Goal: Task Accomplishment & Management: Manage account settings

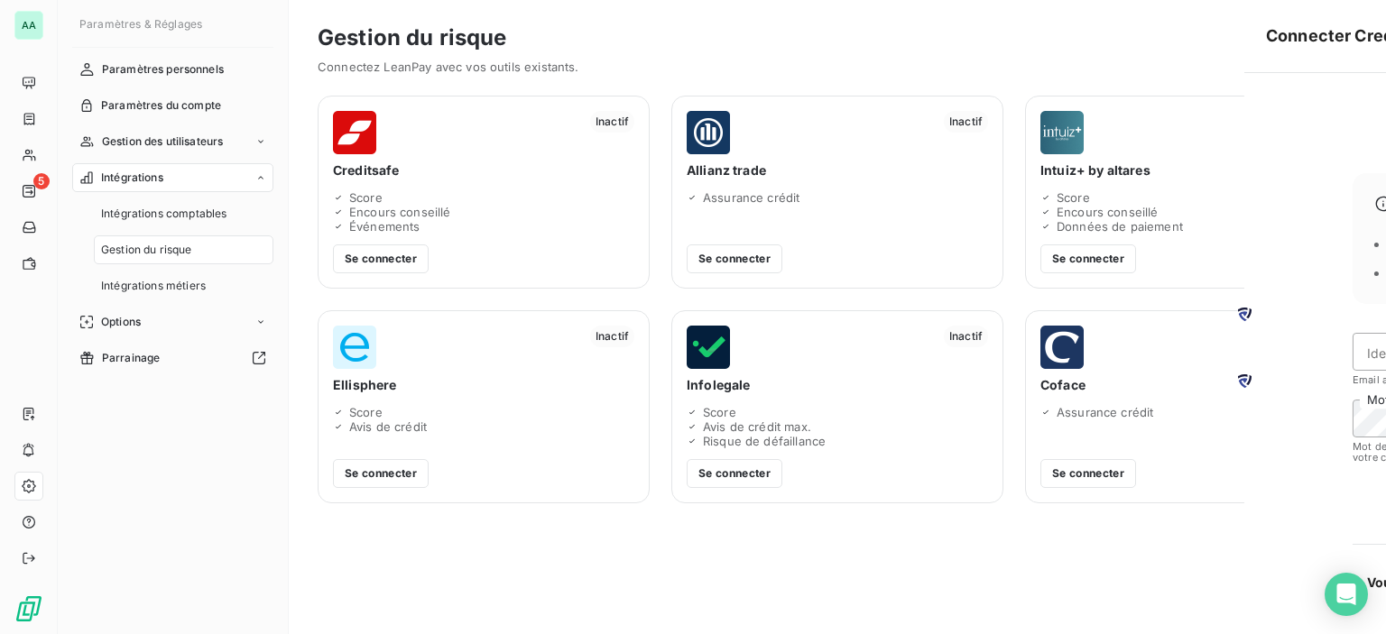
scroll to position [36, 0]
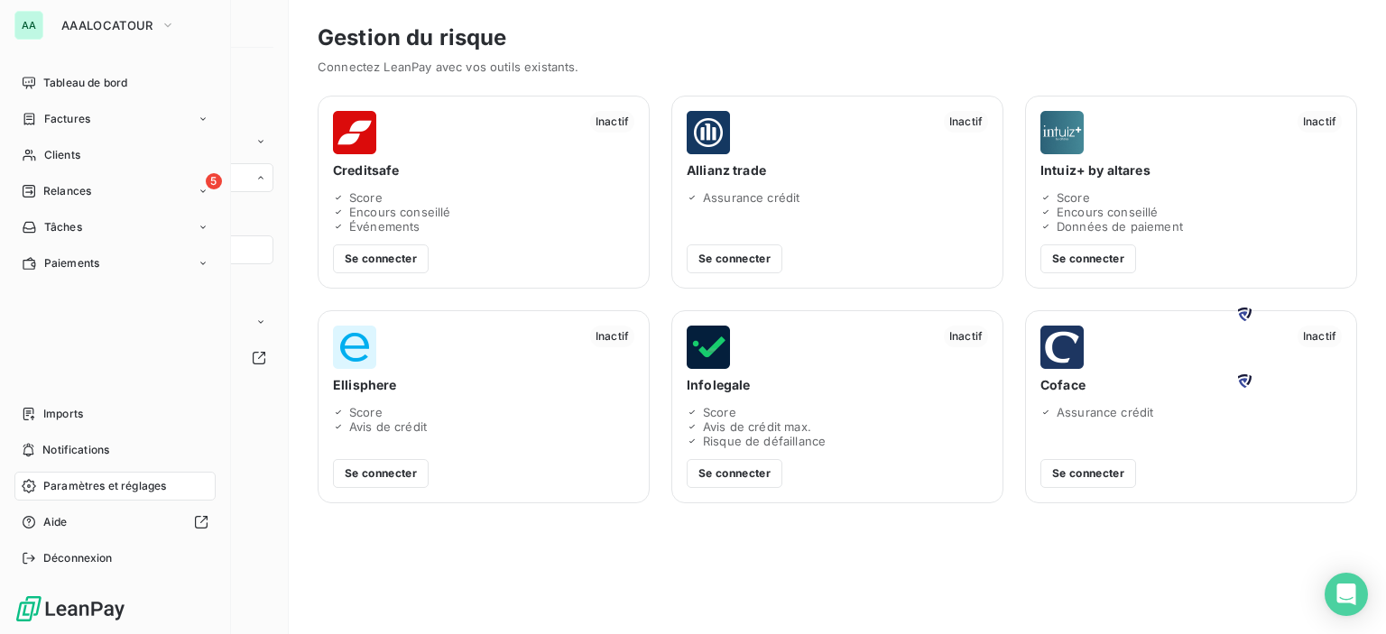
click at [36, 22] on div "AA" at bounding box center [28, 25] width 29 height 29
click at [76, 80] on span "Tableau de bord" at bounding box center [85, 83] width 84 height 16
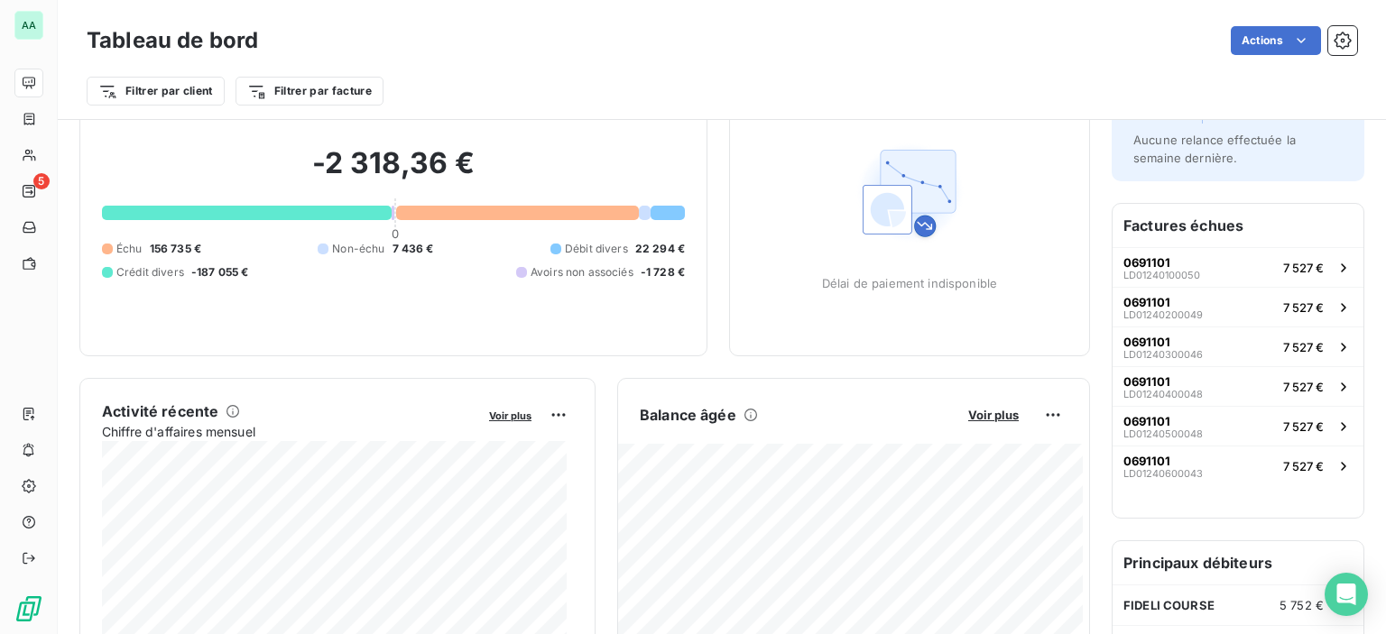
scroll to position [182, 0]
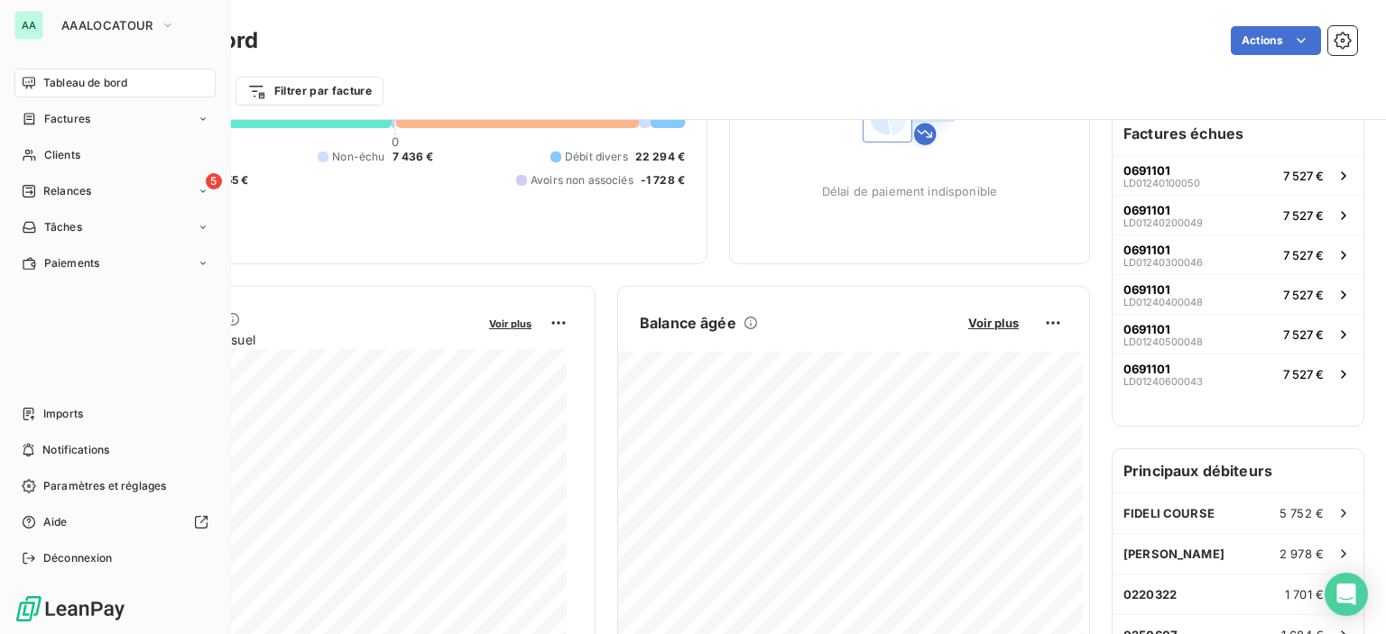
click at [37, 15] on div "AA" at bounding box center [28, 25] width 29 height 29
click at [151, 23] on span "AAALOCATOUR" at bounding box center [107, 25] width 92 height 14
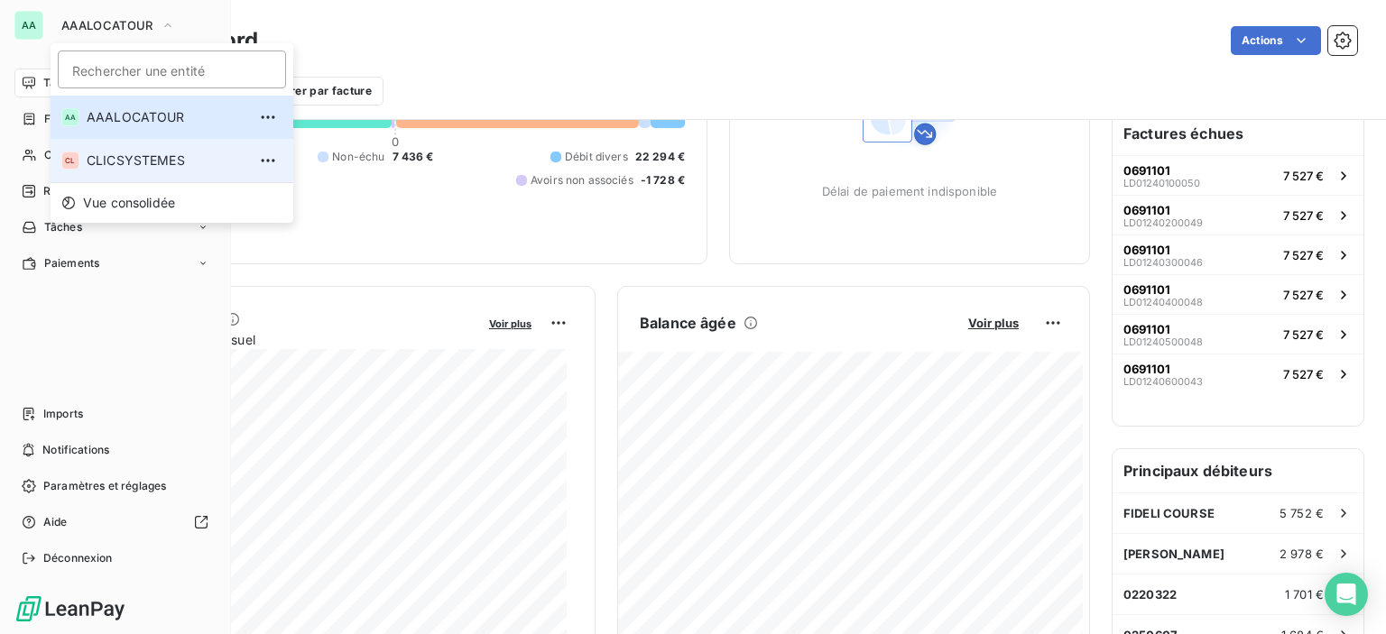
click at [127, 166] on span "CLICSYSTEMES" at bounding box center [167, 161] width 160 height 18
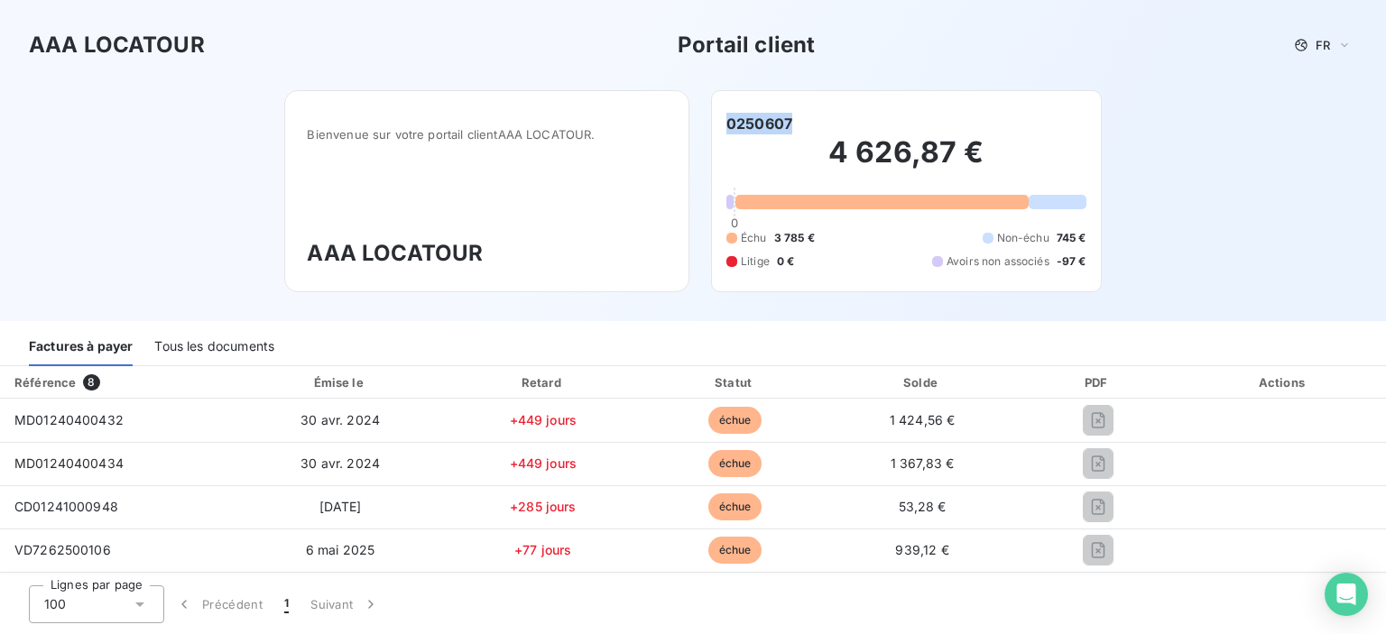
drag, startPoint x: 720, startPoint y: 125, endPoint x: 800, endPoint y: 125, distance: 80.3
click at [800, 125] on div "0250607" at bounding box center [906, 124] width 360 height 22
drag, startPoint x: 833, startPoint y: 152, endPoint x: 951, endPoint y: 153, distance: 118.2
click at [951, 153] on h2 "4 626,87 €" at bounding box center [906, 161] width 360 height 54
drag, startPoint x: 969, startPoint y: 153, endPoint x: 817, endPoint y: 154, distance: 152.5
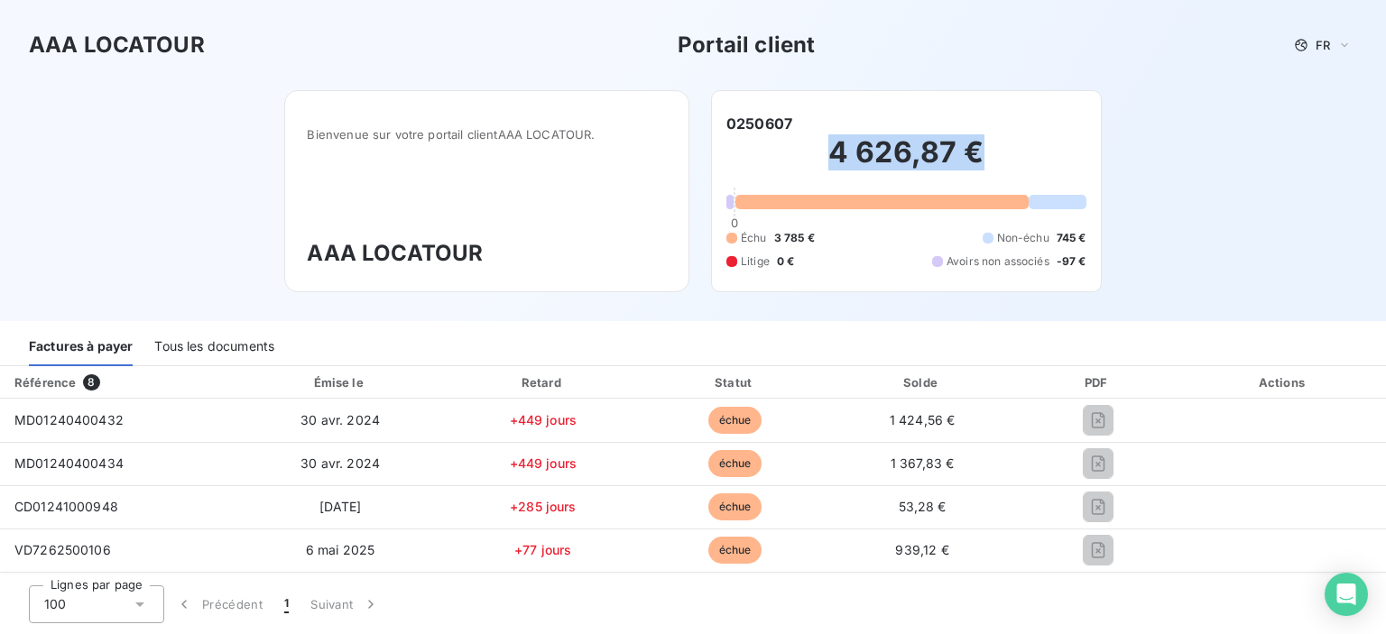
click at [817, 154] on h2 "4 626,87 €" at bounding box center [906, 161] width 360 height 54
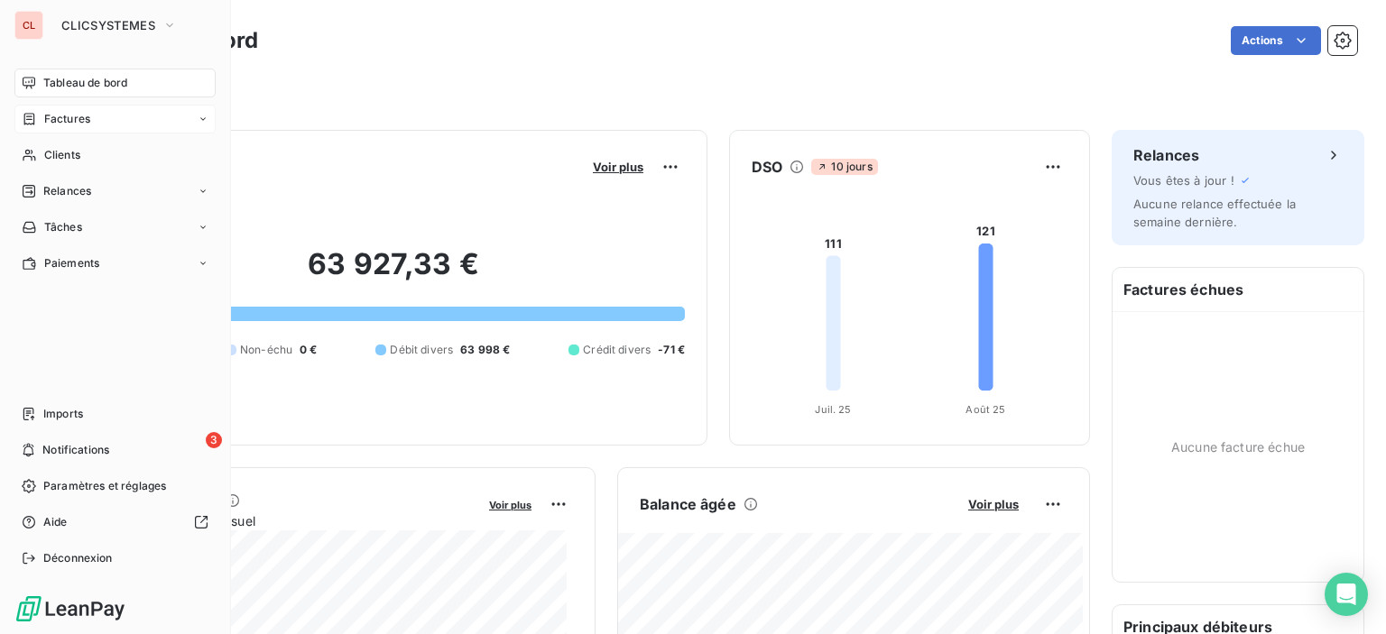
click at [44, 118] on span "Factures" at bounding box center [67, 119] width 46 height 16
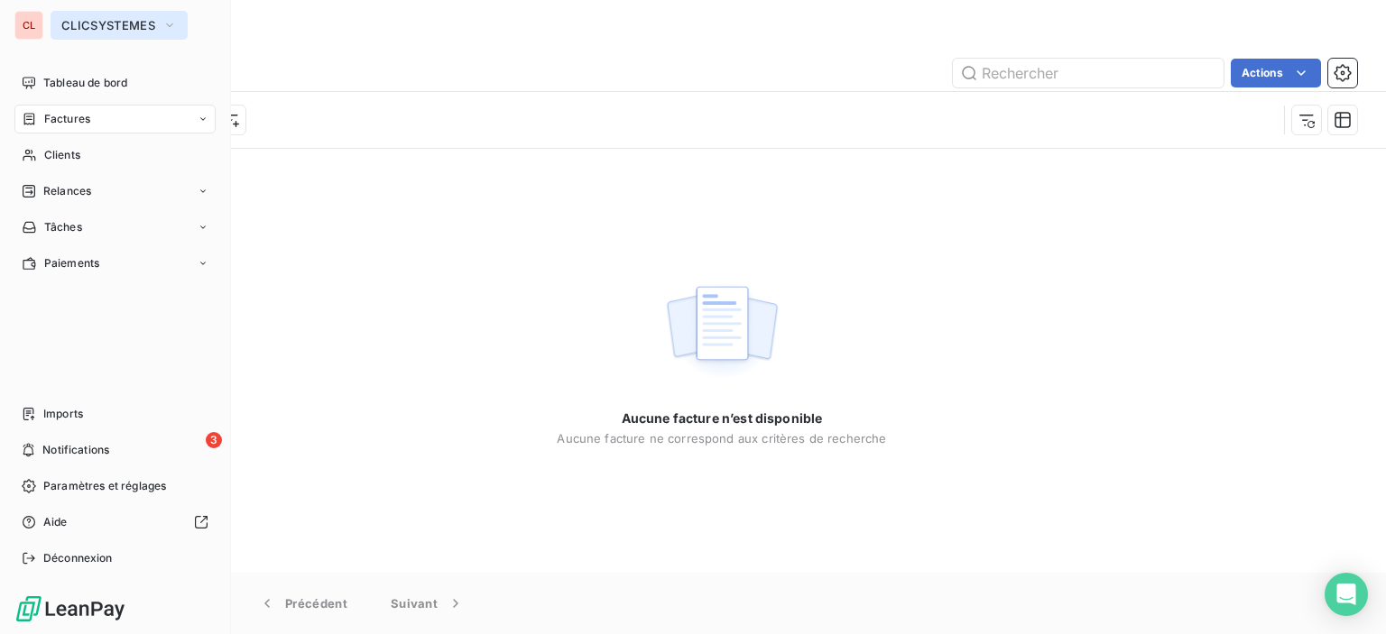
click at [105, 30] on span "CLICSYSTEMES" at bounding box center [108, 25] width 94 height 14
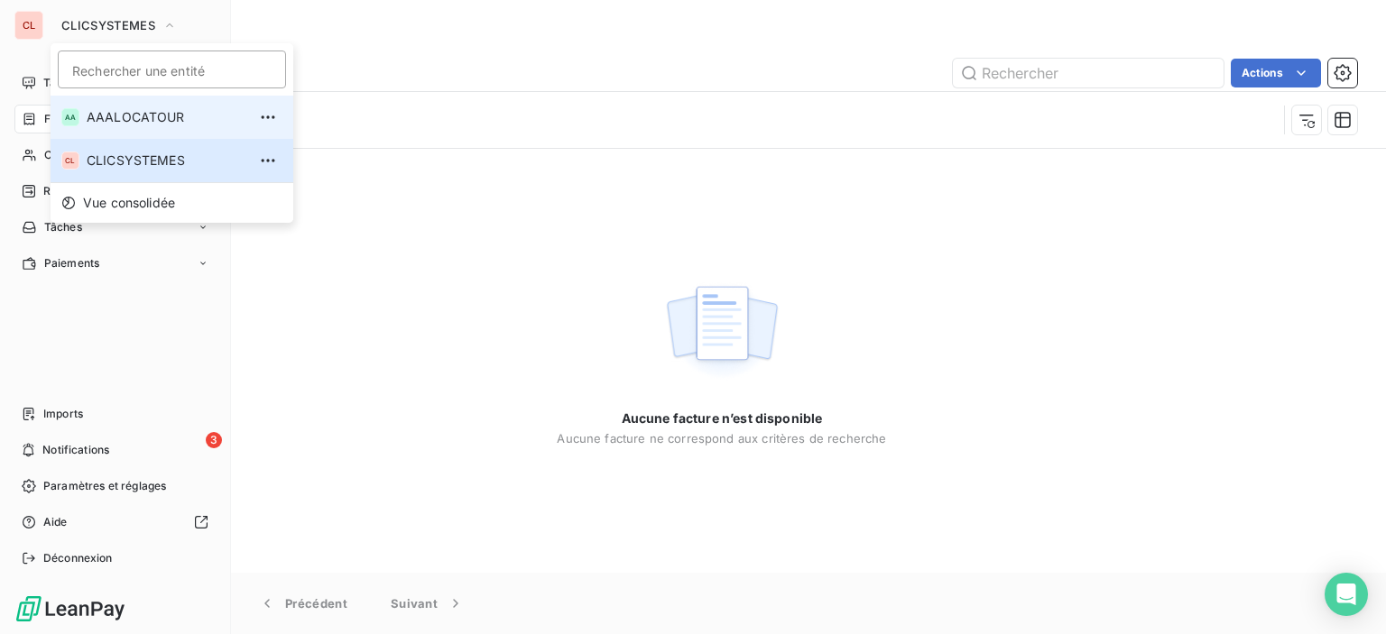
click at [105, 125] on span "AAALOCATOUR" at bounding box center [167, 117] width 160 height 18
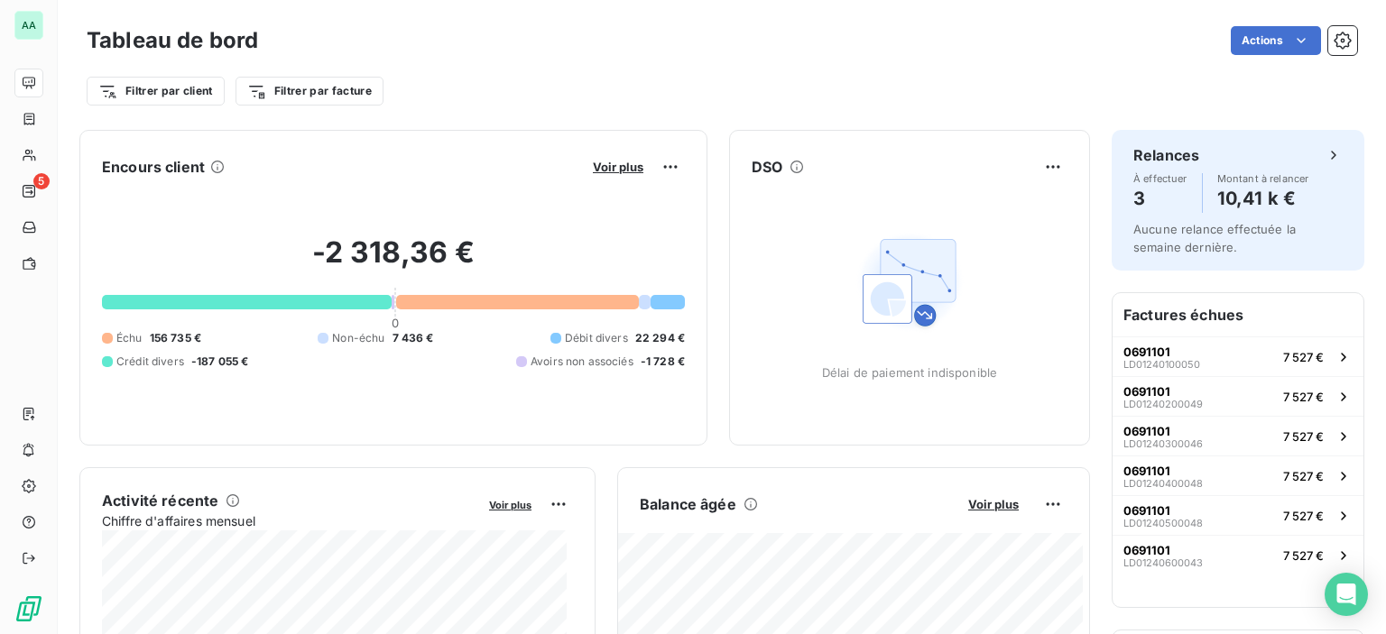
click at [989, 28] on div "Actions" at bounding box center [818, 40] width 1077 height 29
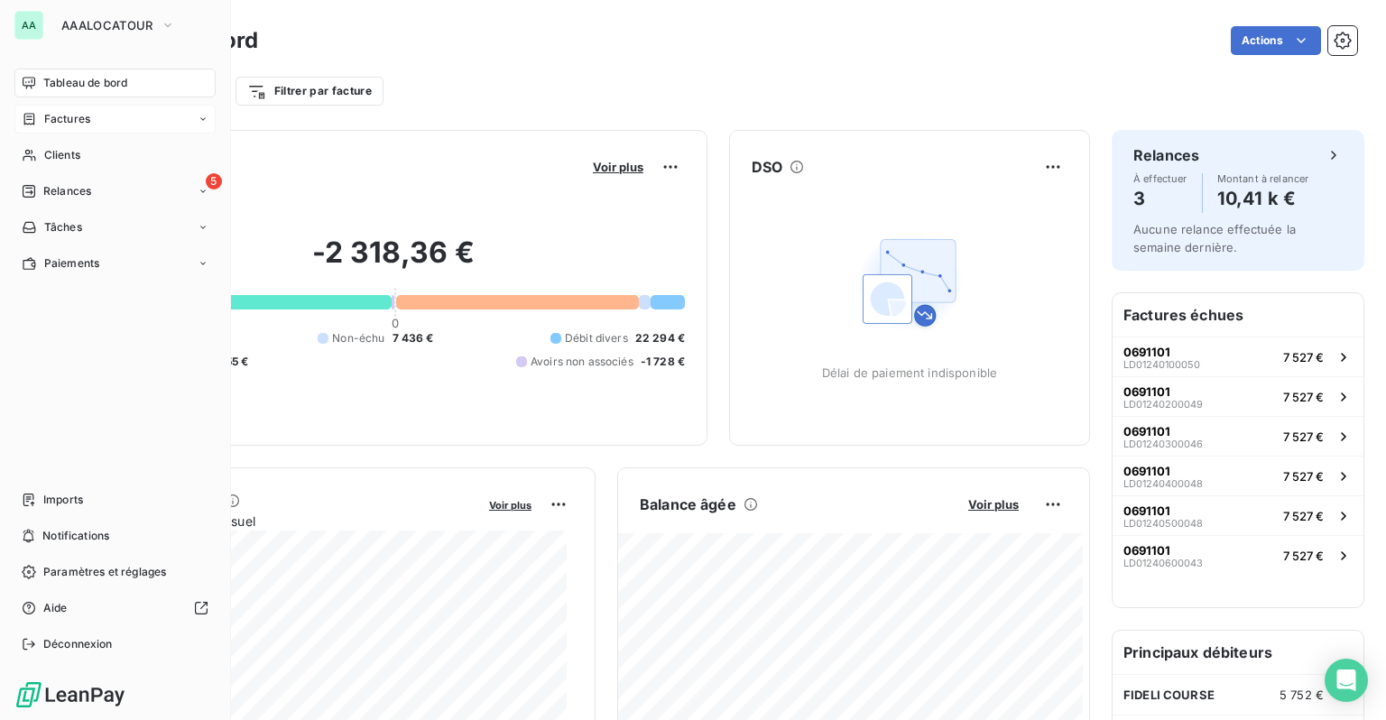
click at [47, 121] on span "Factures" at bounding box center [67, 119] width 46 height 16
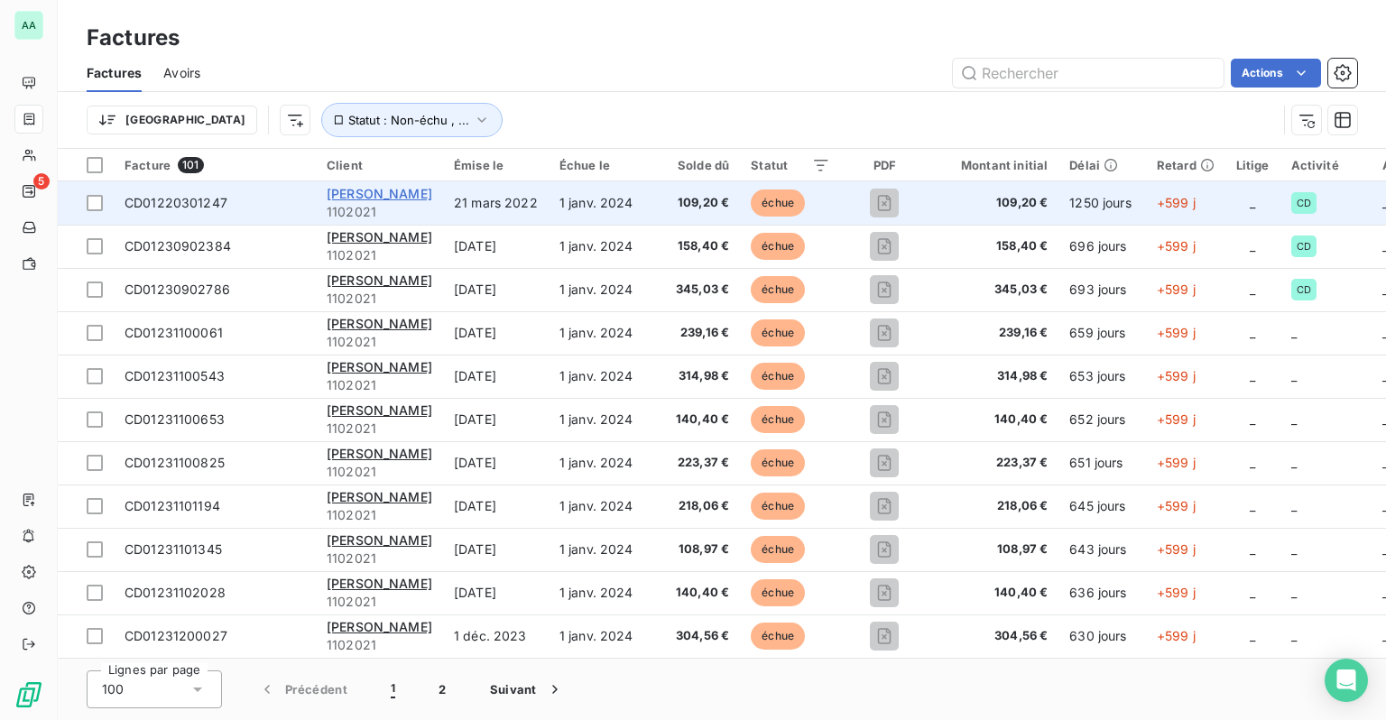
click at [432, 186] on span "BAI SA - [PERSON_NAME]" at bounding box center [380, 193] width 106 height 15
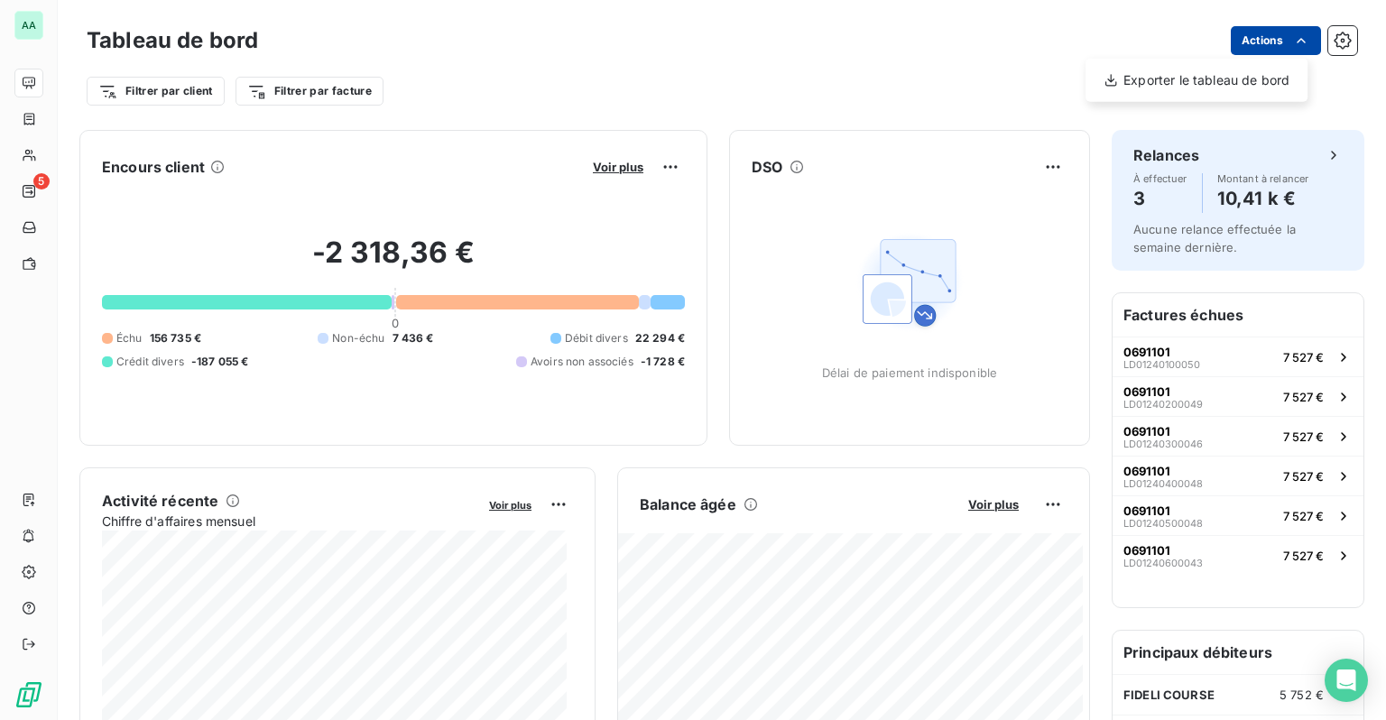
click at [1258, 36] on html "AA 5 Tableau de bord Actions Exporter le tableau de bord Filtrer par client Fil…" at bounding box center [693, 360] width 1386 height 720
click at [1178, 40] on html "AA 5 Tableau de bord Actions Filtrer par client Filtrer par facture Encours cli…" at bounding box center [693, 360] width 1386 height 720
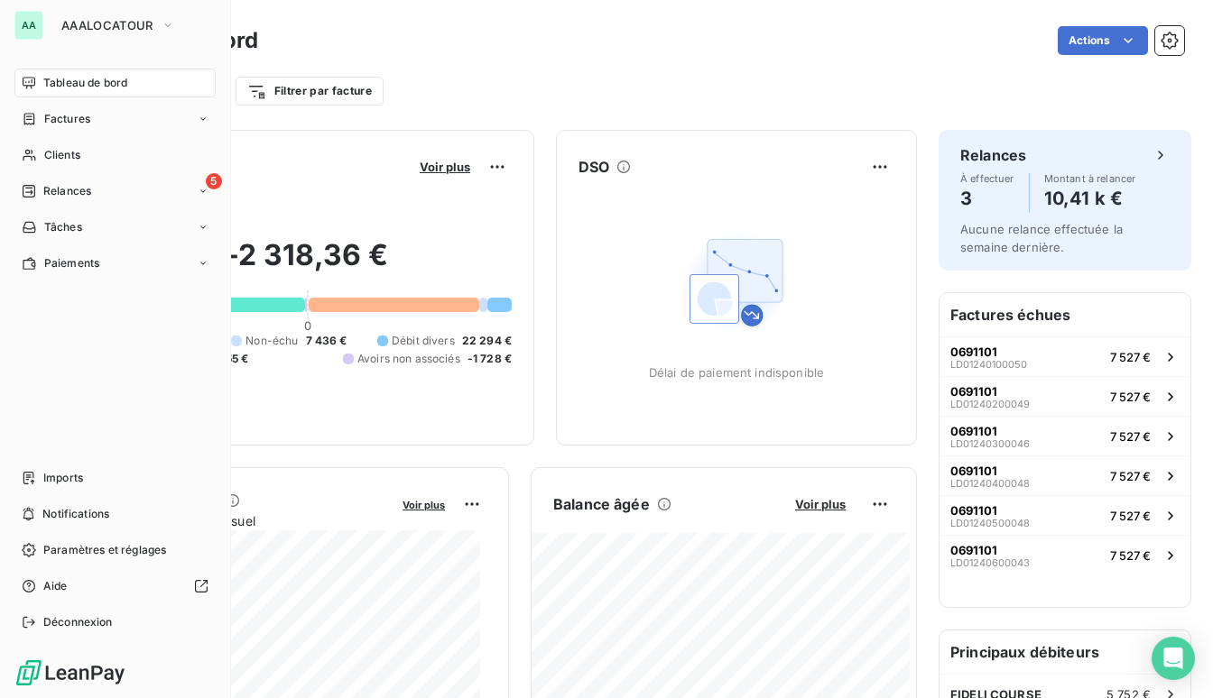
click at [50, 23] on div "AA AAALOCATOUR" at bounding box center [114, 25] width 201 height 29
click at [170, 31] on icon "button" at bounding box center [168, 25] width 14 height 18
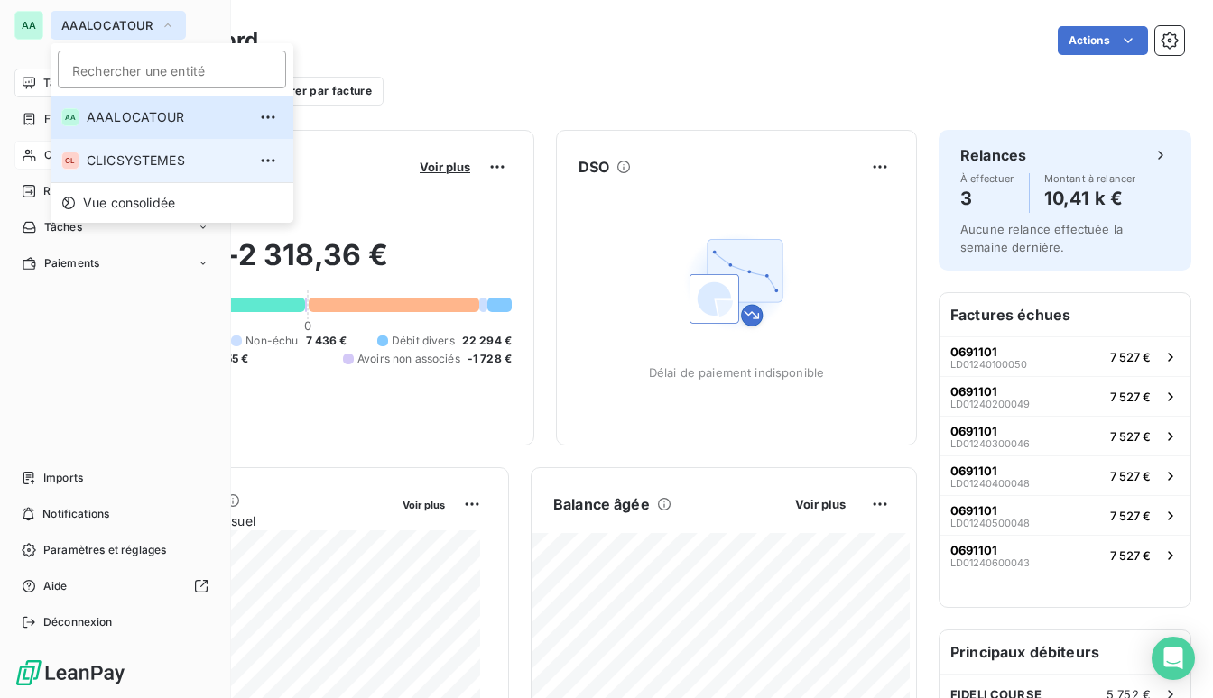
drag, startPoint x: 134, startPoint y: 157, endPoint x: 156, endPoint y: 157, distance: 21.7
click at [136, 157] on span "CLICSYSTEMES" at bounding box center [167, 161] width 160 height 18
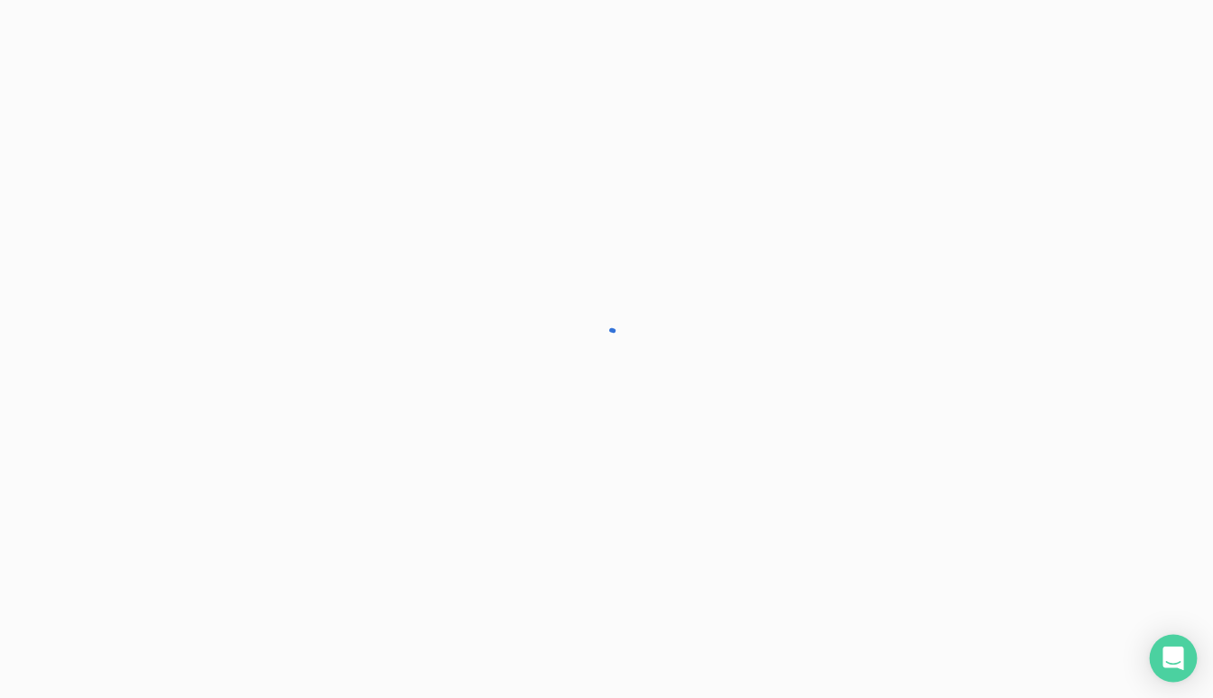
click at [1169, 651] on icon "Open Intercom Messenger" at bounding box center [1172, 658] width 21 height 23
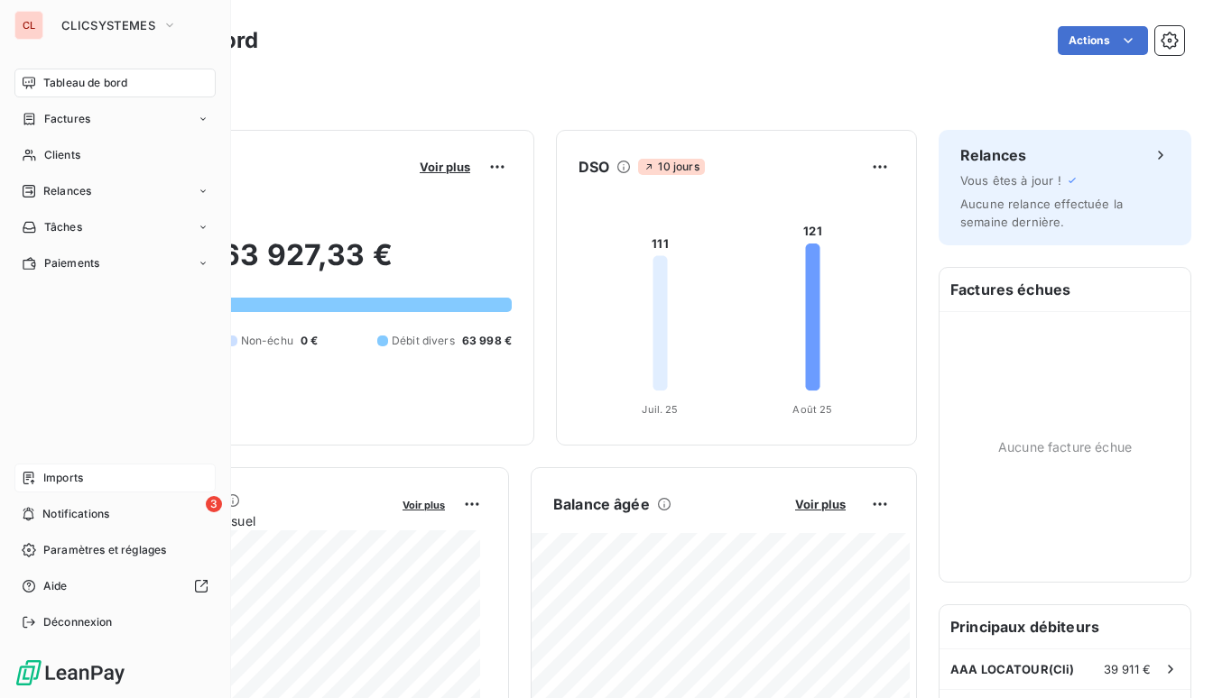
click at [69, 478] on span "Imports" at bounding box center [63, 478] width 40 height 16
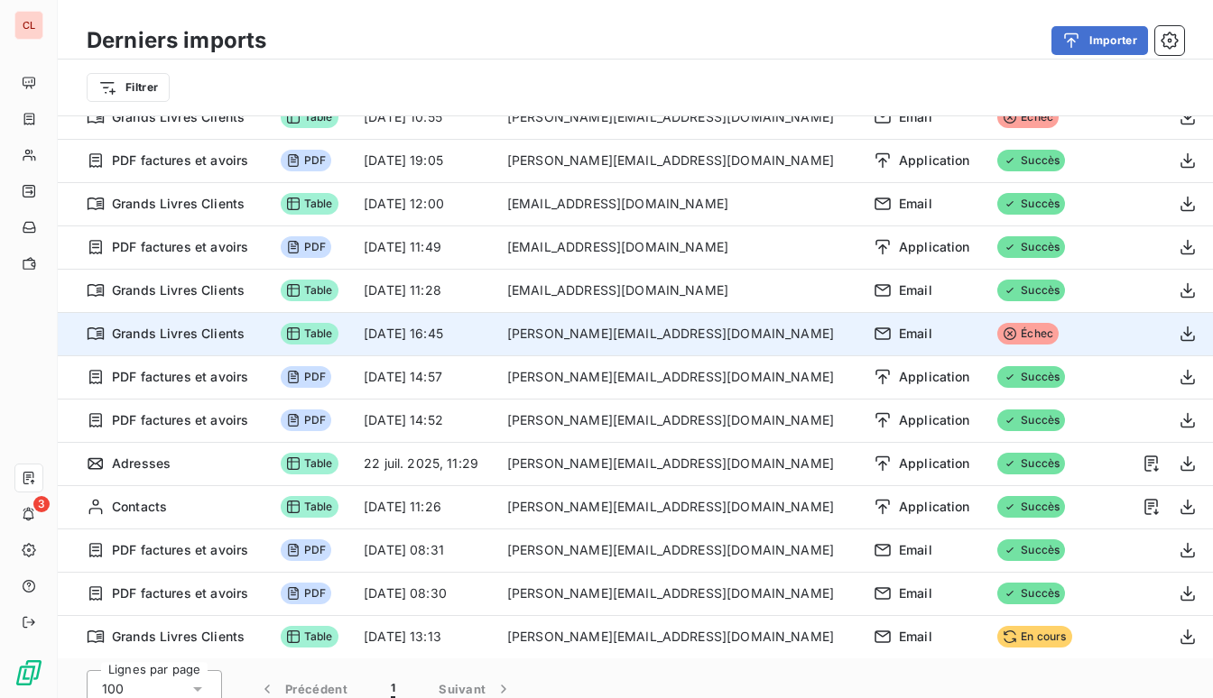
scroll to position [61, 0]
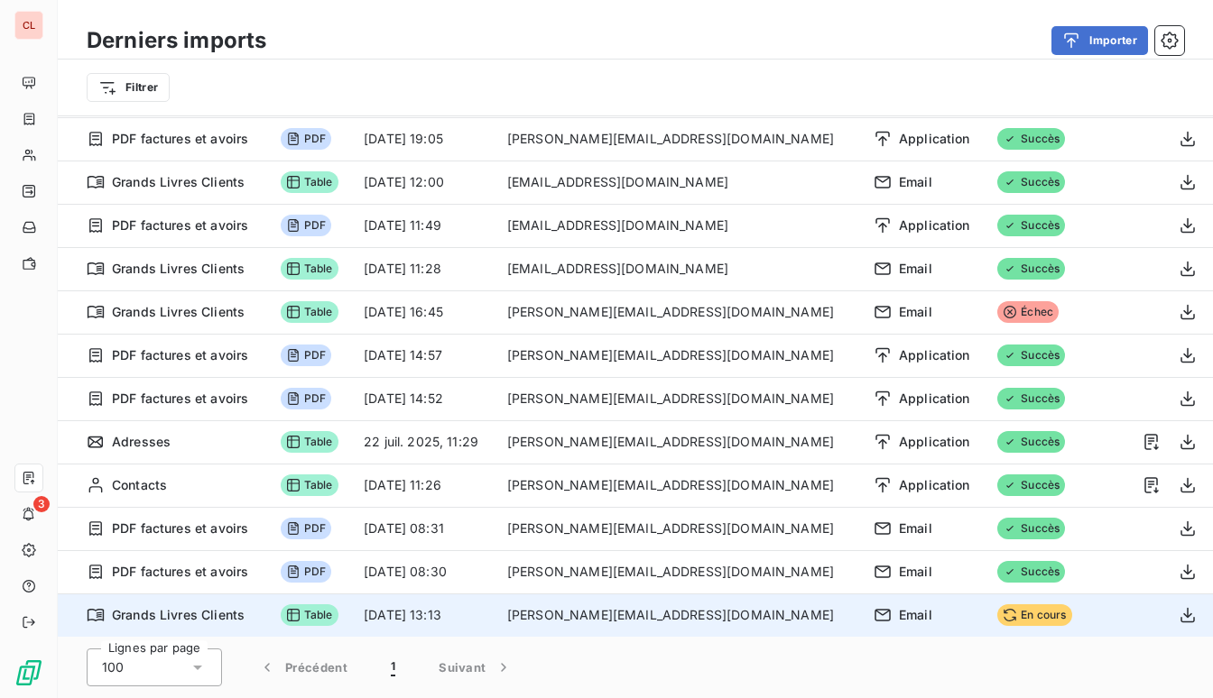
click at [639, 623] on td "didier-lambert@outlook.fr" at bounding box center [679, 615] width 366 height 43
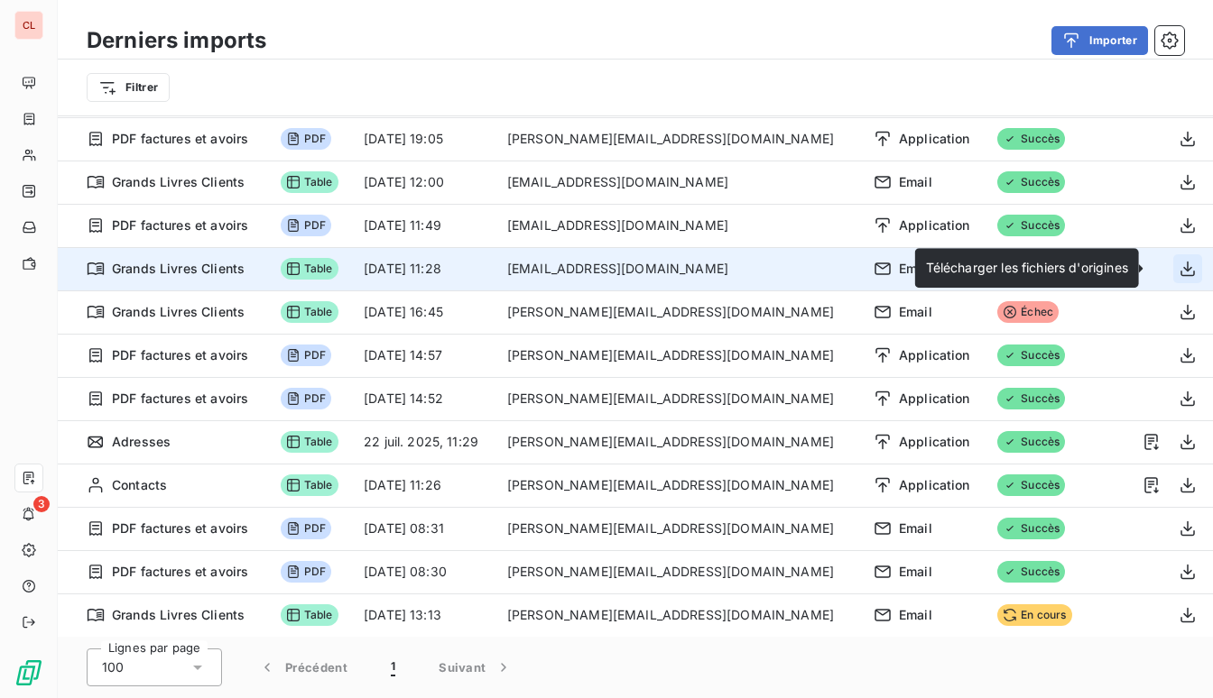
click at [1178, 265] on icon "button" at bounding box center [1187, 269] width 18 height 18
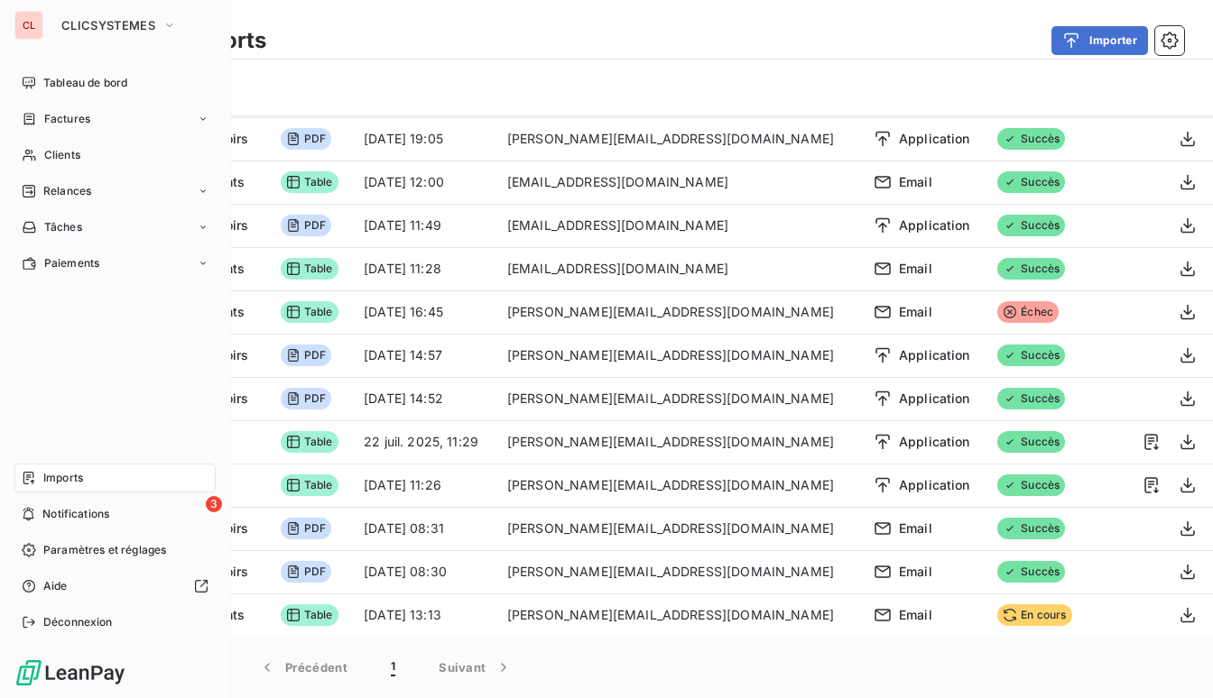
click at [75, 476] on span "Imports" at bounding box center [63, 478] width 40 height 16
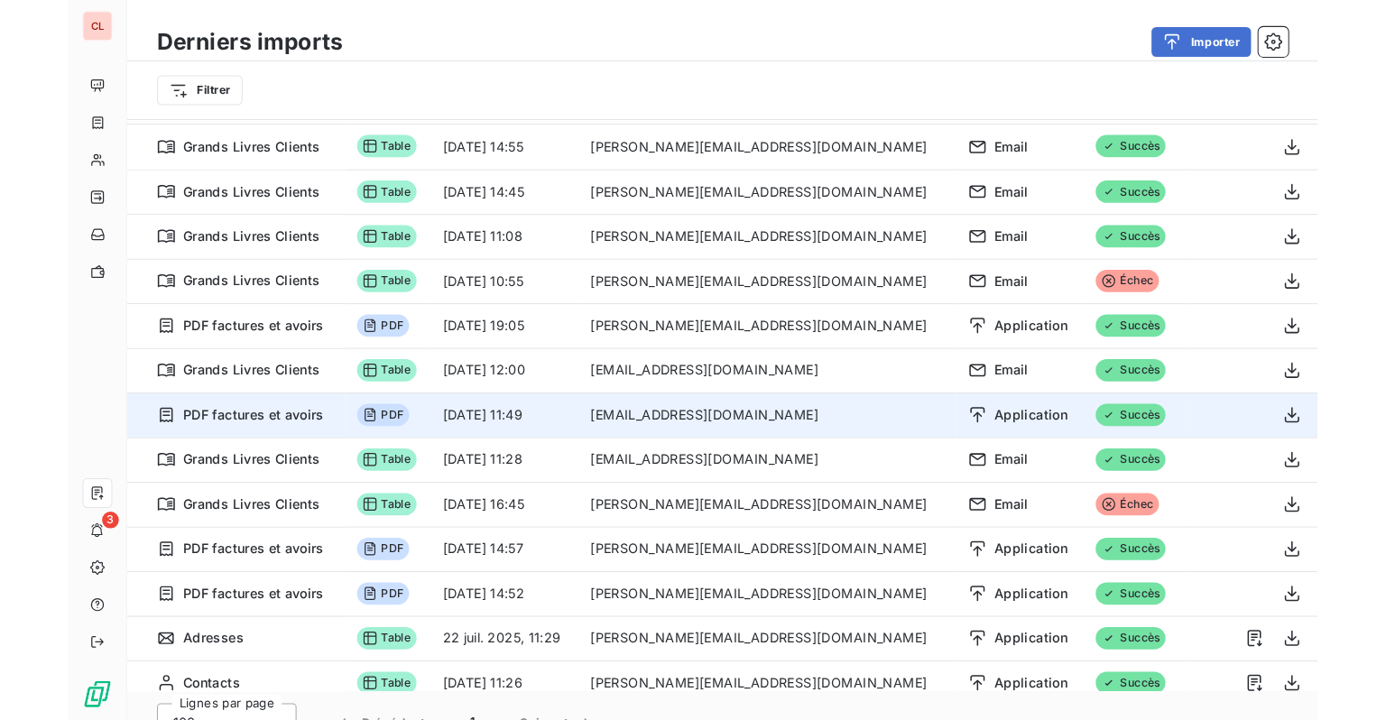
scroll to position [0, 0]
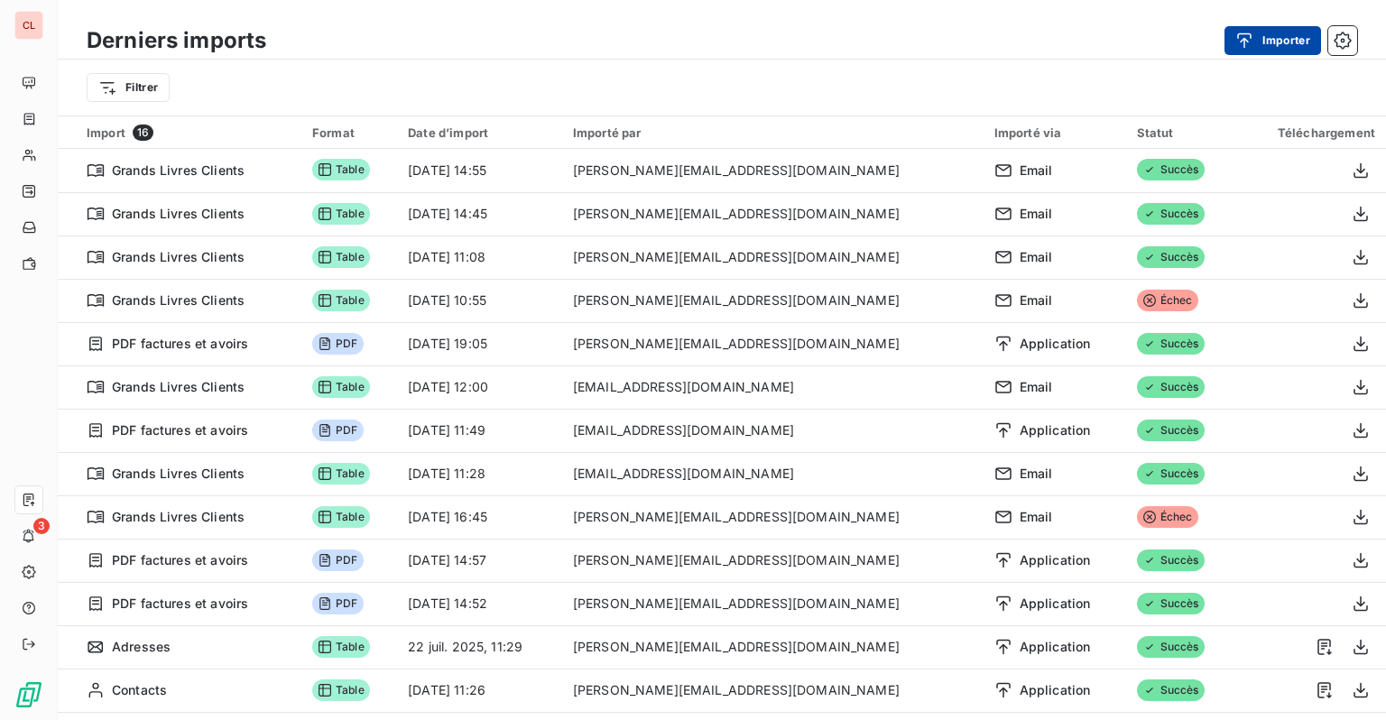
click at [1212, 33] on button "Importer" at bounding box center [1272, 40] width 97 height 29
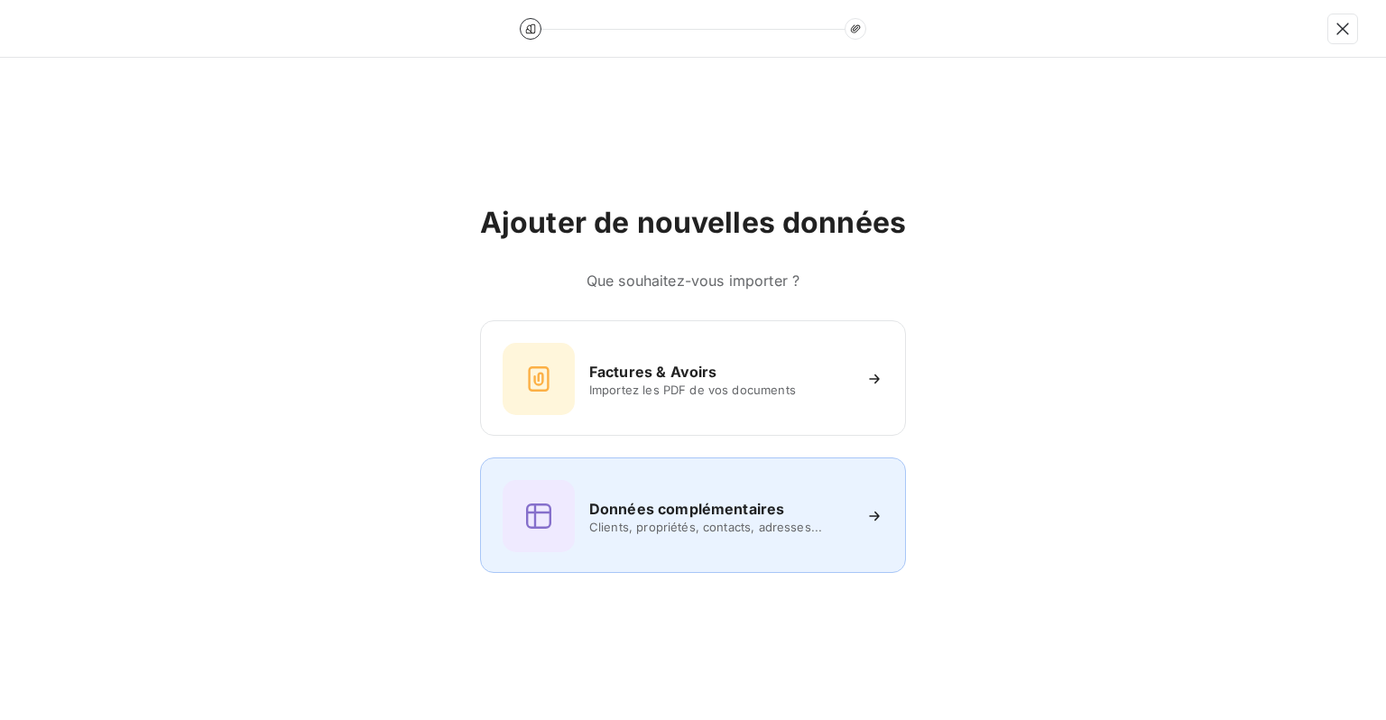
click at [660, 532] on span "Clients, propriétés, contacts, adresses..." at bounding box center [720, 527] width 262 height 14
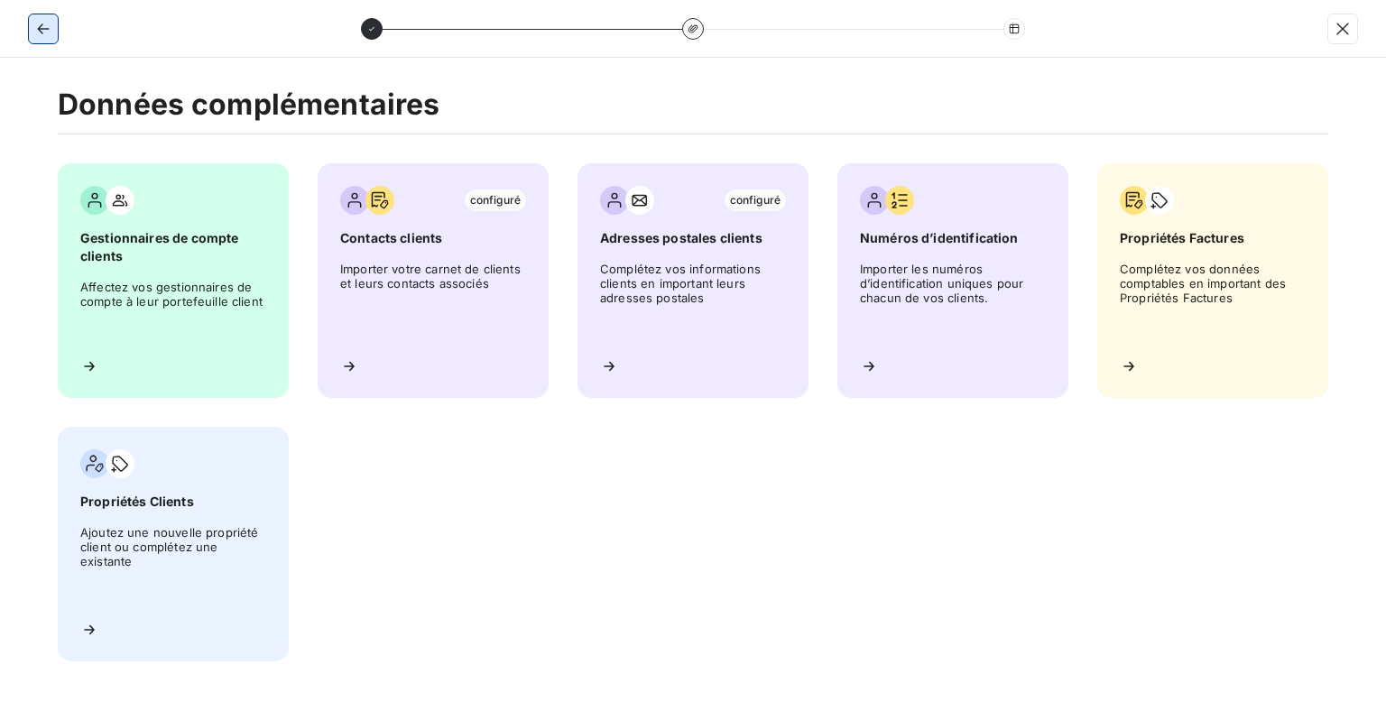
click at [42, 21] on icon "button" at bounding box center [43, 29] width 18 height 18
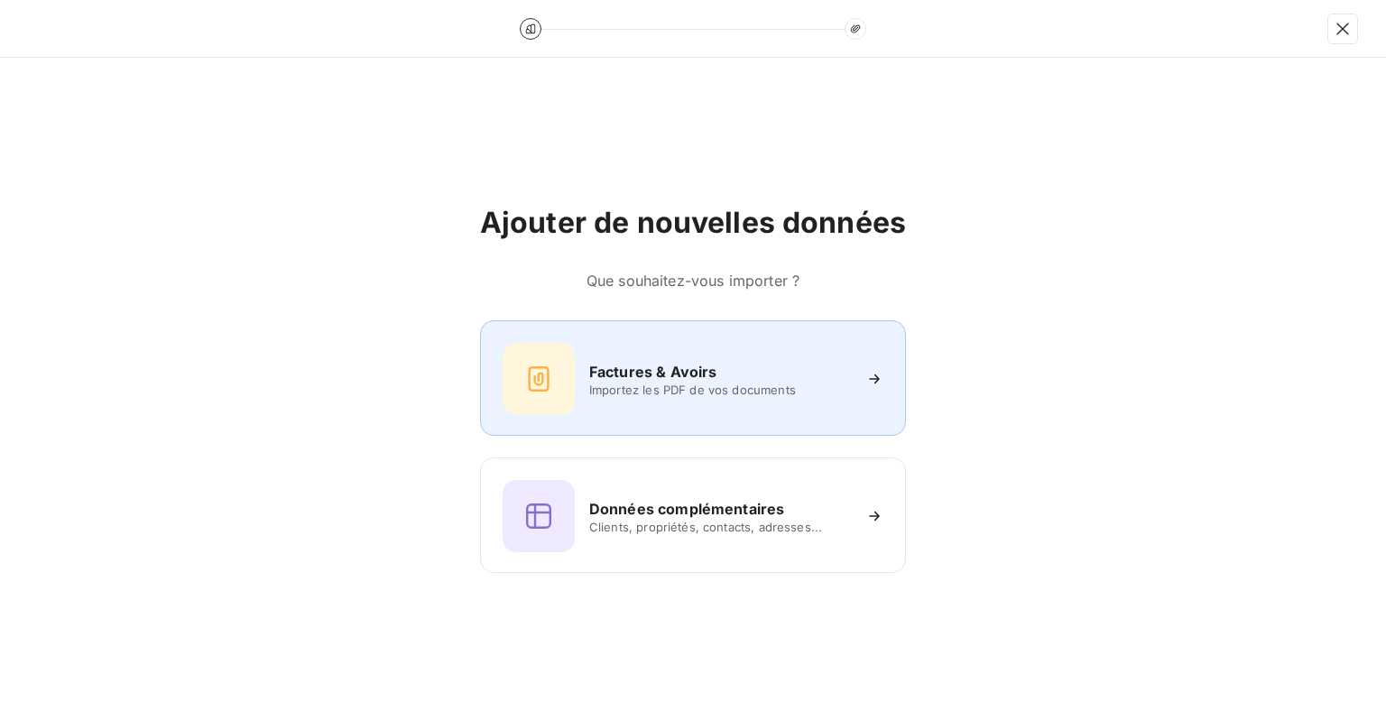
click at [656, 363] on h6 "Factures & Avoirs" at bounding box center [653, 372] width 128 height 22
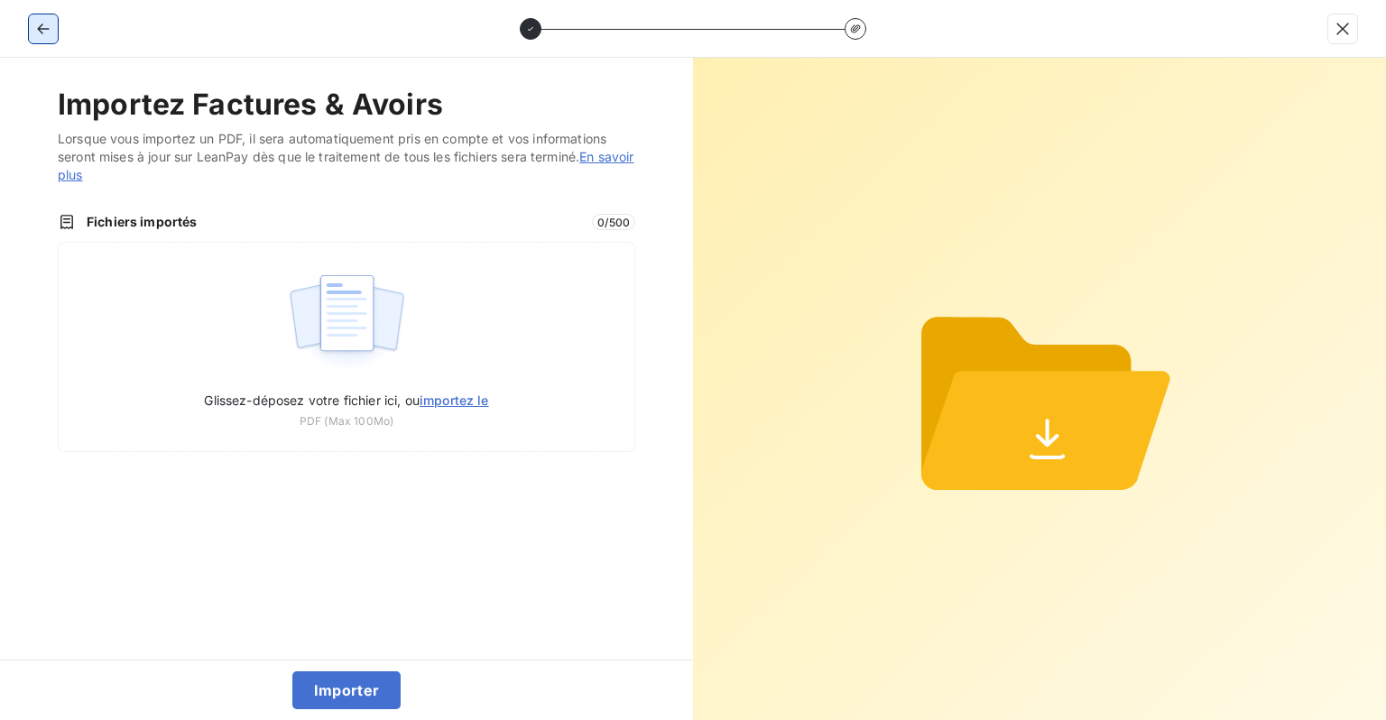
click at [34, 31] on icon "button" at bounding box center [43, 29] width 18 height 18
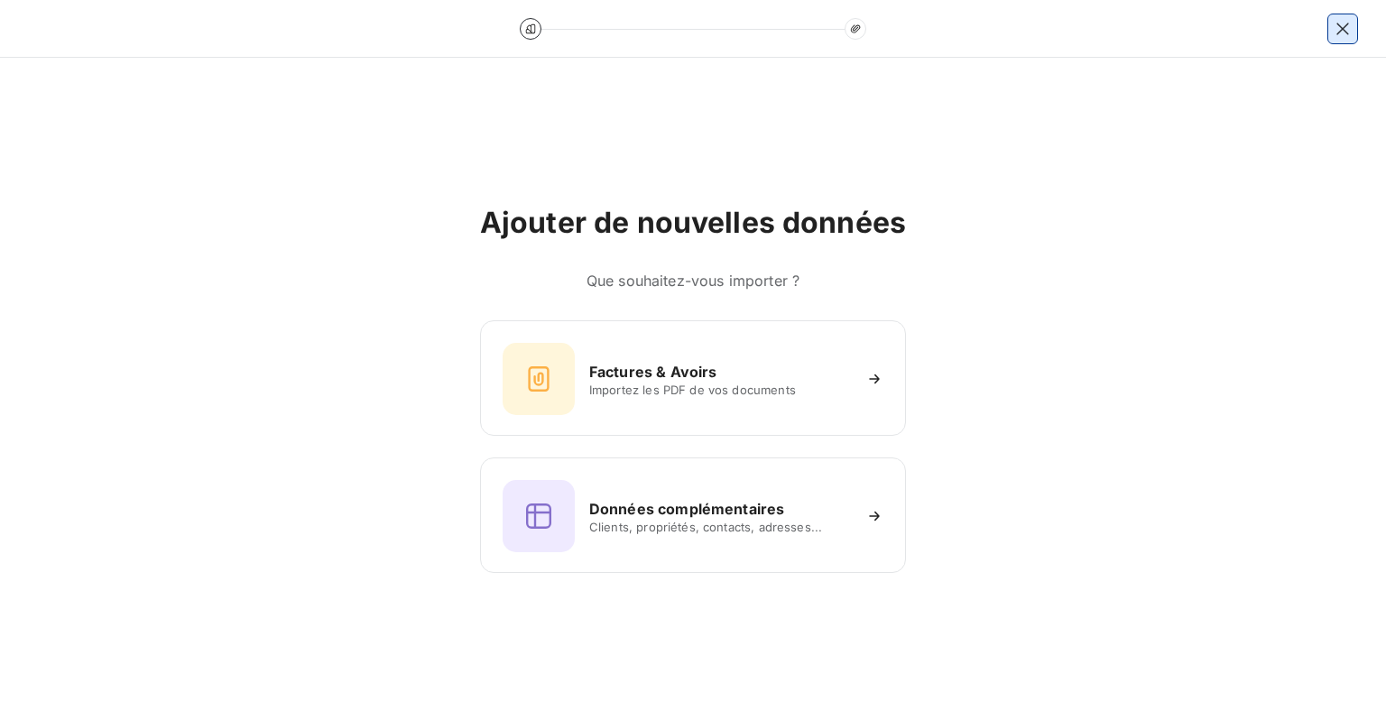
click at [1212, 22] on icon "button" at bounding box center [1343, 29] width 18 height 18
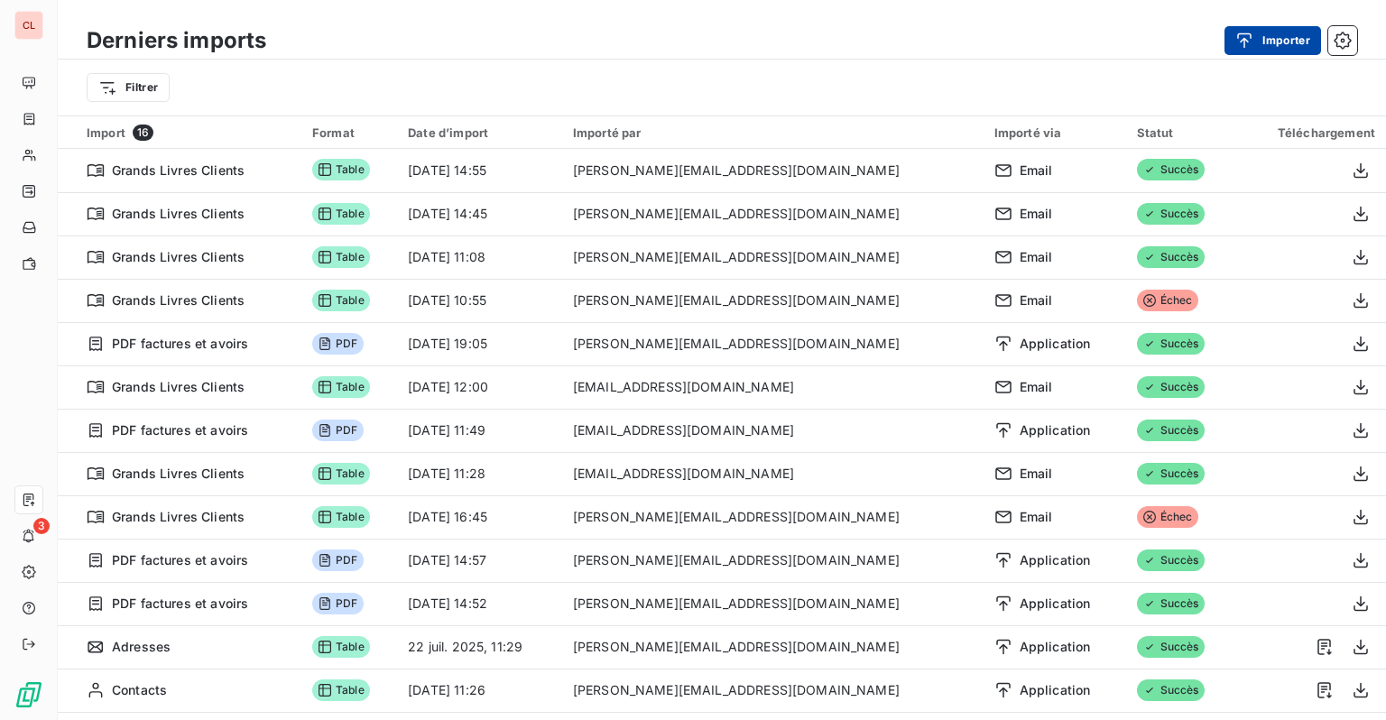
click at [1212, 41] on button "Importer" at bounding box center [1272, 40] width 97 height 29
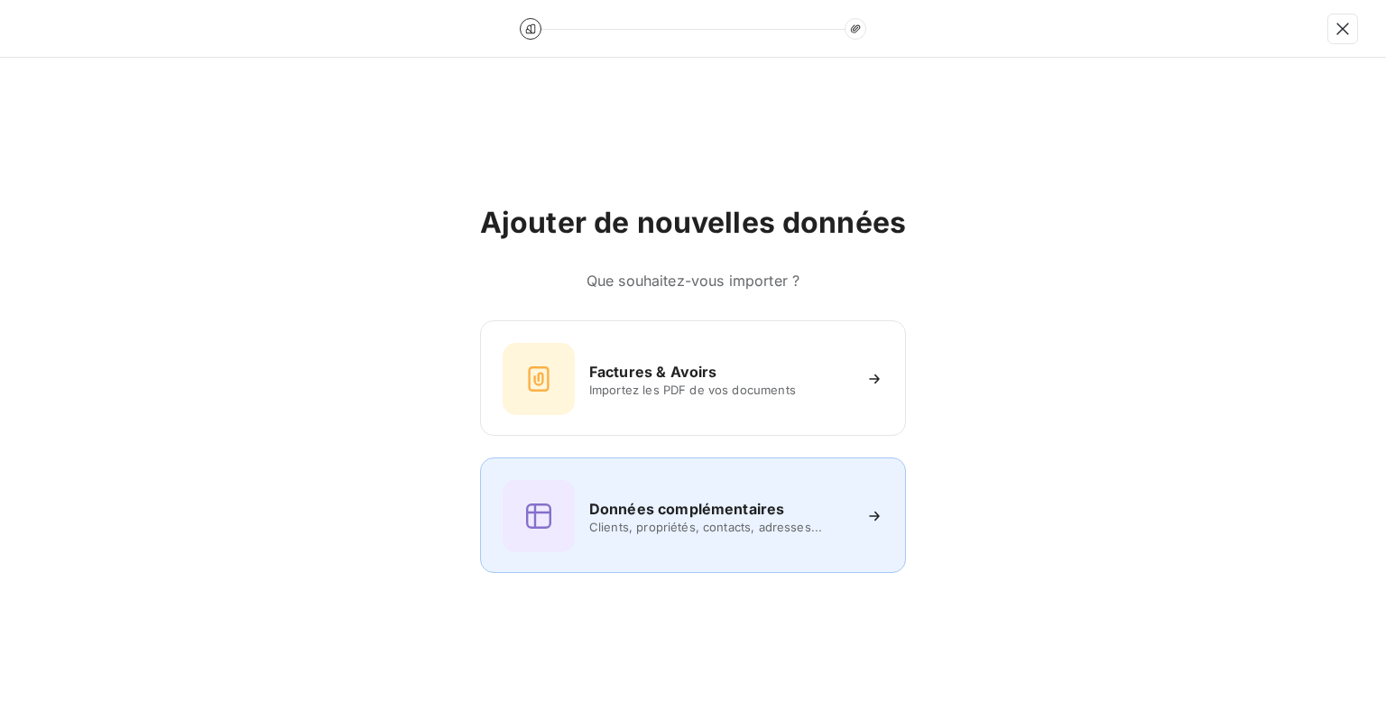
click at [678, 521] on span "Clients, propriétés, contacts, adresses..." at bounding box center [720, 527] width 262 height 14
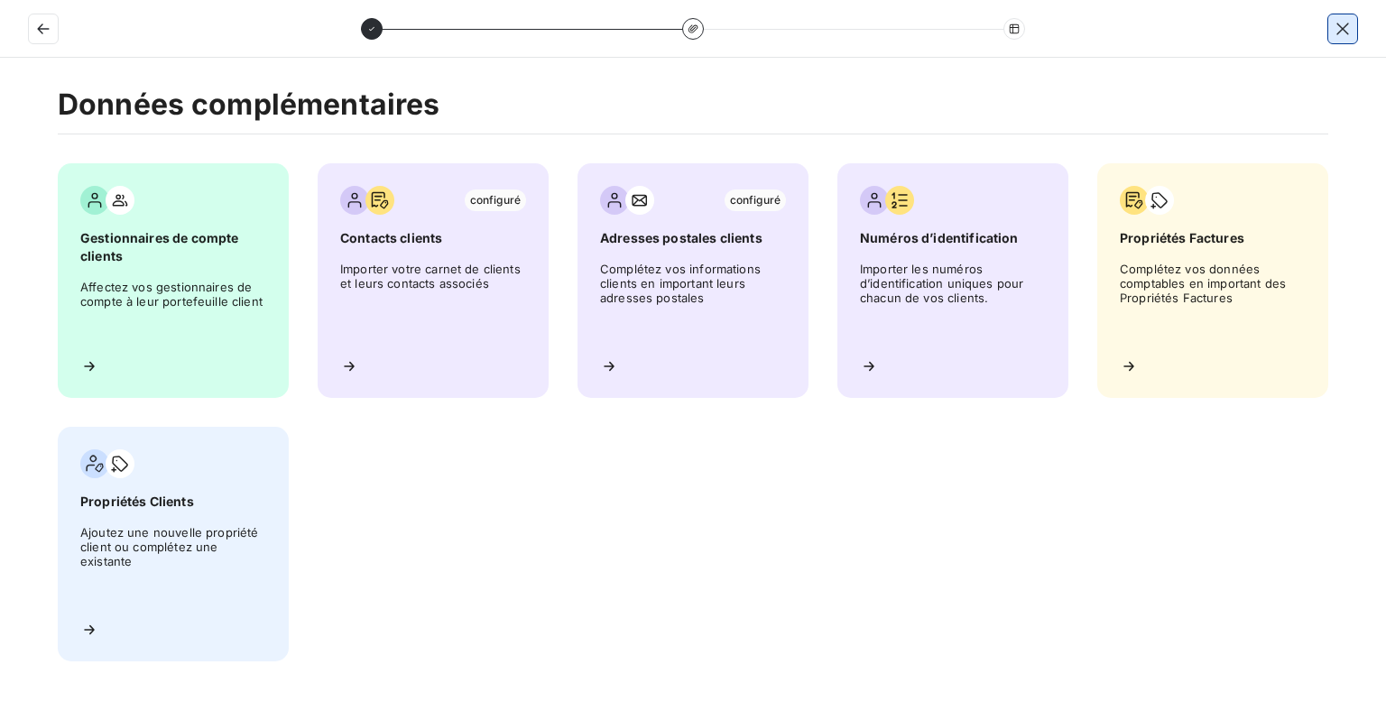
click at [1212, 39] on button "button" at bounding box center [1342, 28] width 29 height 29
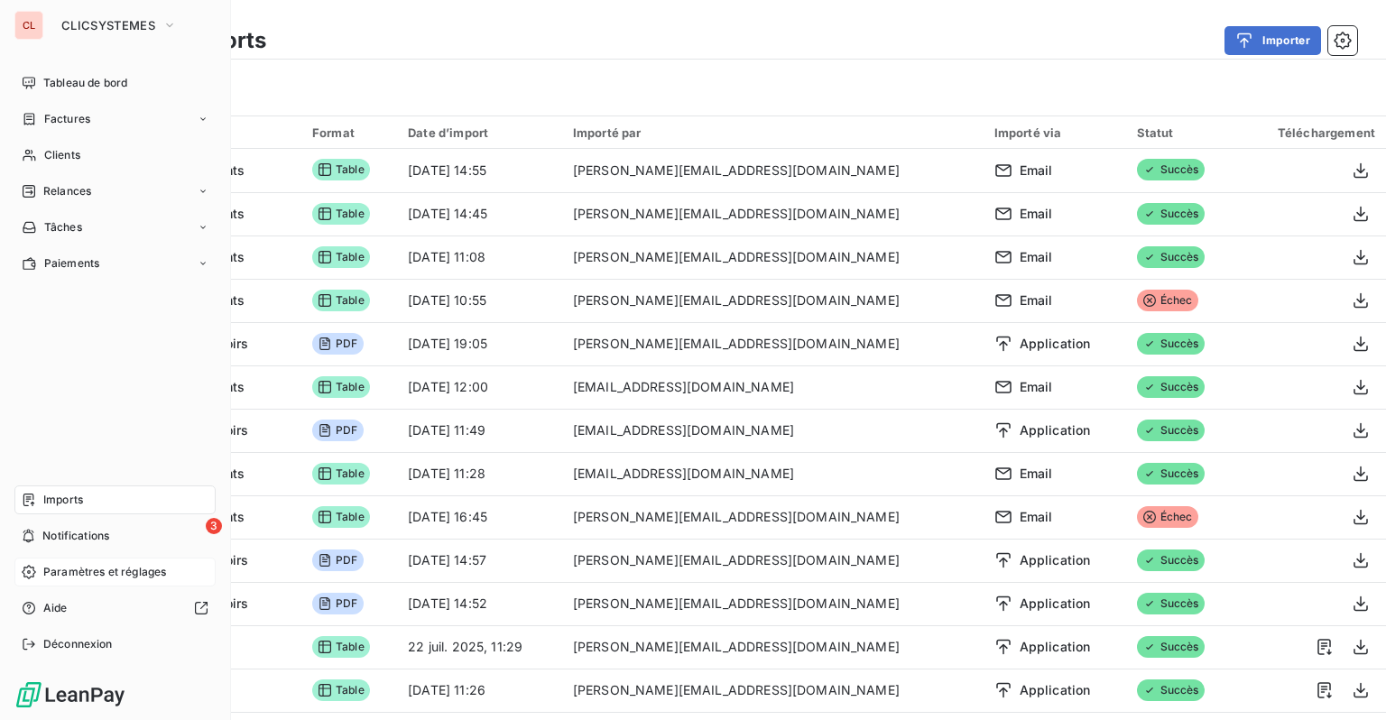
click at [84, 573] on span "Paramètres et réglages" at bounding box center [104, 572] width 123 height 16
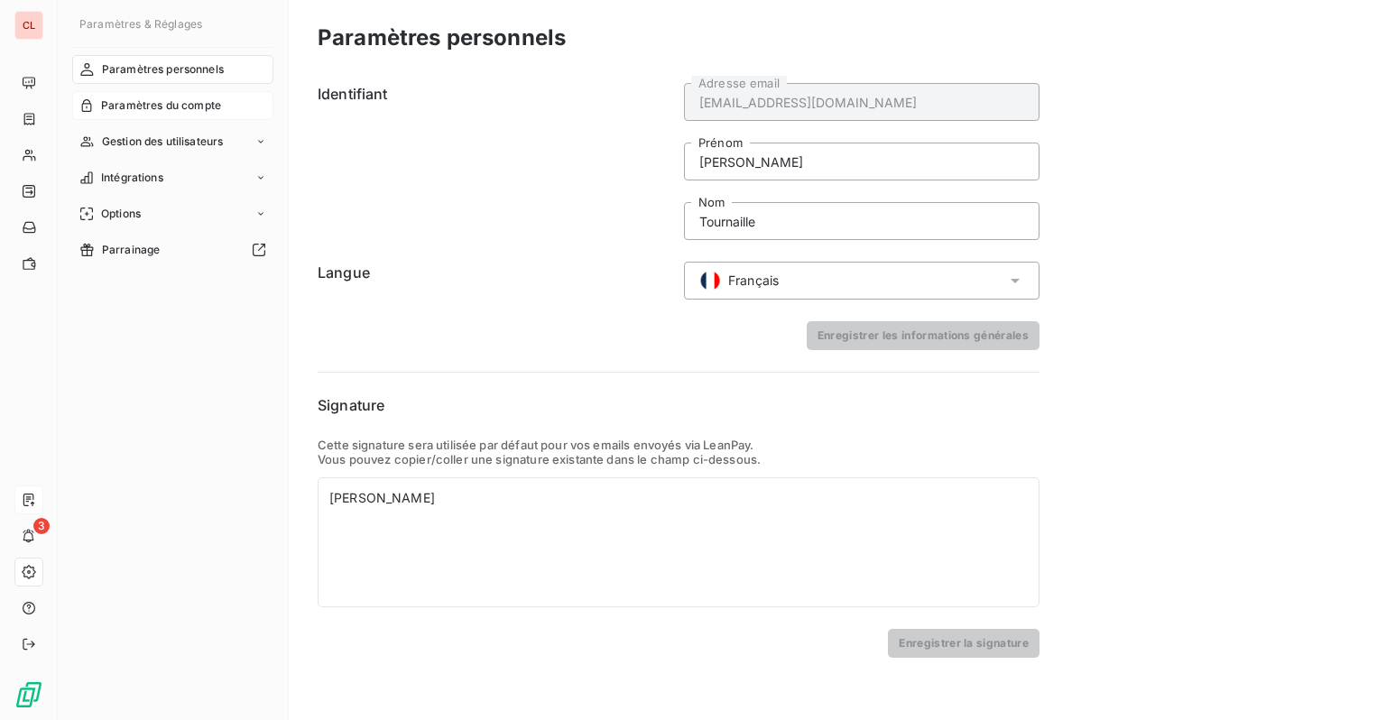
click at [141, 106] on span "Paramètres du compte" at bounding box center [161, 105] width 120 height 16
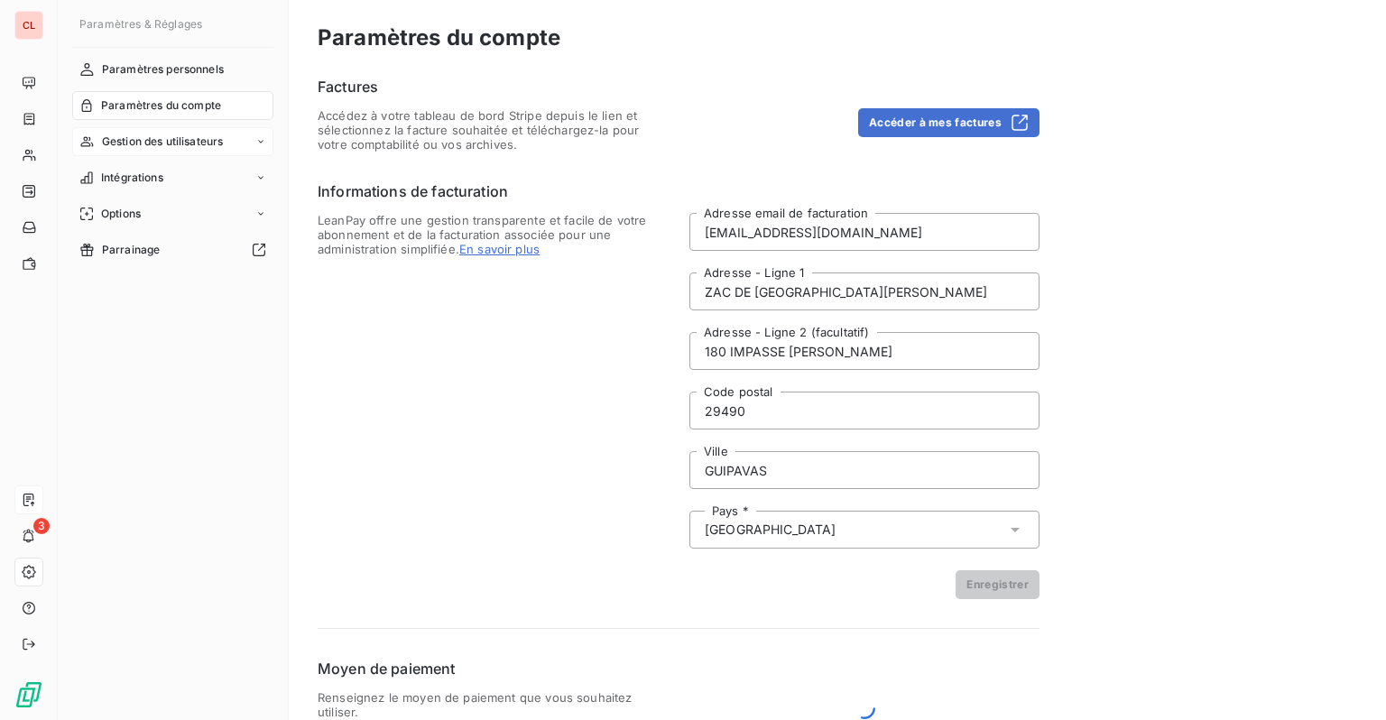
click at [147, 129] on div "Gestion des utilisateurs" at bounding box center [172, 141] width 201 height 29
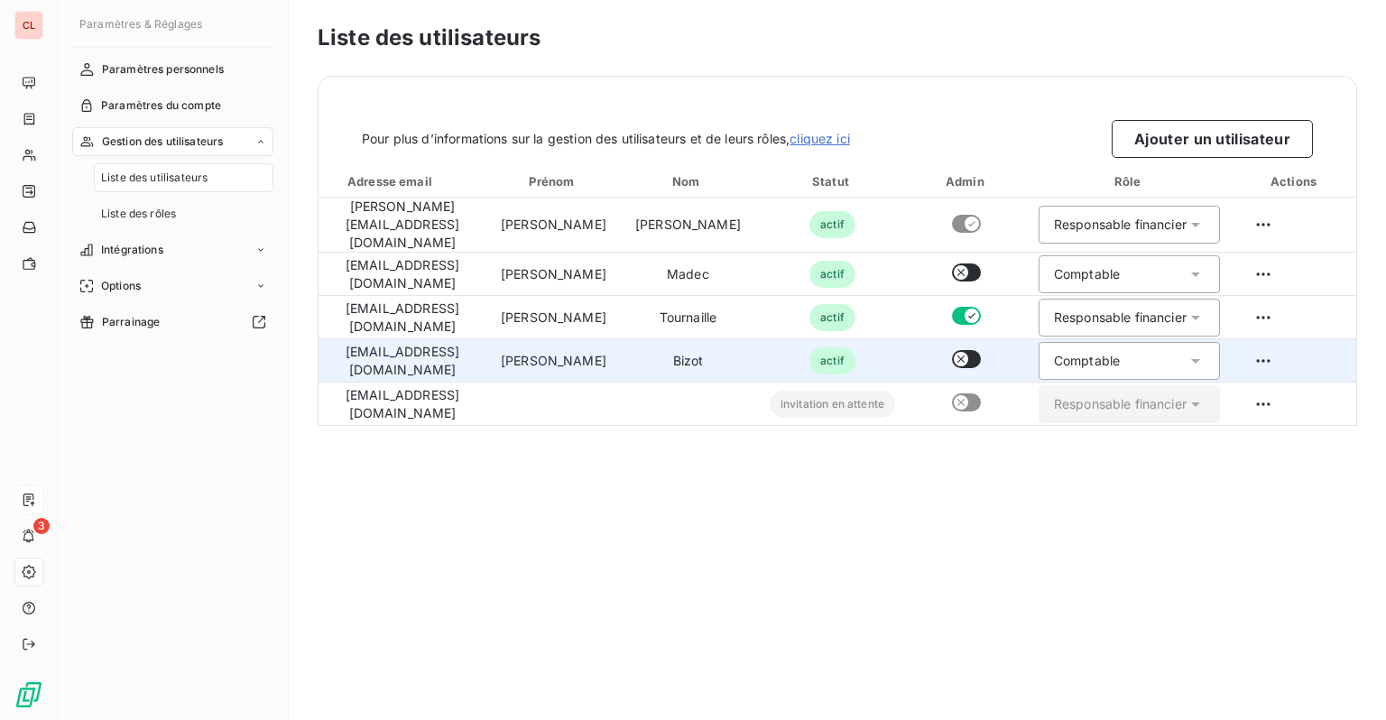
click at [1121, 357] on div "Comptable" at bounding box center [1128, 361] width 181 height 38
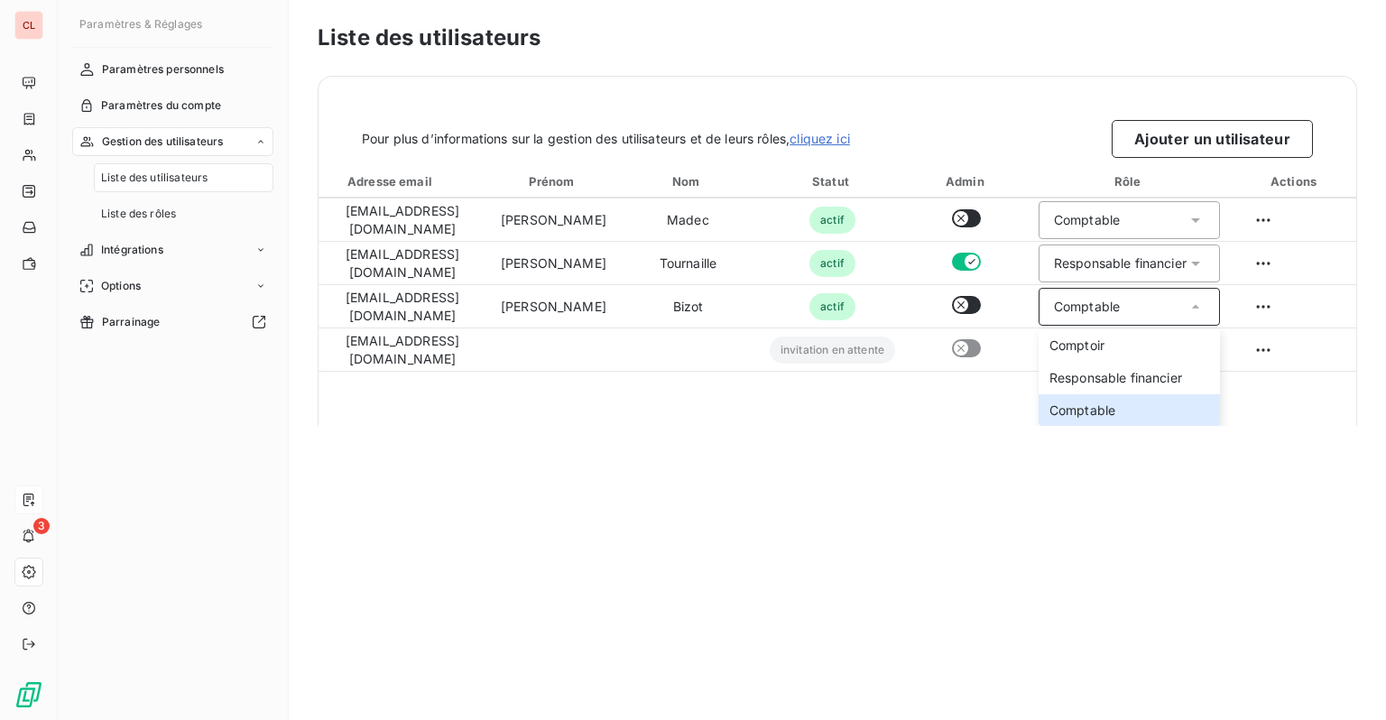
click at [992, 463] on div "Liste des utilisateurs Pour plus d’informations sur la gestion des utilisateurs…" at bounding box center [837, 360] width 1097 height 720
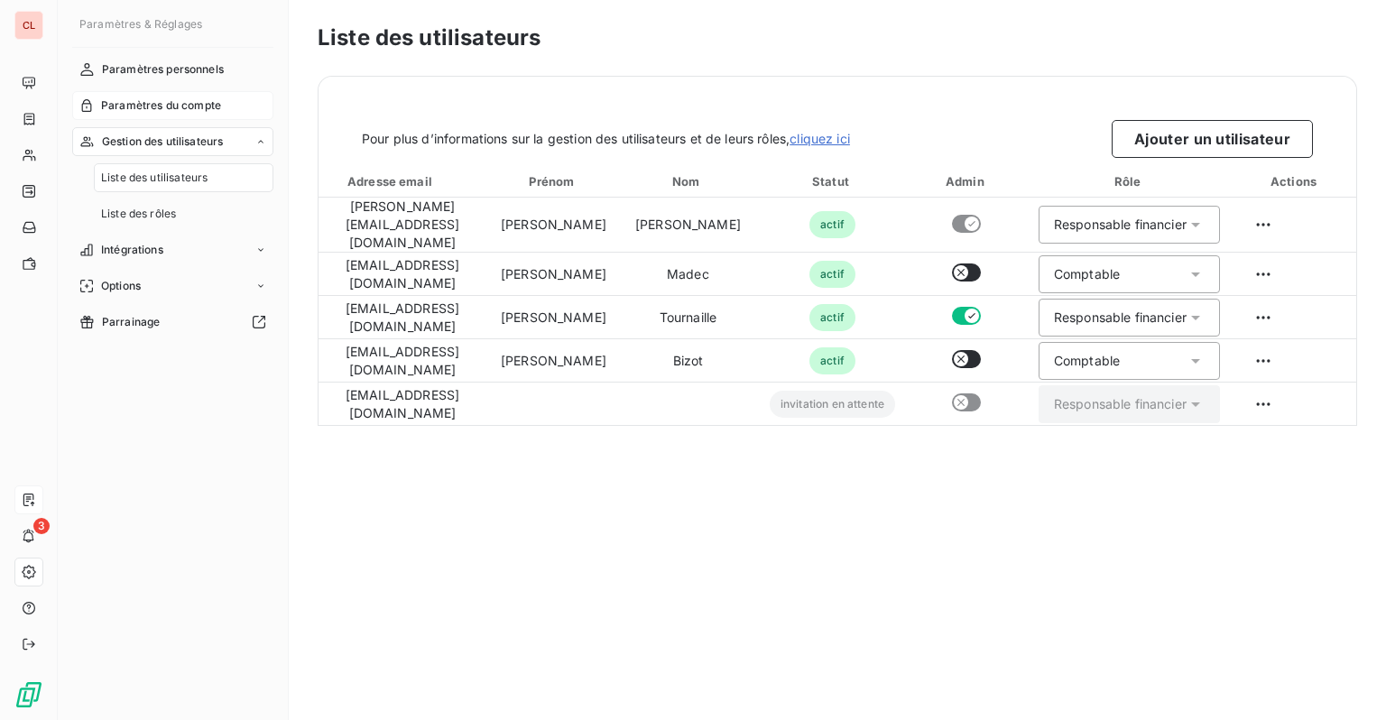
click at [154, 105] on span "Paramètres du compte" at bounding box center [161, 105] width 120 height 16
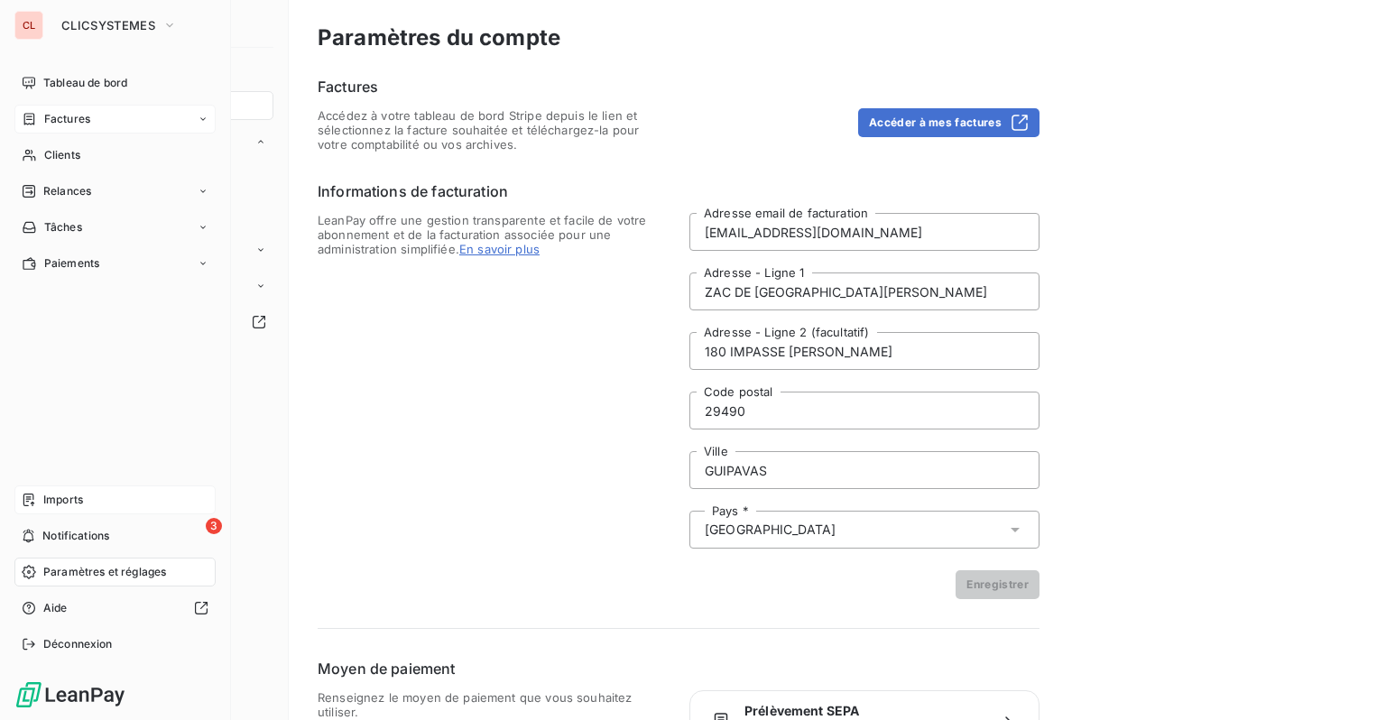
click at [28, 117] on icon at bounding box center [29, 119] width 15 height 14
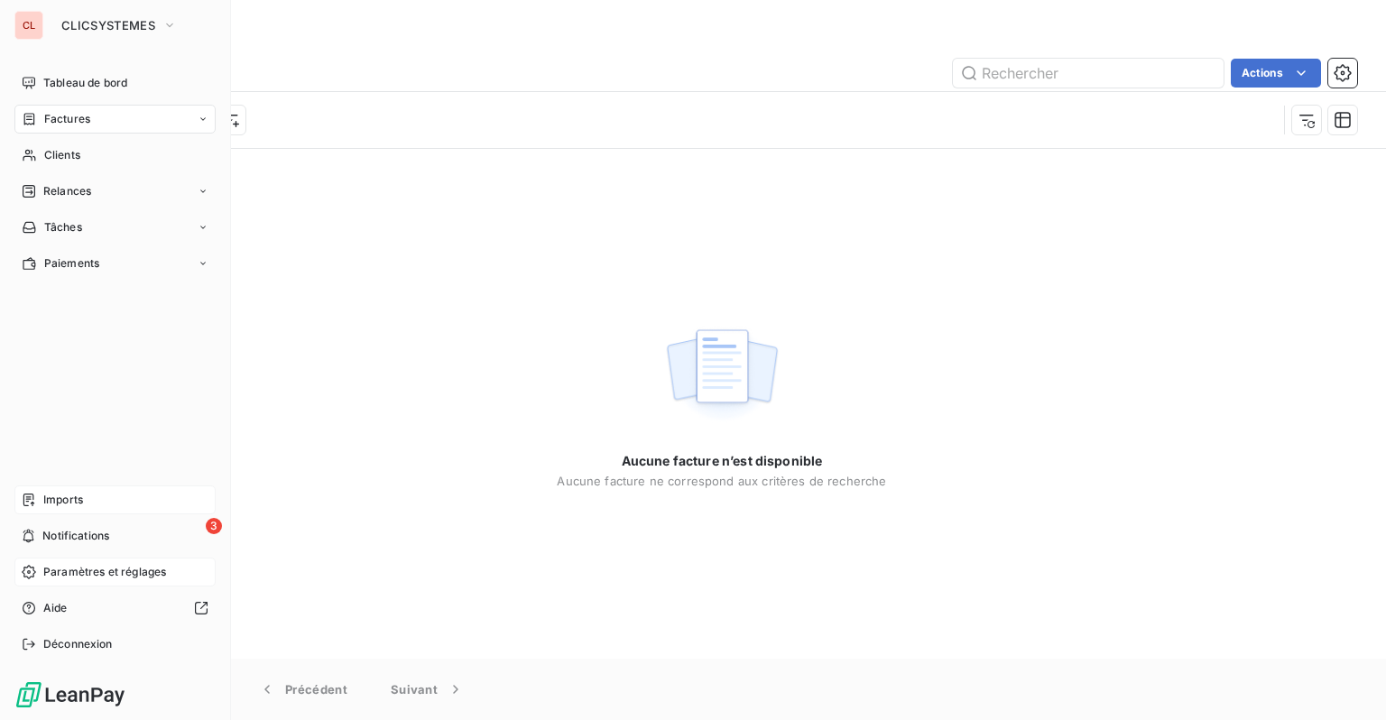
click at [88, 501] on div "Imports" at bounding box center [114, 499] width 201 height 29
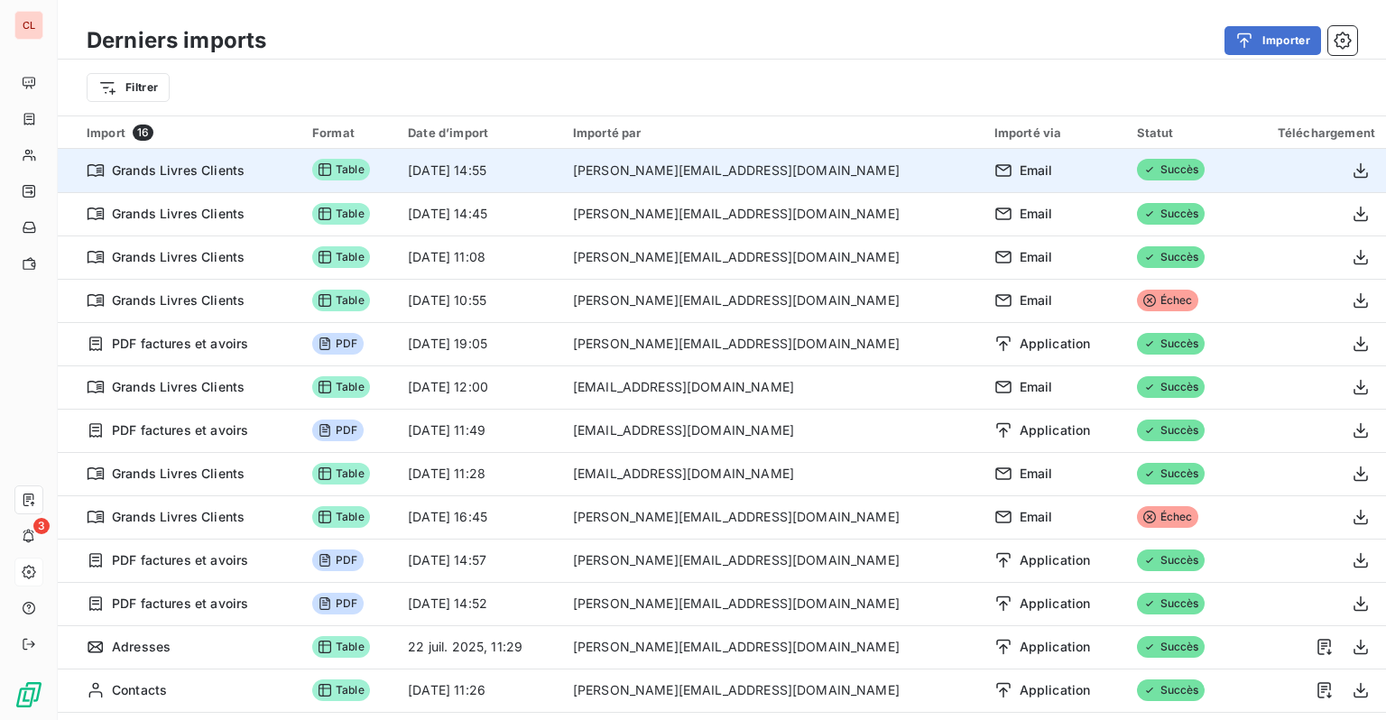
click at [994, 171] on icon at bounding box center [1003, 171] width 18 height 18
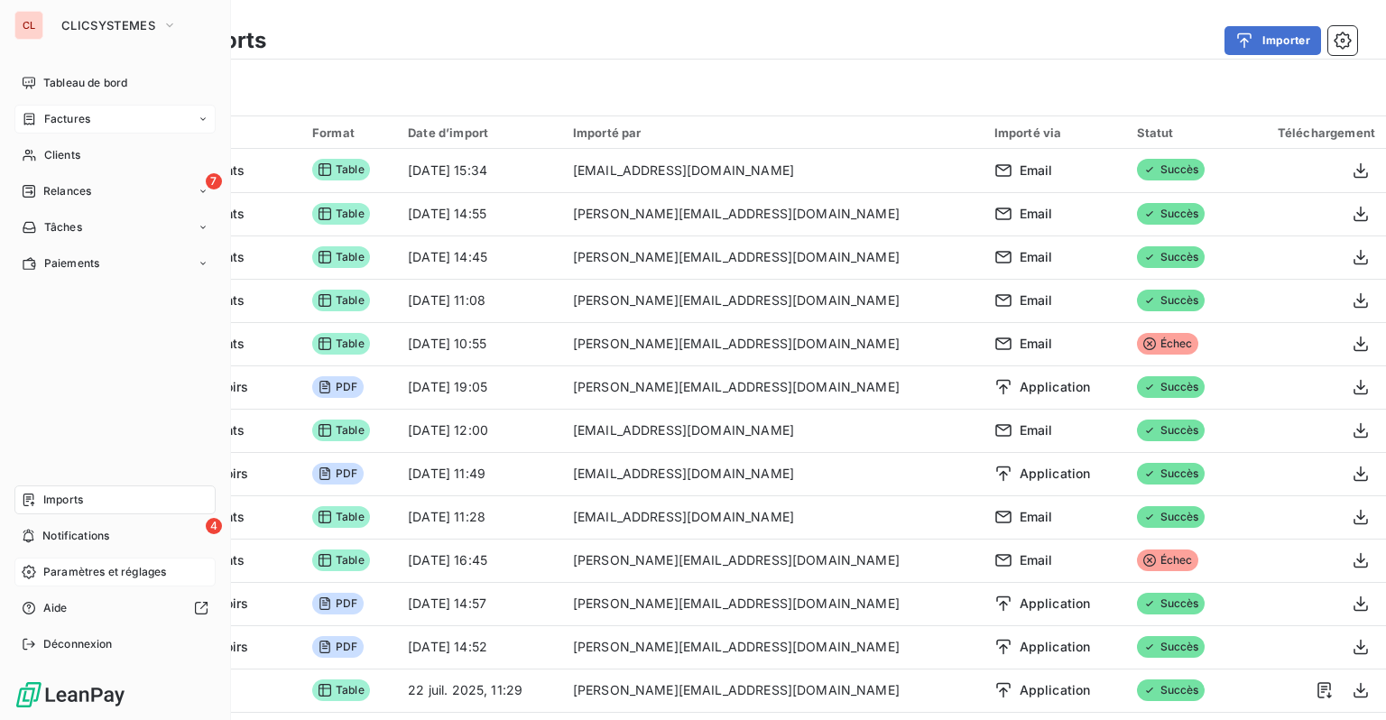
click at [69, 124] on span "Factures" at bounding box center [67, 119] width 46 height 16
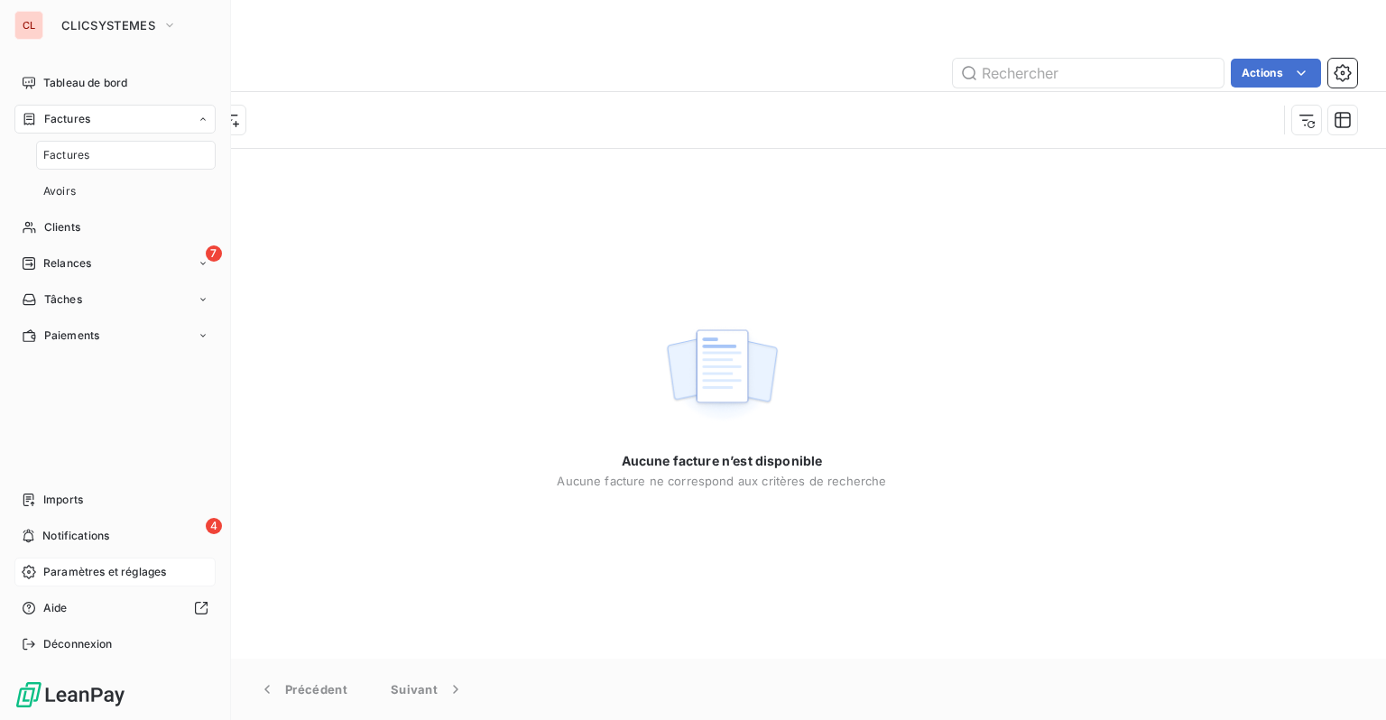
click at [79, 153] on span "Factures" at bounding box center [66, 155] width 46 height 16
click at [69, 260] on span "Relances" at bounding box center [67, 263] width 48 height 16
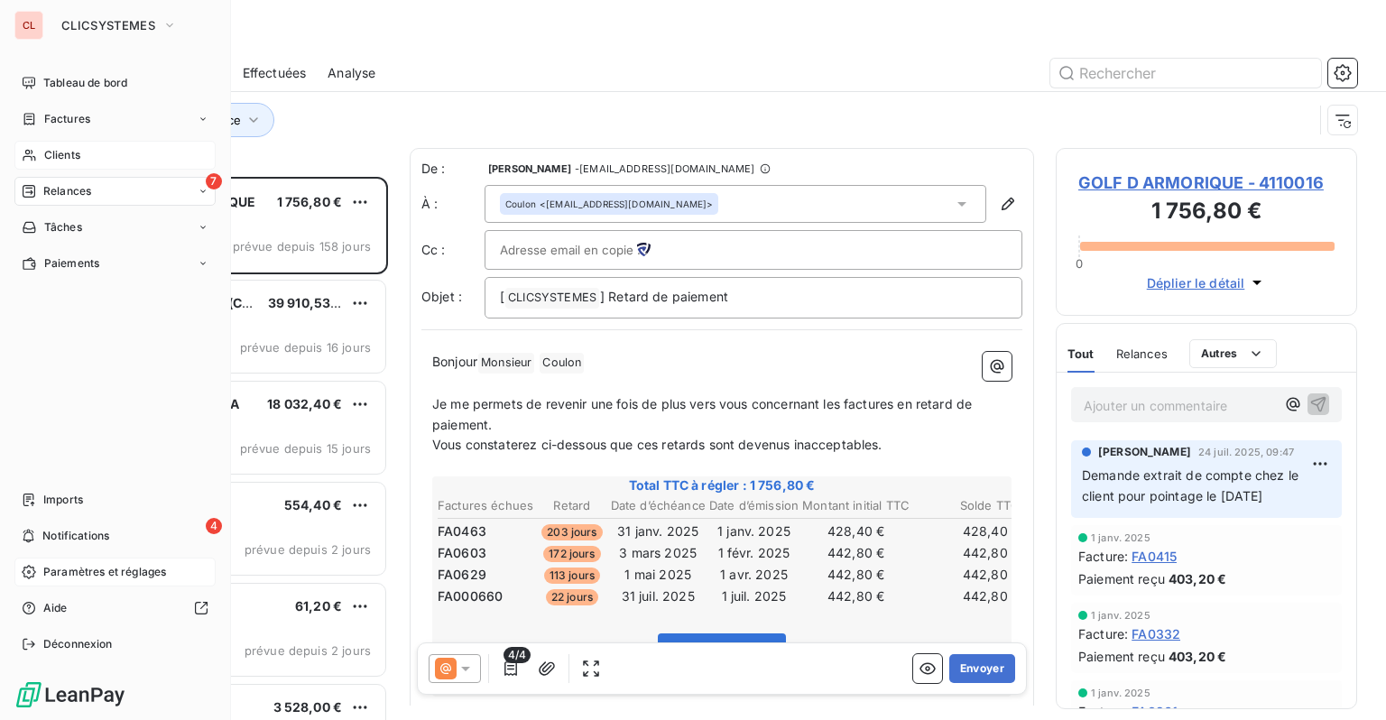
click at [38, 156] on div "Clients" at bounding box center [114, 155] width 201 height 29
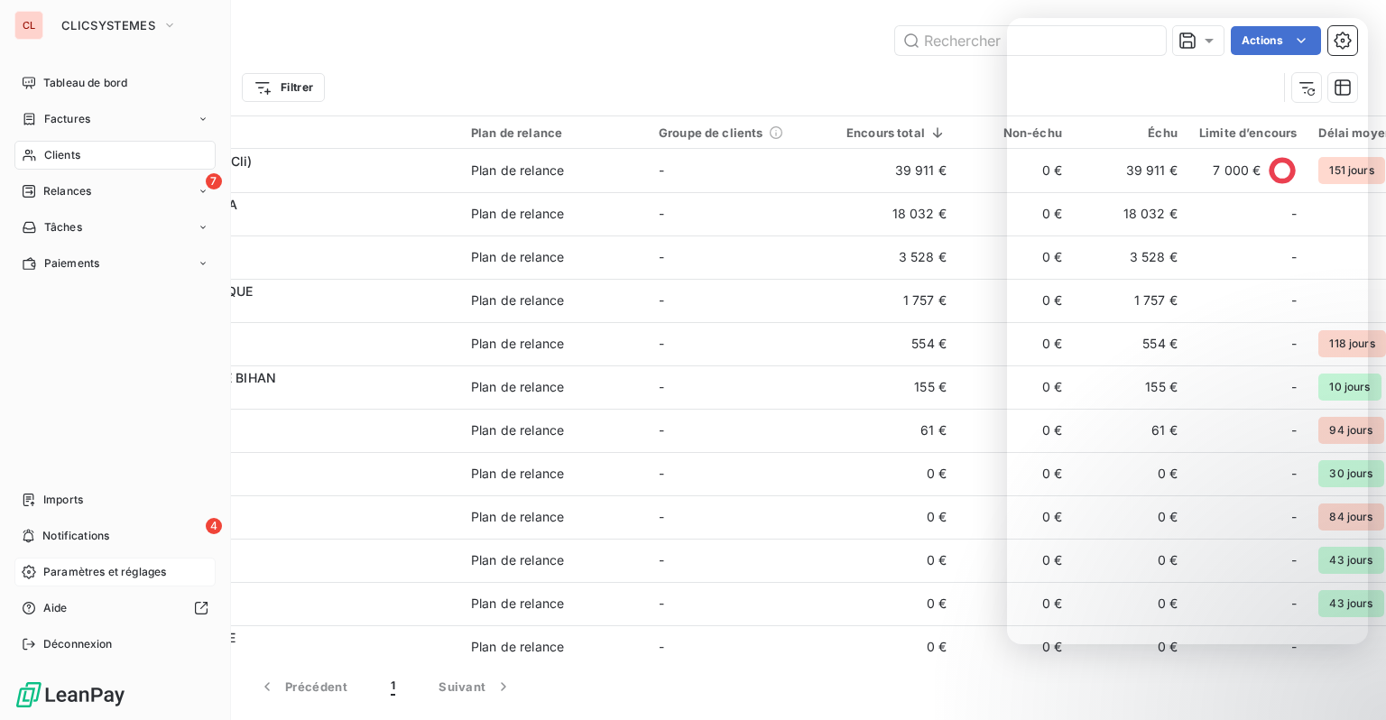
click at [40, 153] on div "Clients" at bounding box center [114, 155] width 201 height 29
click at [56, 146] on div "Clients" at bounding box center [114, 155] width 201 height 29
click at [78, 134] on nav "Tableau de bord Factures Clients 7 Relances Tâches Paiements" at bounding box center [114, 173] width 201 height 209
click at [76, 129] on div "Factures" at bounding box center [114, 119] width 201 height 29
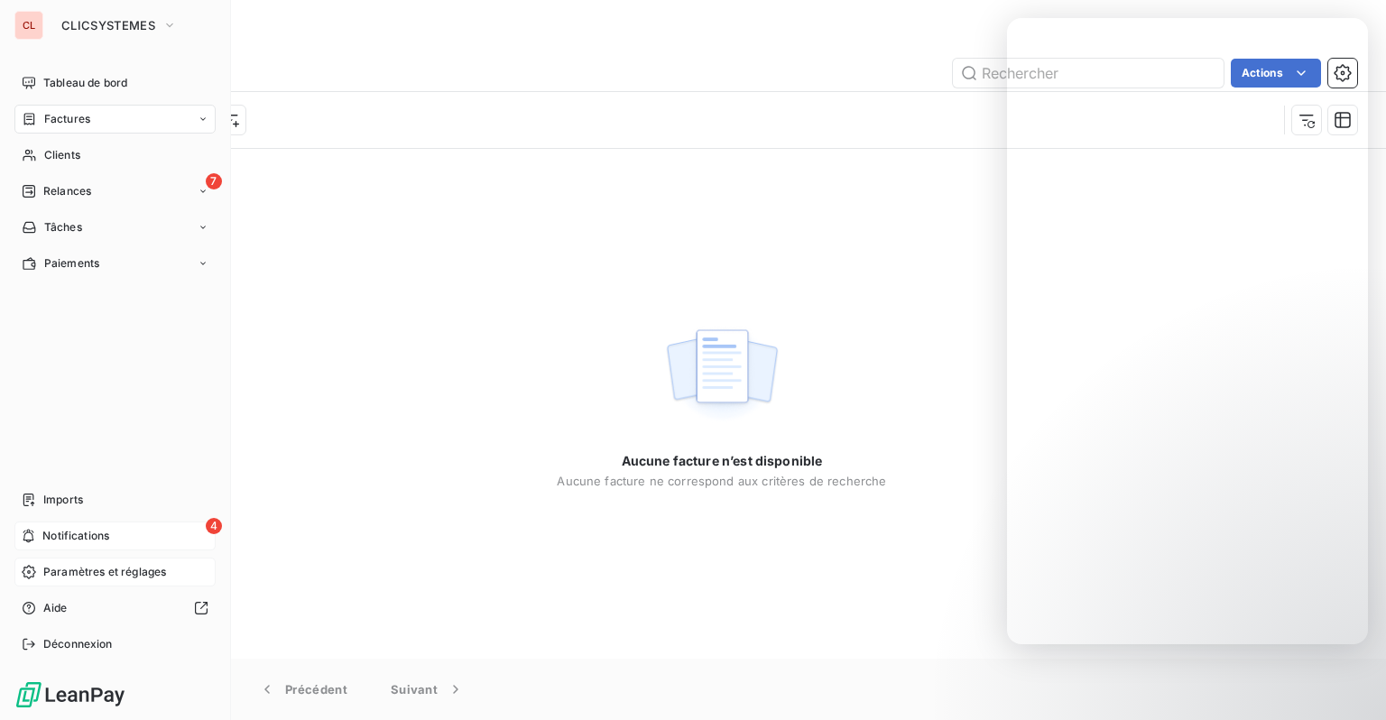
click at [42, 532] on span "Notifications" at bounding box center [75, 536] width 67 height 16
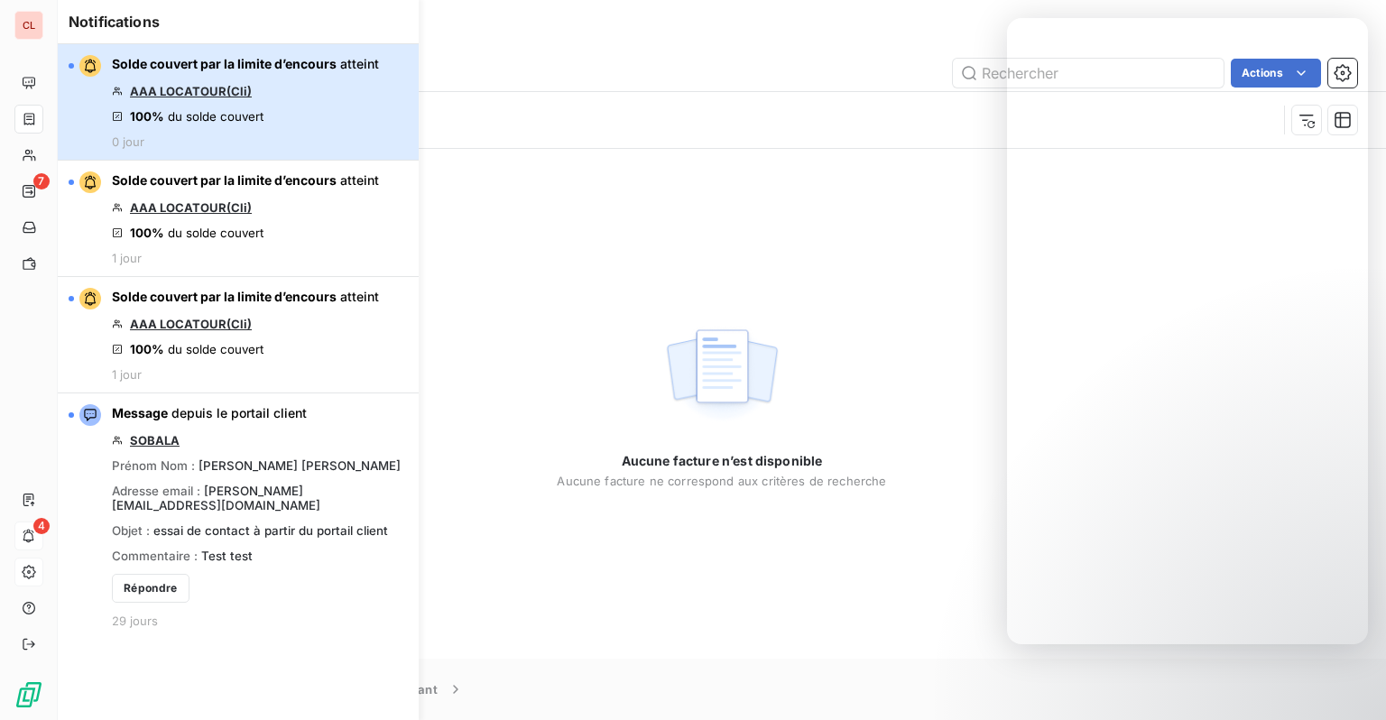
click at [254, 117] on span "du solde couvert" at bounding box center [216, 116] width 96 height 14
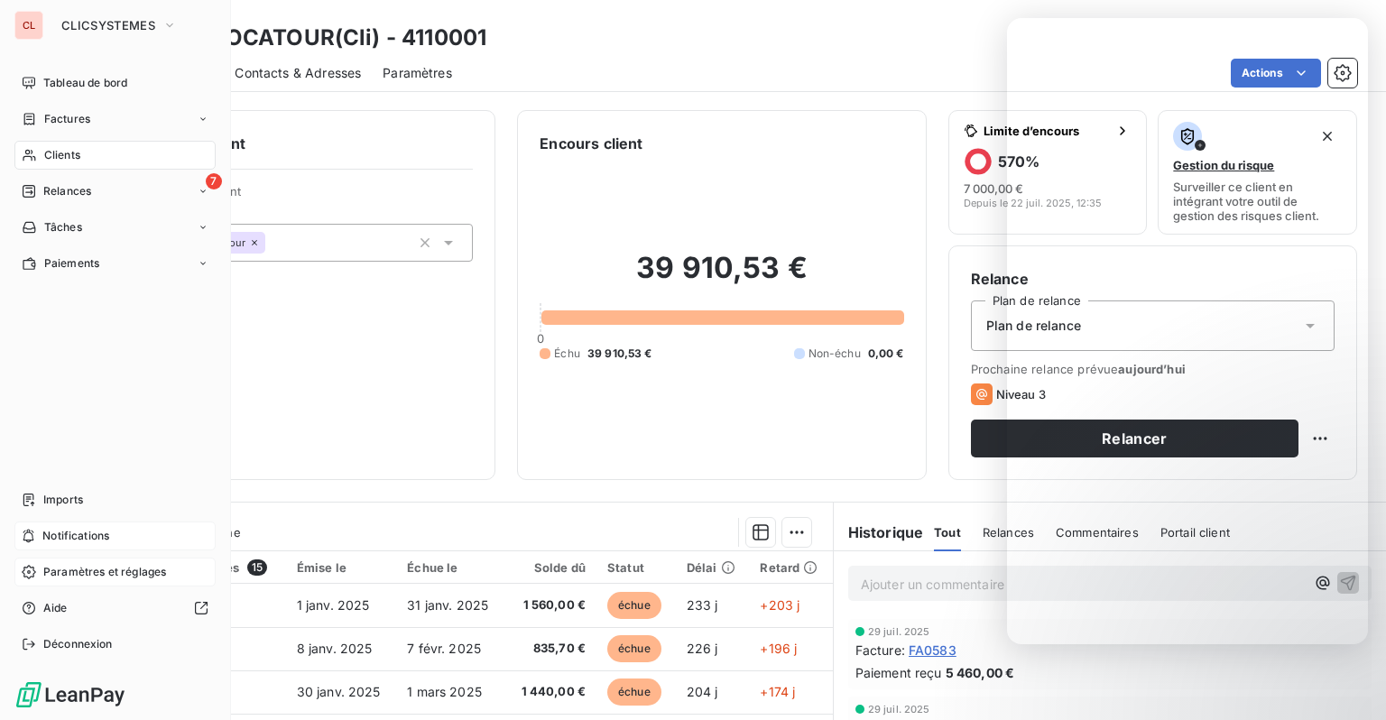
click at [65, 159] on span "Clients" at bounding box center [62, 155] width 36 height 16
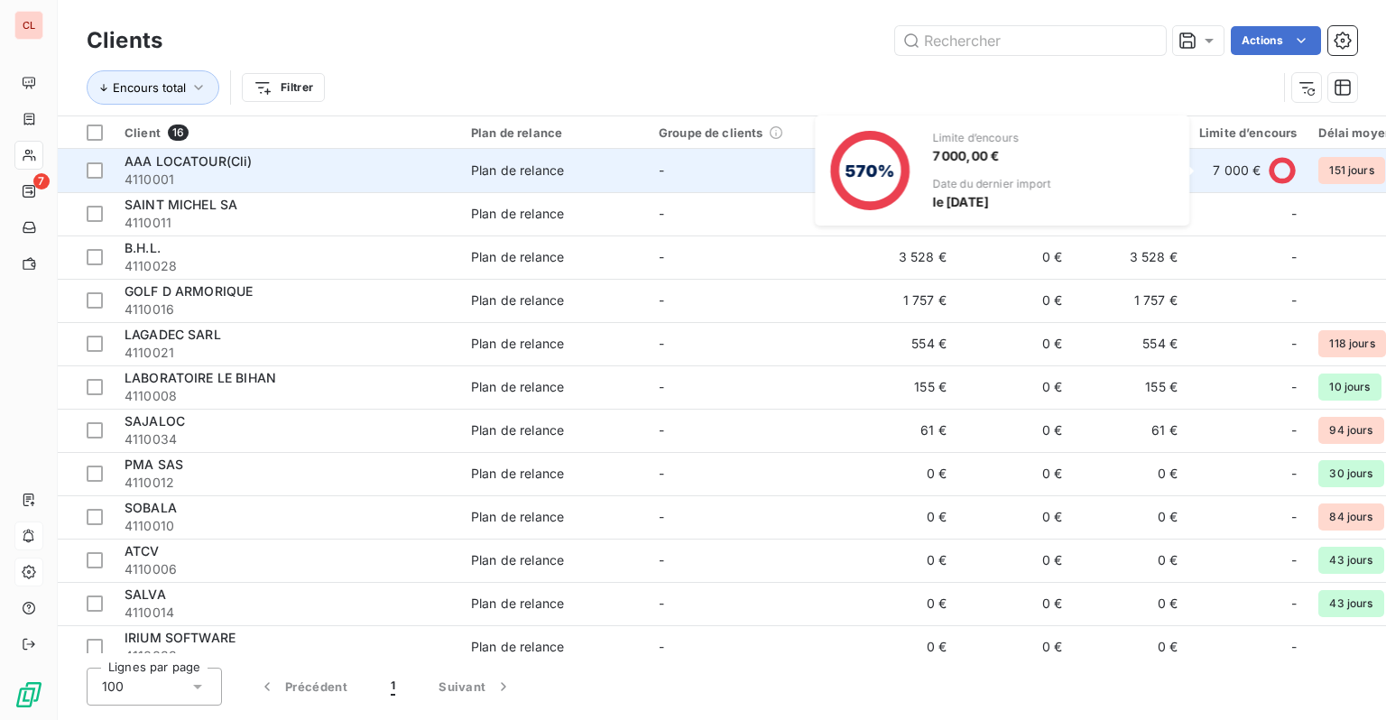
click at [1212, 170] on span "7 000 €" at bounding box center [1237, 171] width 48 height 18
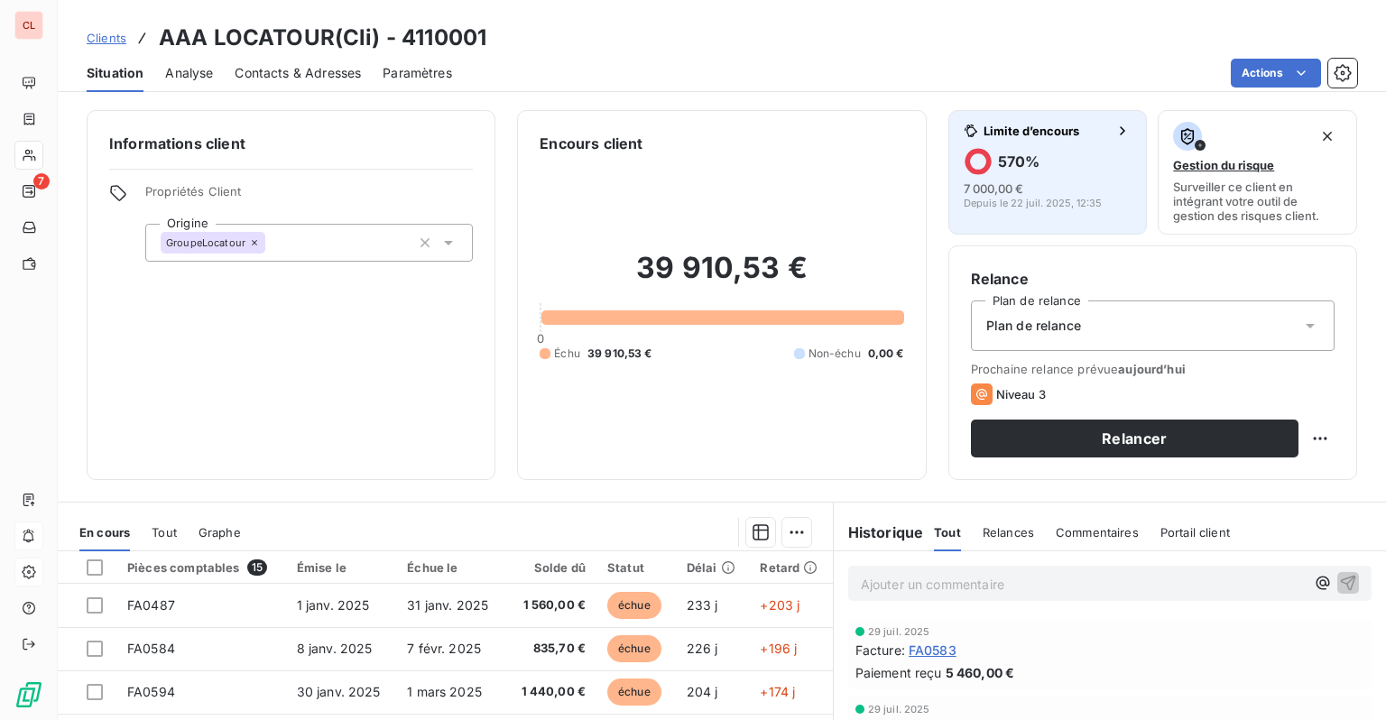
click at [1047, 153] on div "570 %" at bounding box center [1048, 161] width 169 height 29
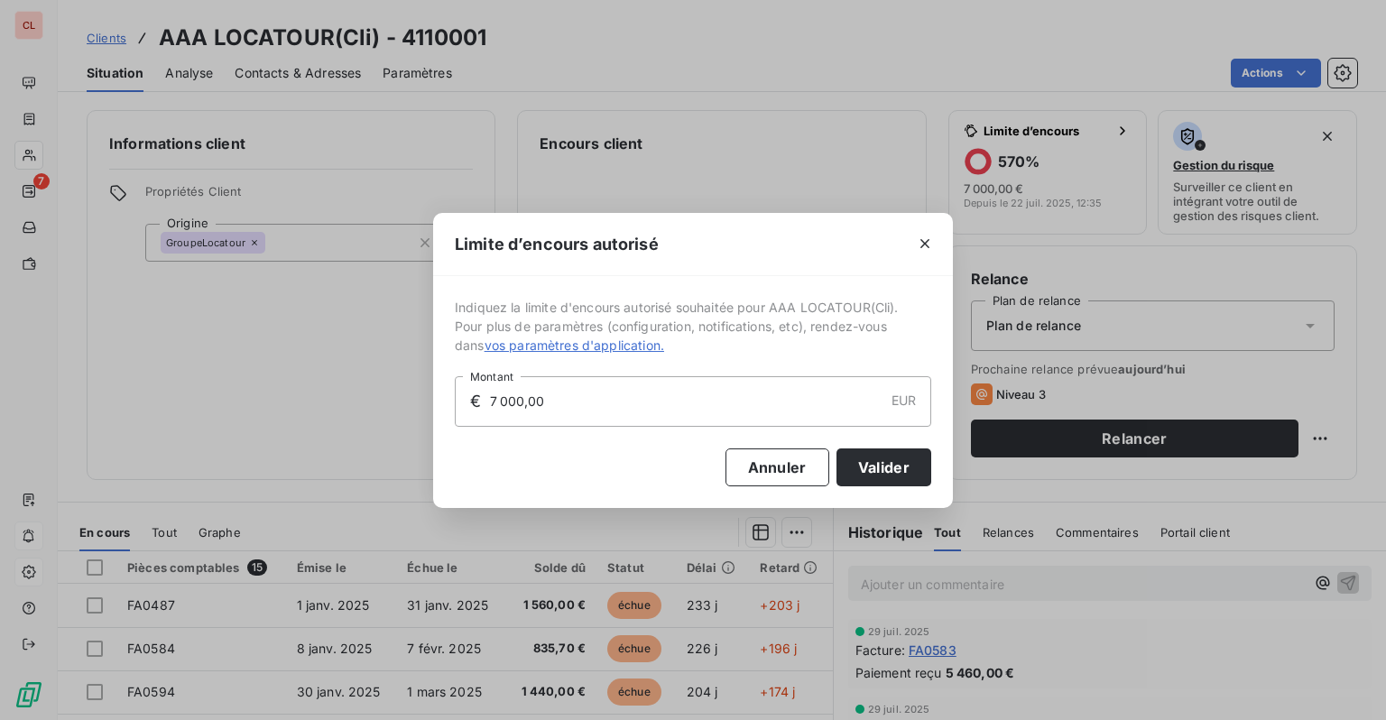
drag, startPoint x: 647, startPoint y: 406, endPoint x: 372, endPoint y: 399, distance: 275.3
click at [372, 399] on div "Limite d’encours autorisé Indiquez la limite d'encours autorisé souhaitée pour …" at bounding box center [693, 360] width 1386 height 720
type input "0,00"
click at [871, 475] on button "Valider" at bounding box center [883, 467] width 95 height 38
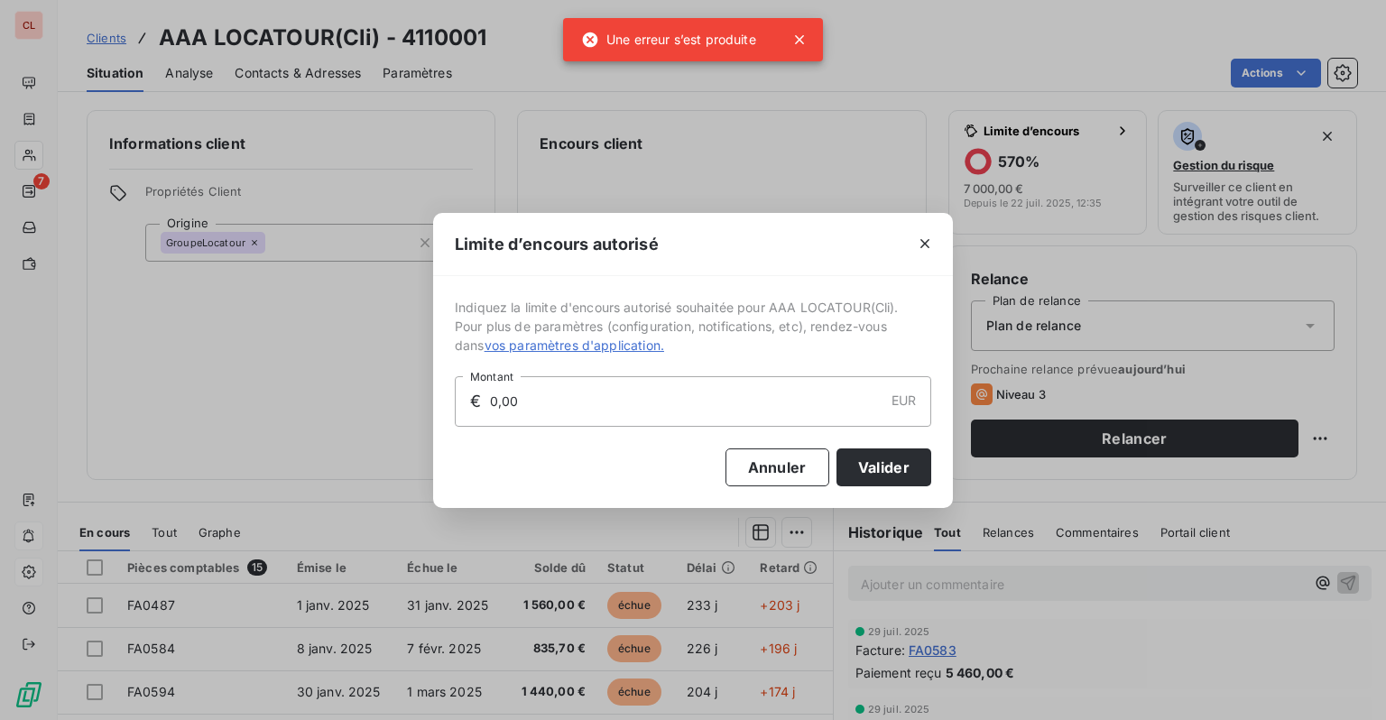
click at [610, 402] on input "0,00" at bounding box center [685, 401] width 395 height 49
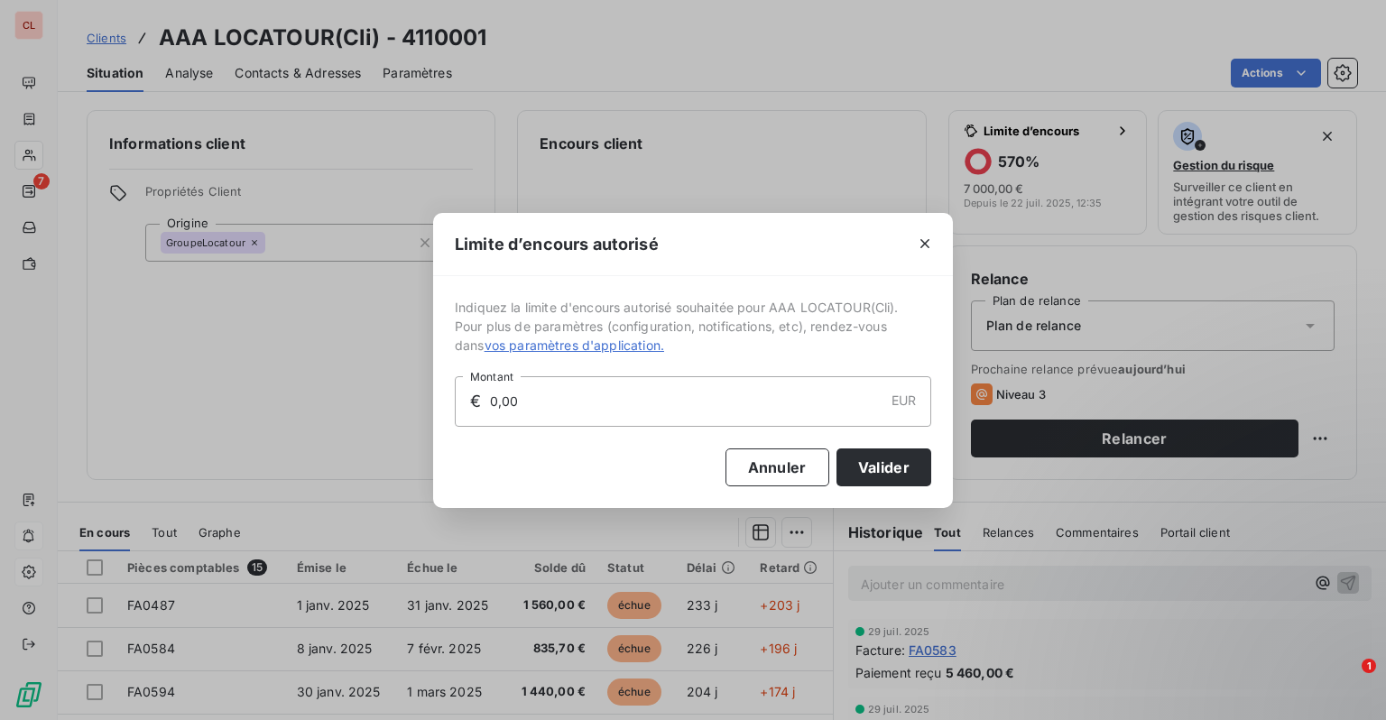
click at [599, 342] on span "vos paramètres d'application." at bounding box center [575, 344] width 180 height 15
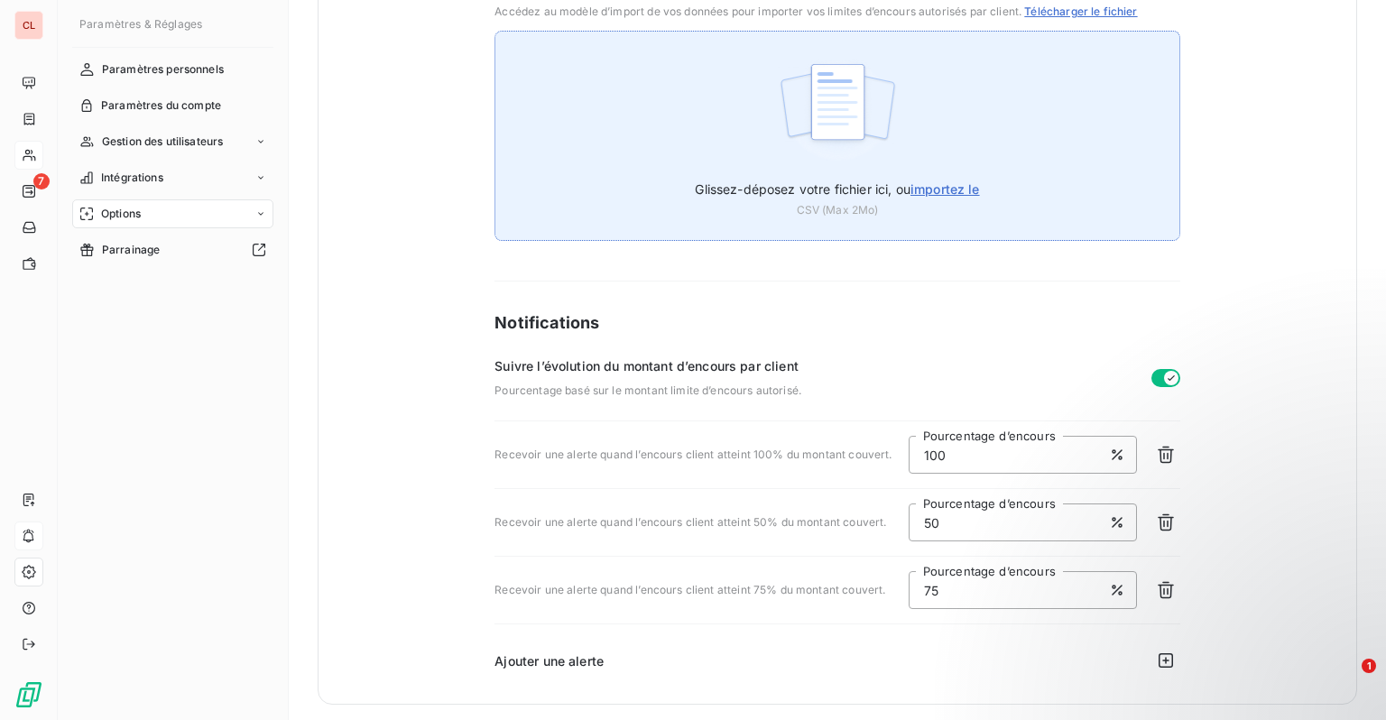
scroll to position [220, 0]
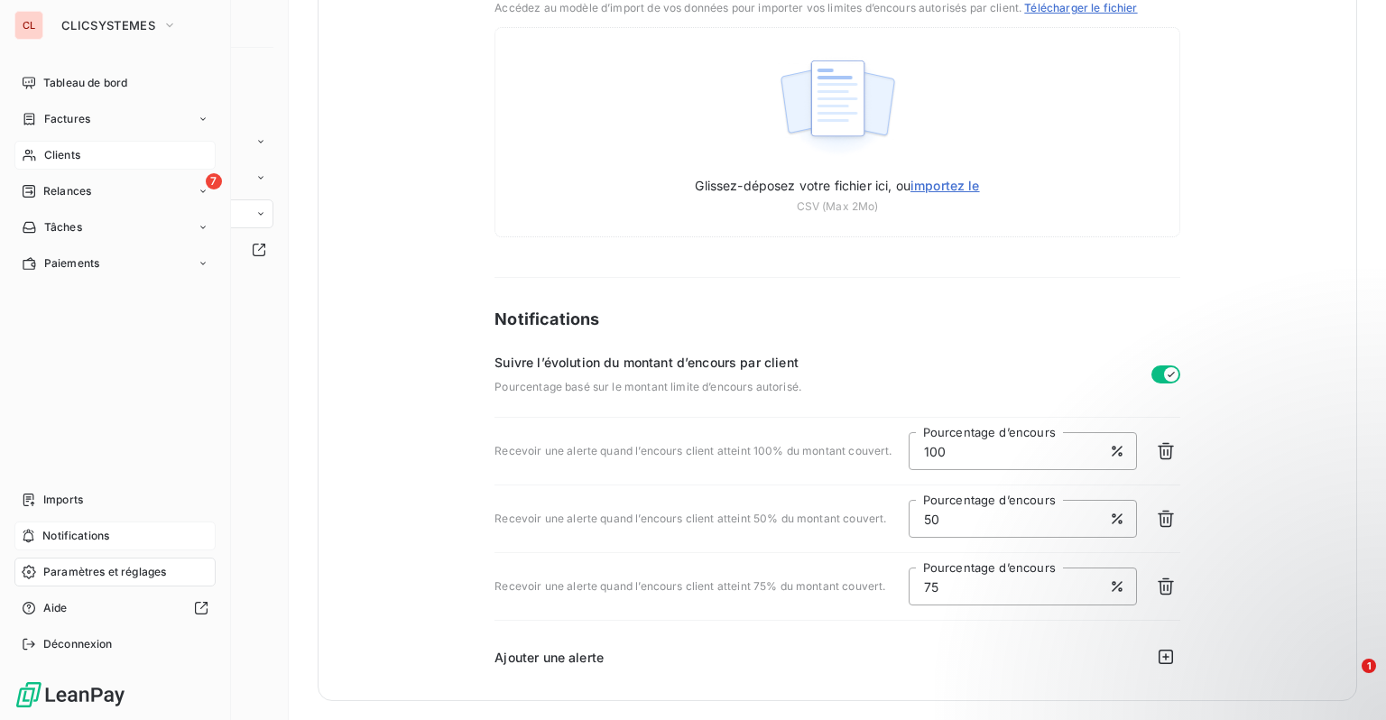
click at [44, 152] on span "Clients" at bounding box center [62, 155] width 36 height 16
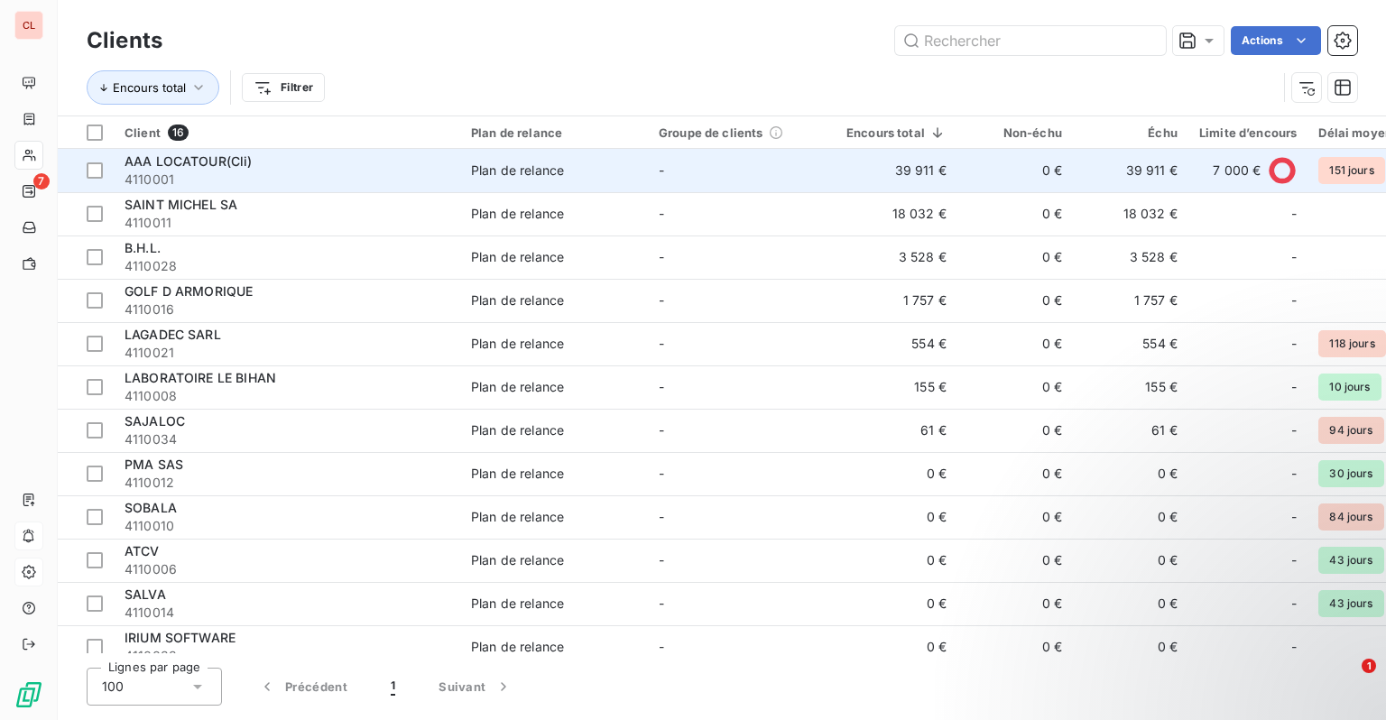
click at [1138, 164] on td "39 911 €" at bounding box center [1130, 170] width 115 height 43
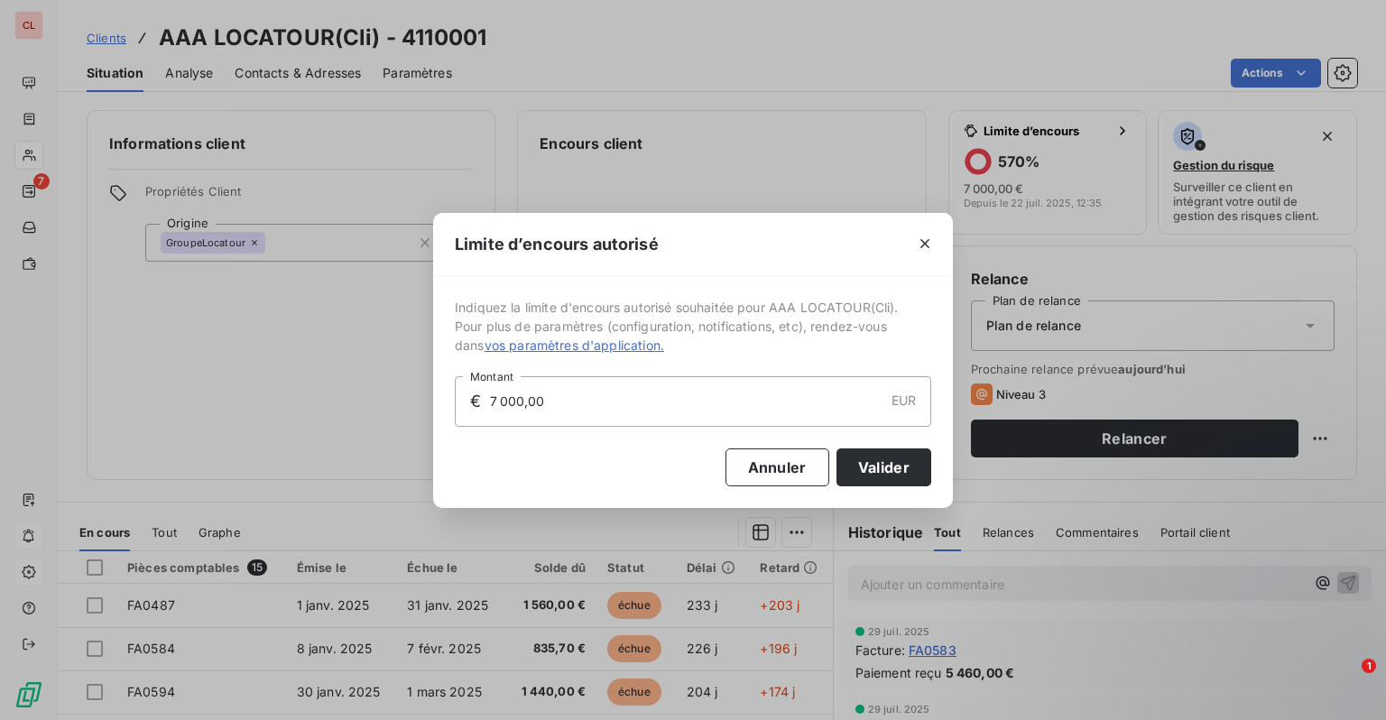
click at [642, 405] on input "7 000,00" at bounding box center [685, 401] width 395 height 49
click at [515, 401] on input "7 000,00" at bounding box center [685, 401] width 395 height 49
click at [522, 402] on input "7 000,00" at bounding box center [685, 401] width 395 height 49
click at [908, 466] on button "Valider" at bounding box center [883, 467] width 95 height 38
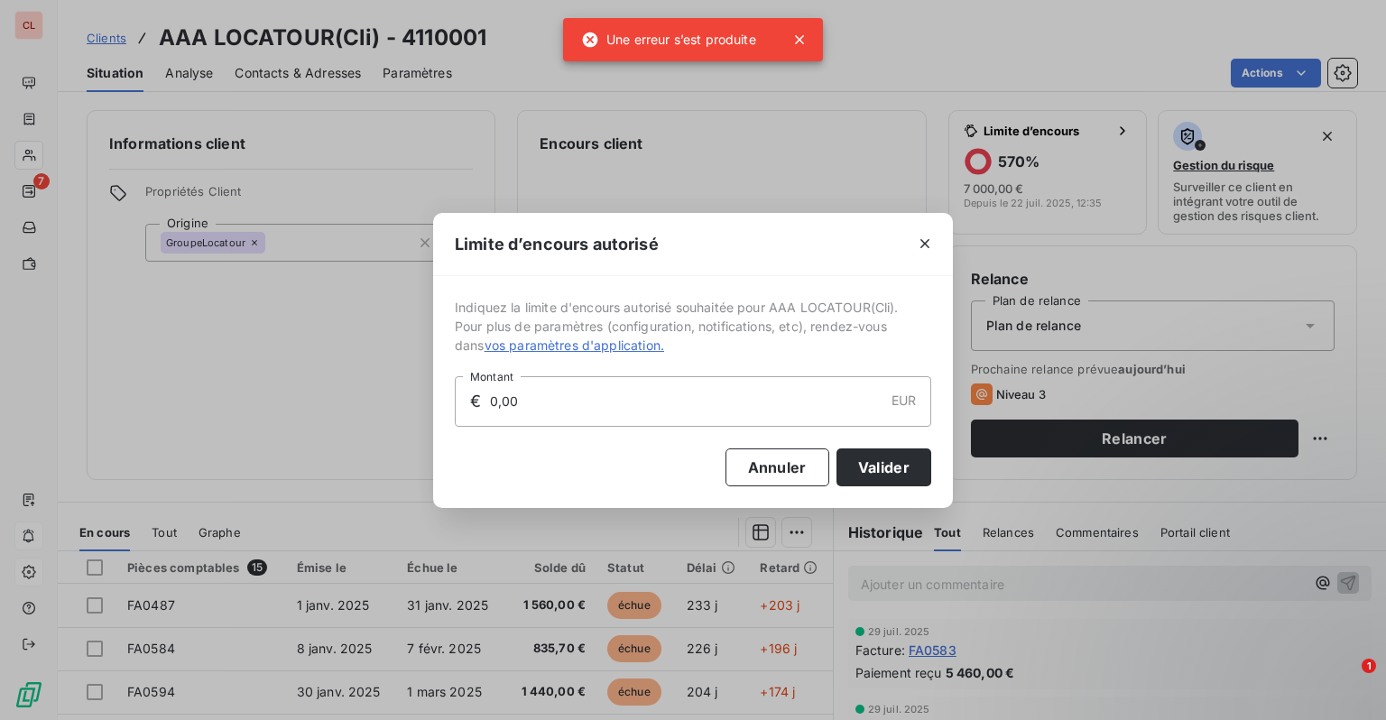
drag, startPoint x: 577, startPoint y: 408, endPoint x: 480, endPoint y: 406, distance: 97.5
click at [480, 406] on div "€ 0,00 EUR Montant" at bounding box center [693, 401] width 476 height 51
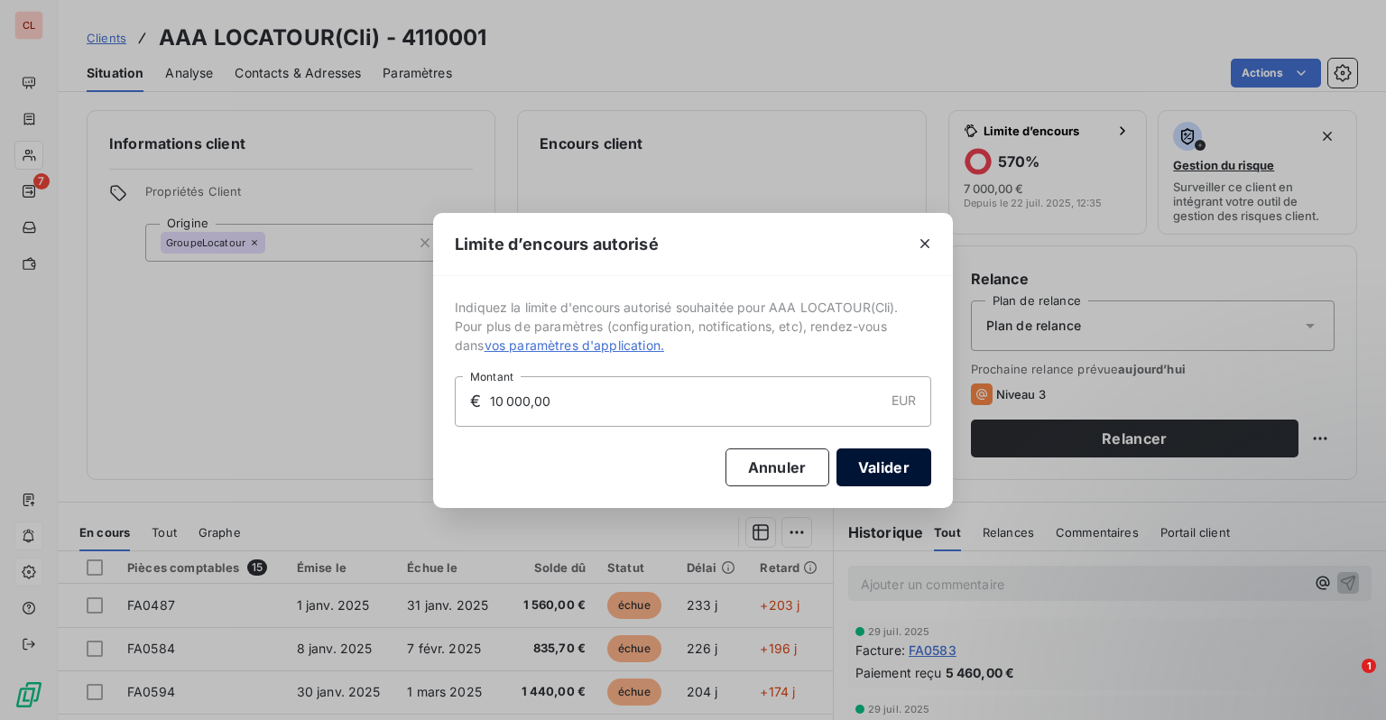
type input "10 000,00"
click at [881, 468] on button "Valider" at bounding box center [883, 467] width 95 height 38
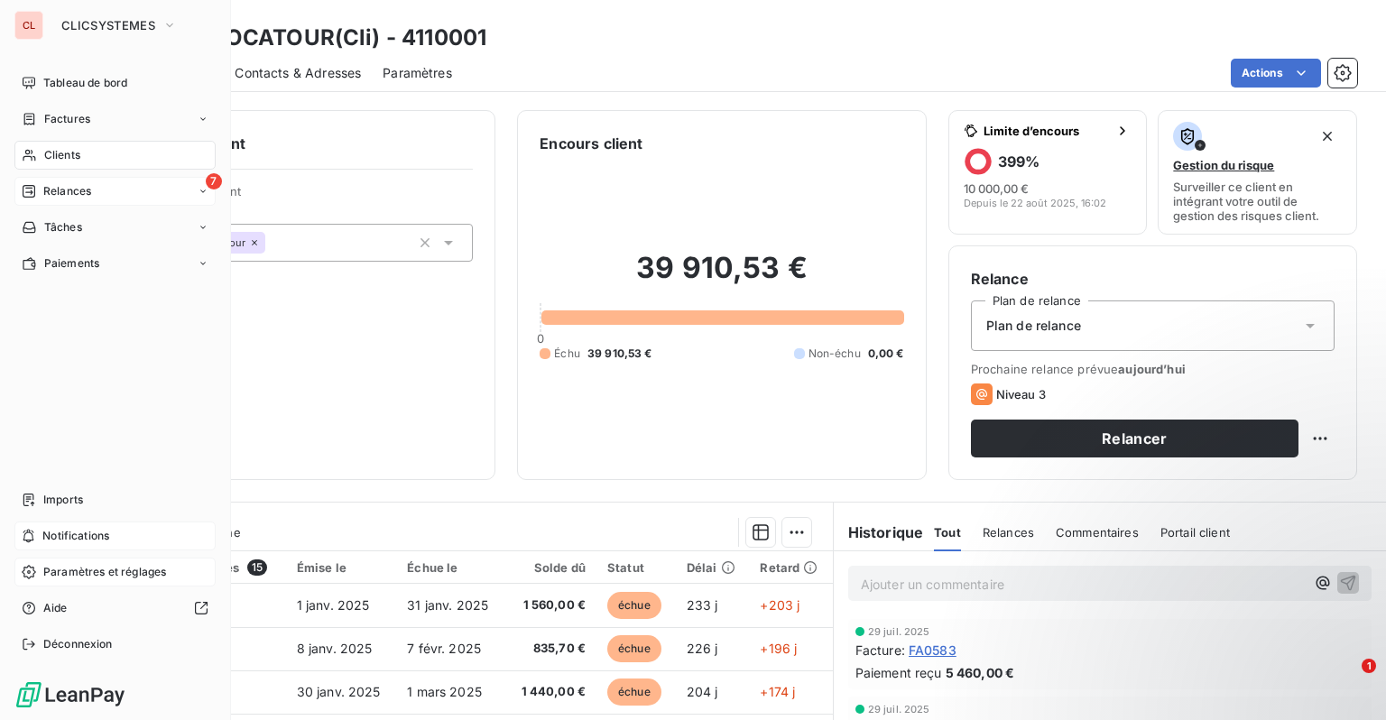
click at [37, 187] on div "Relances" at bounding box center [56, 191] width 69 height 16
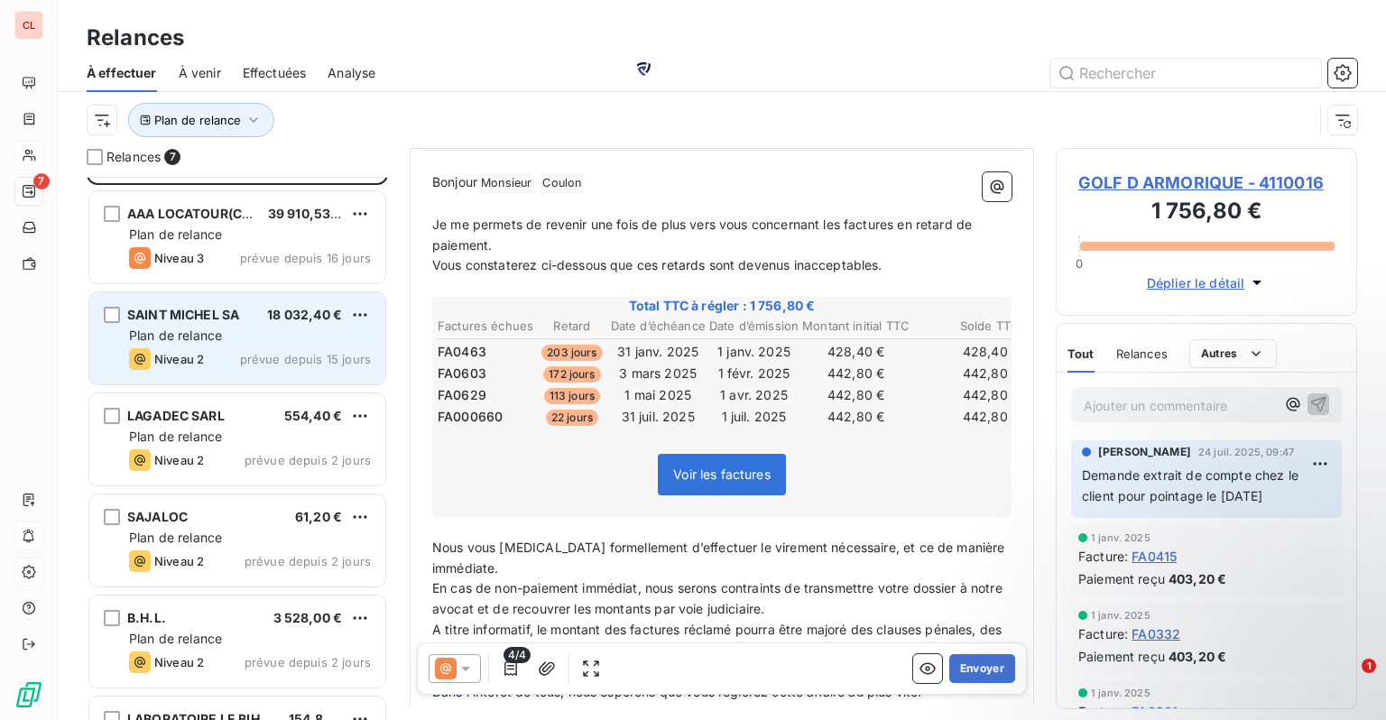
scroll to position [164, 0]
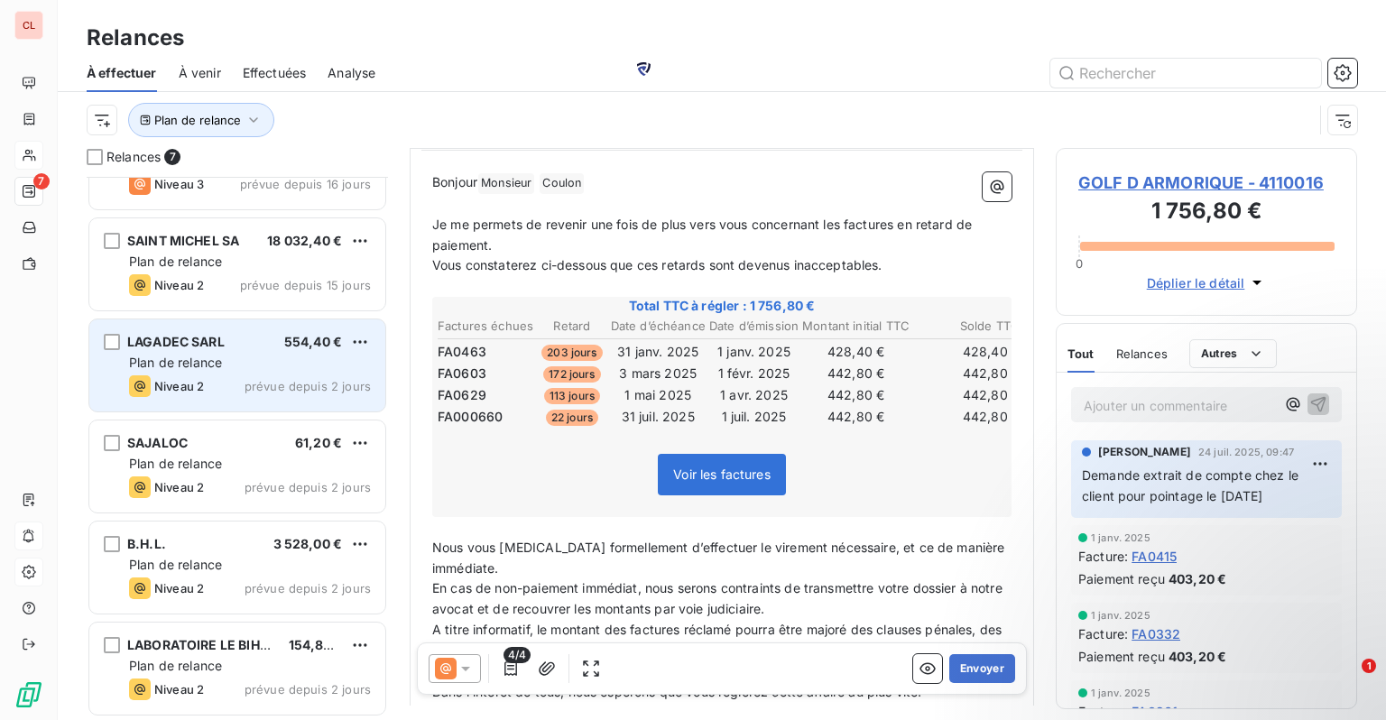
click at [199, 357] on span "Plan de relance" at bounding box center [175, 362] width 93 height 15
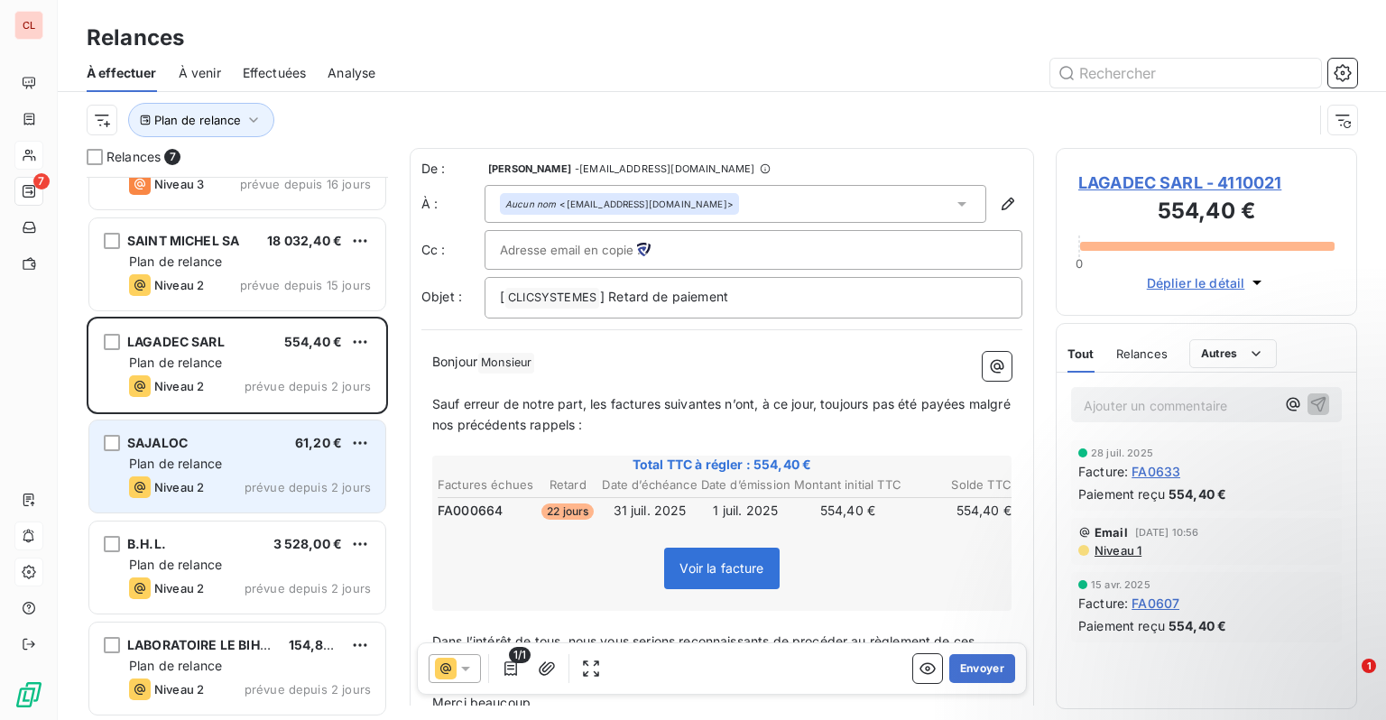
click at [231, 457] on div "Plan de relance" at bounding box center [250, 464] width 242 height 18
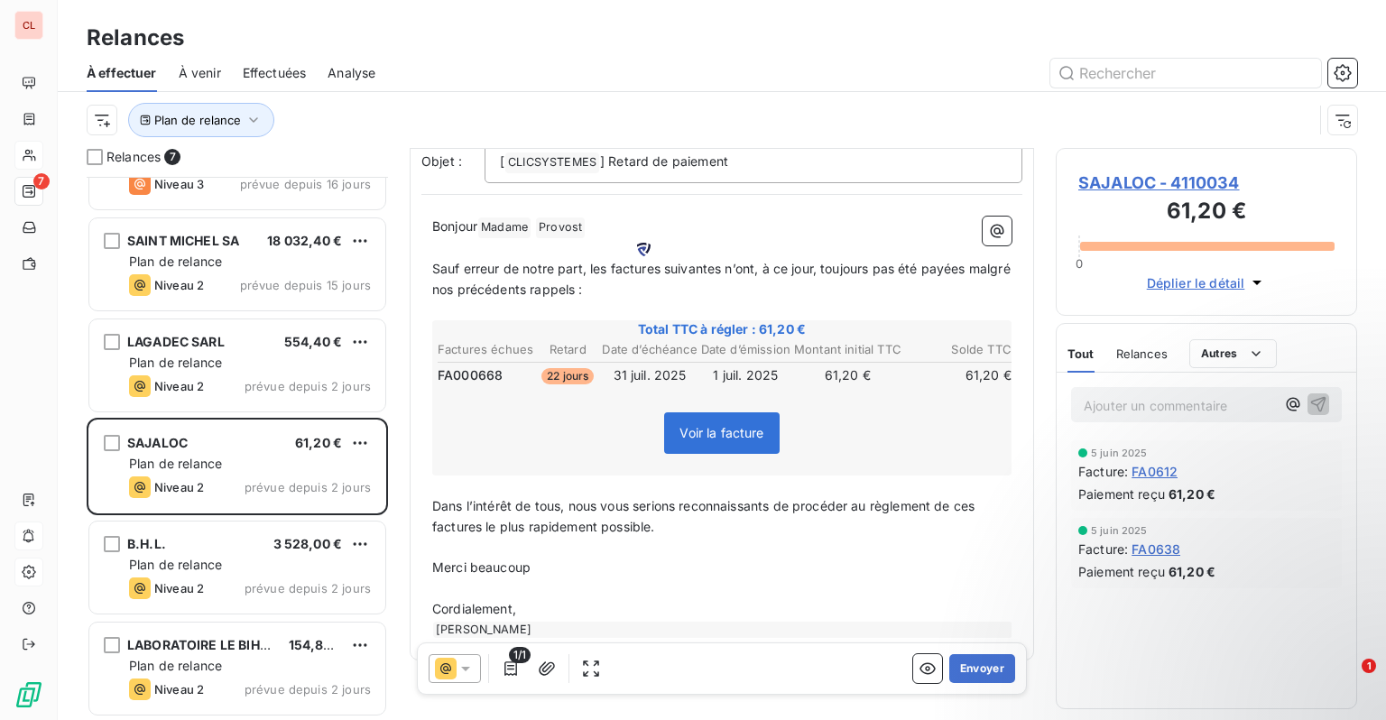
scroll to position [162, 0]
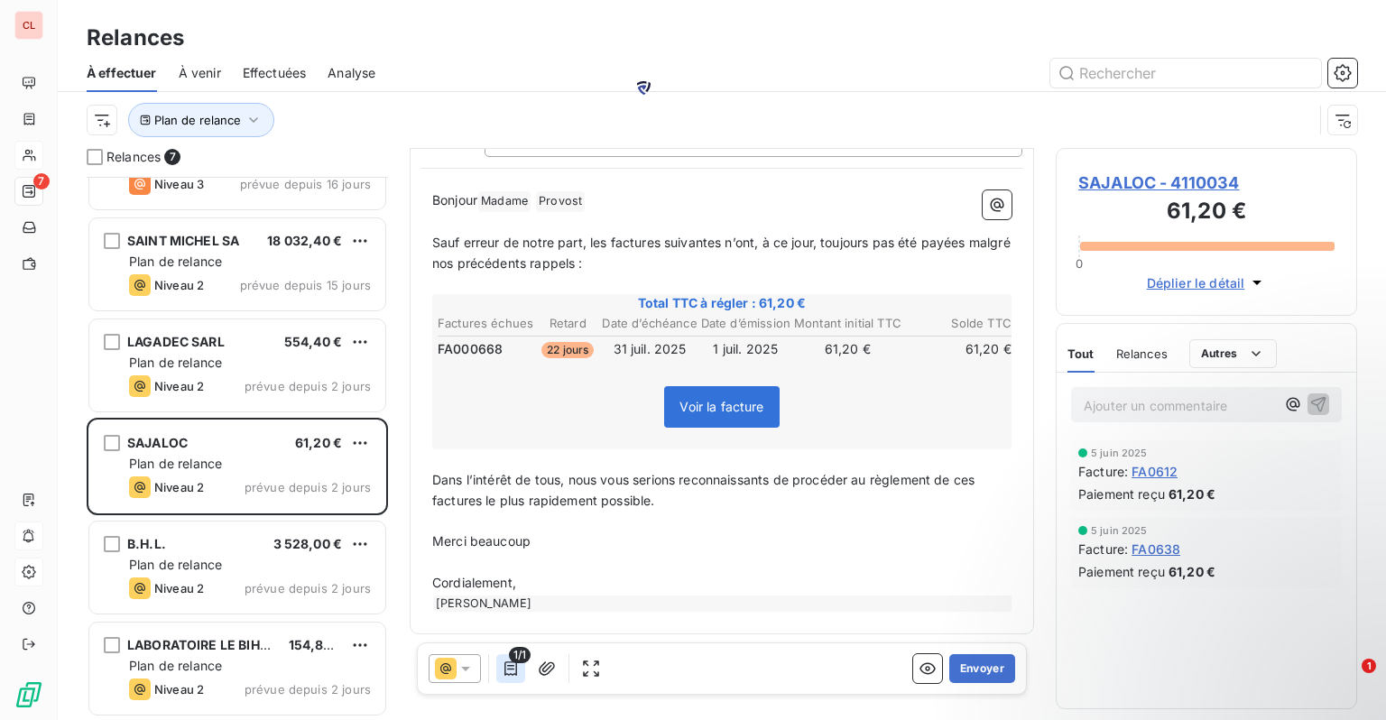
click at [509, 670] on icon "button" at bounding box center [511, 669] width 18 height 18
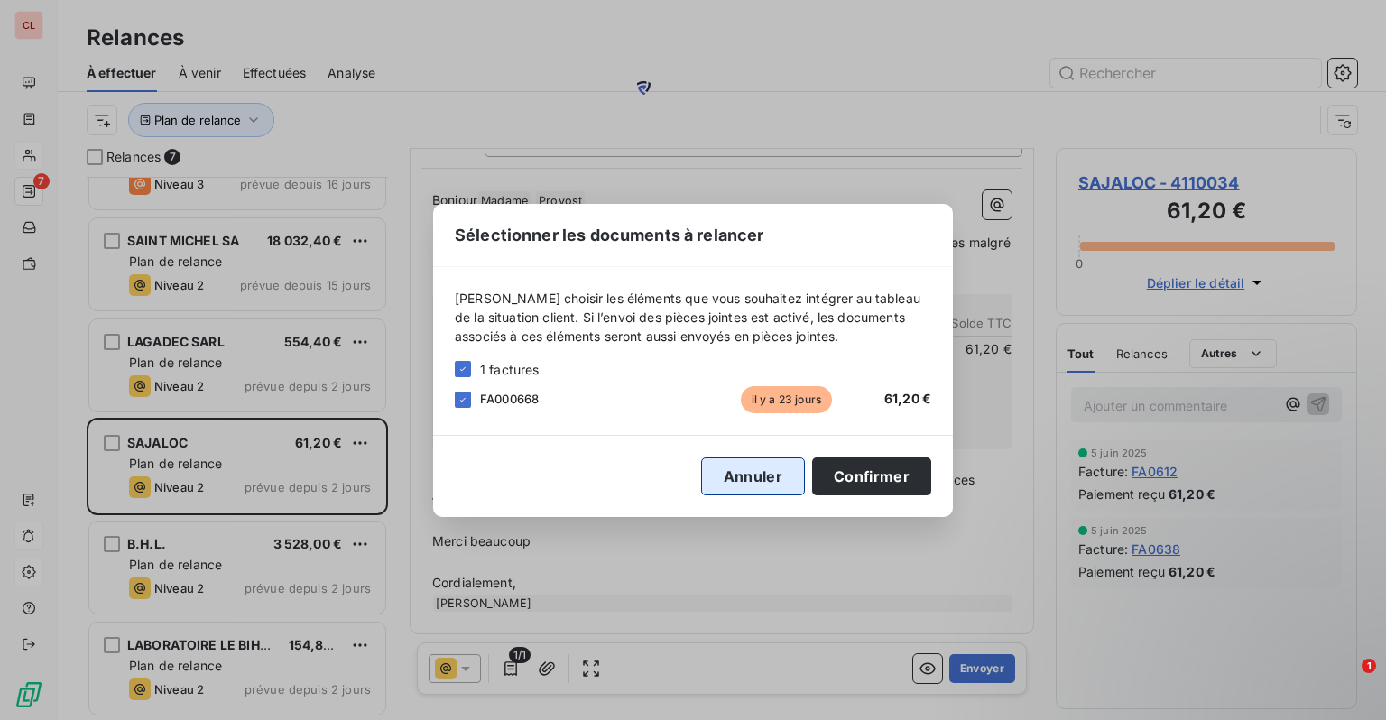
click at [747, 478] on button "Annuler" at bounding box center [753, 476] width 104 height 38
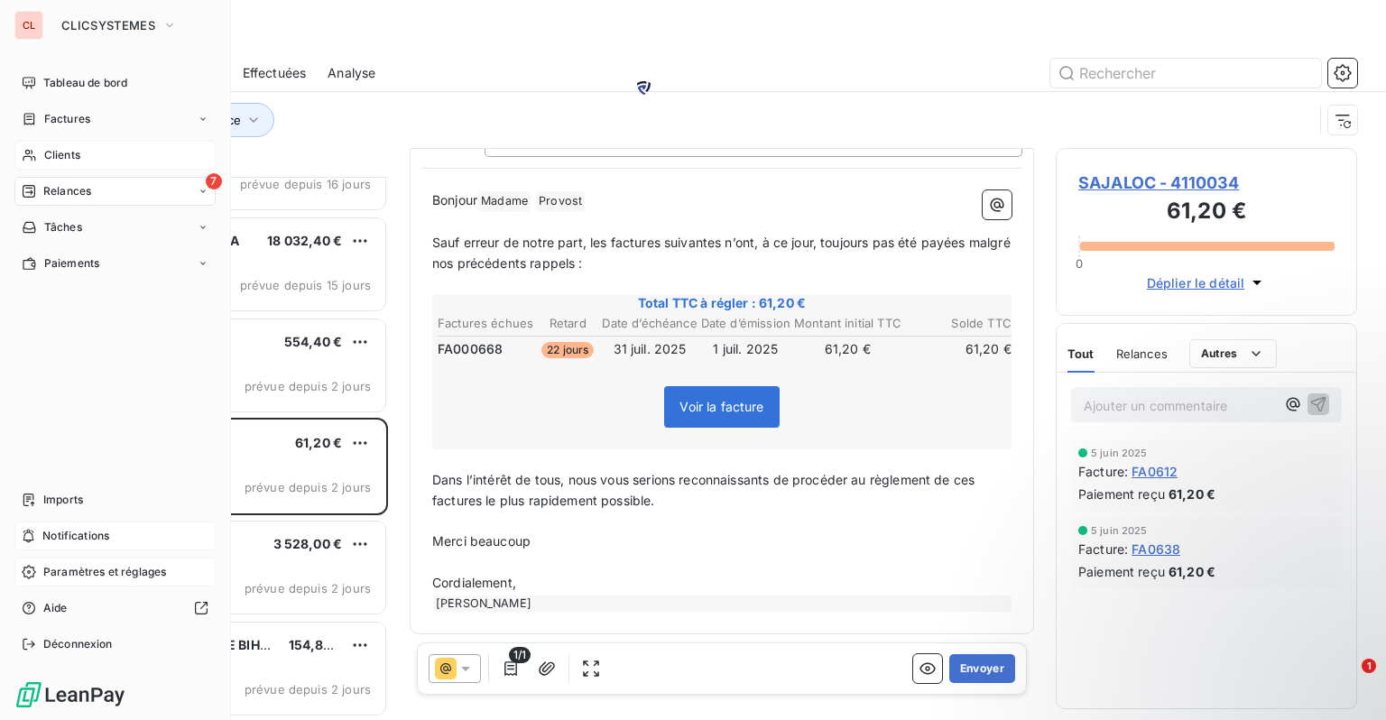
click at [47, 156] on span "Clients" at bounding box center [62, 155] width 36 height 16
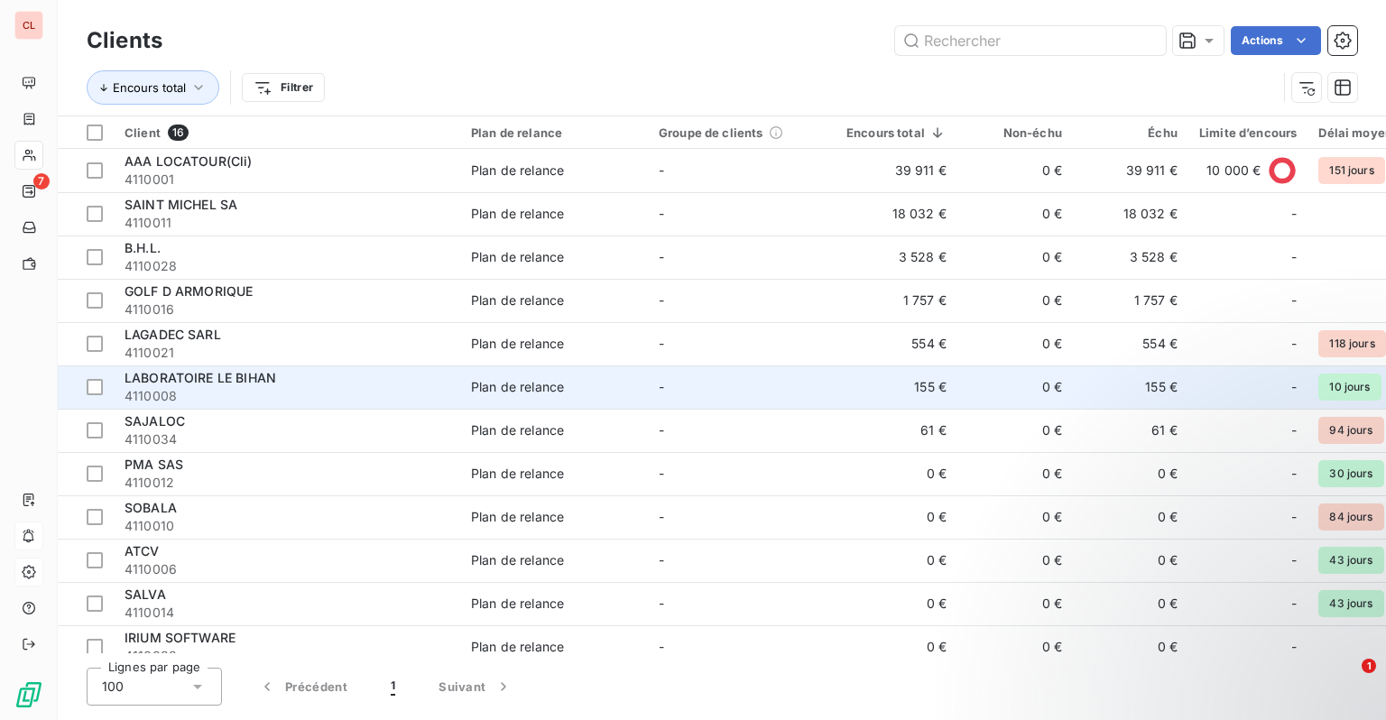
scroll to position [90, 0]
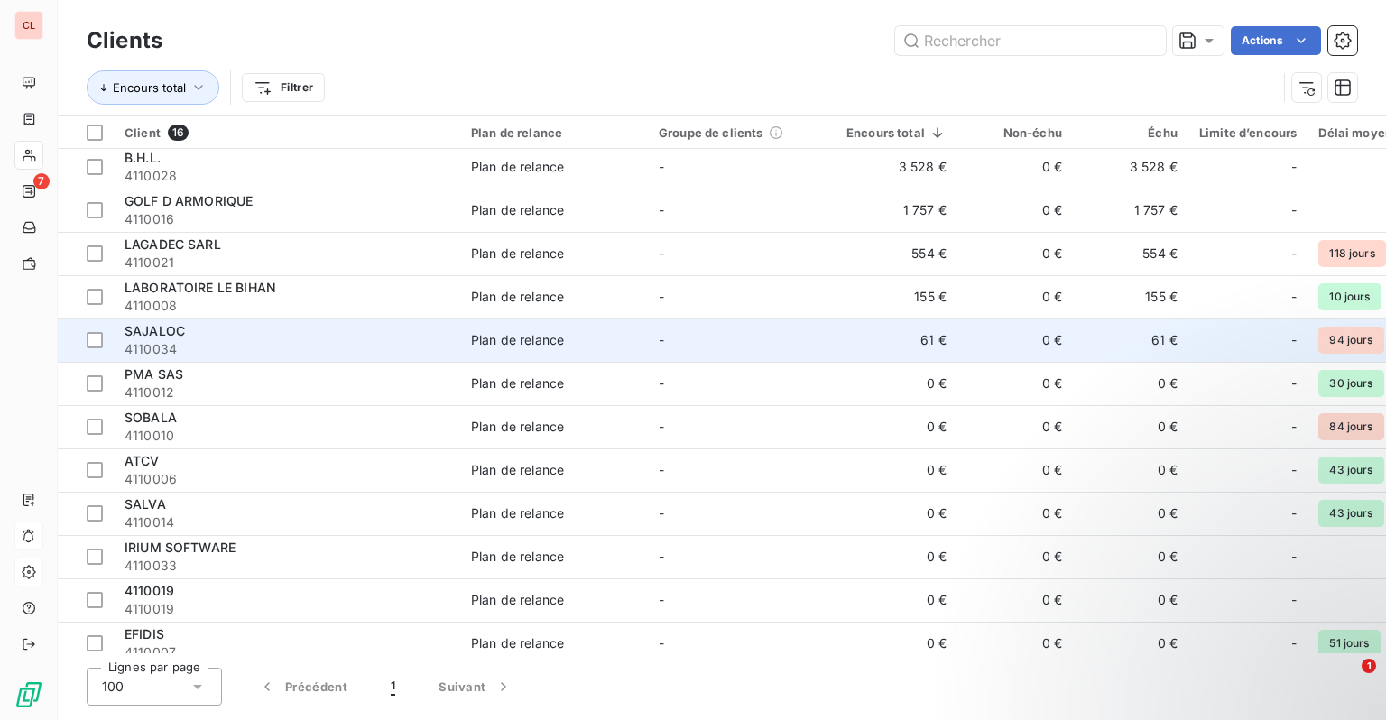
click at [189, 341] on span "4110034" at bounding box center [287, 349] width 325 height 18
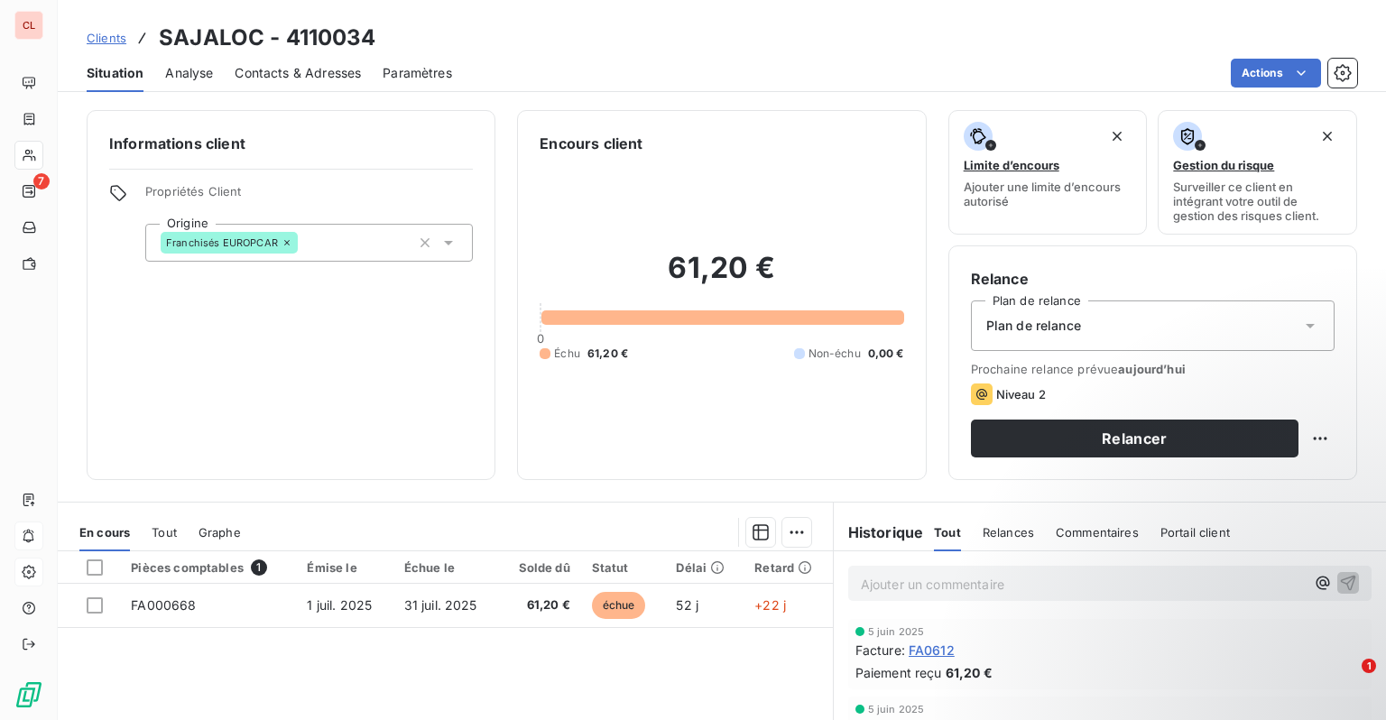
scroll to position [180, 0]
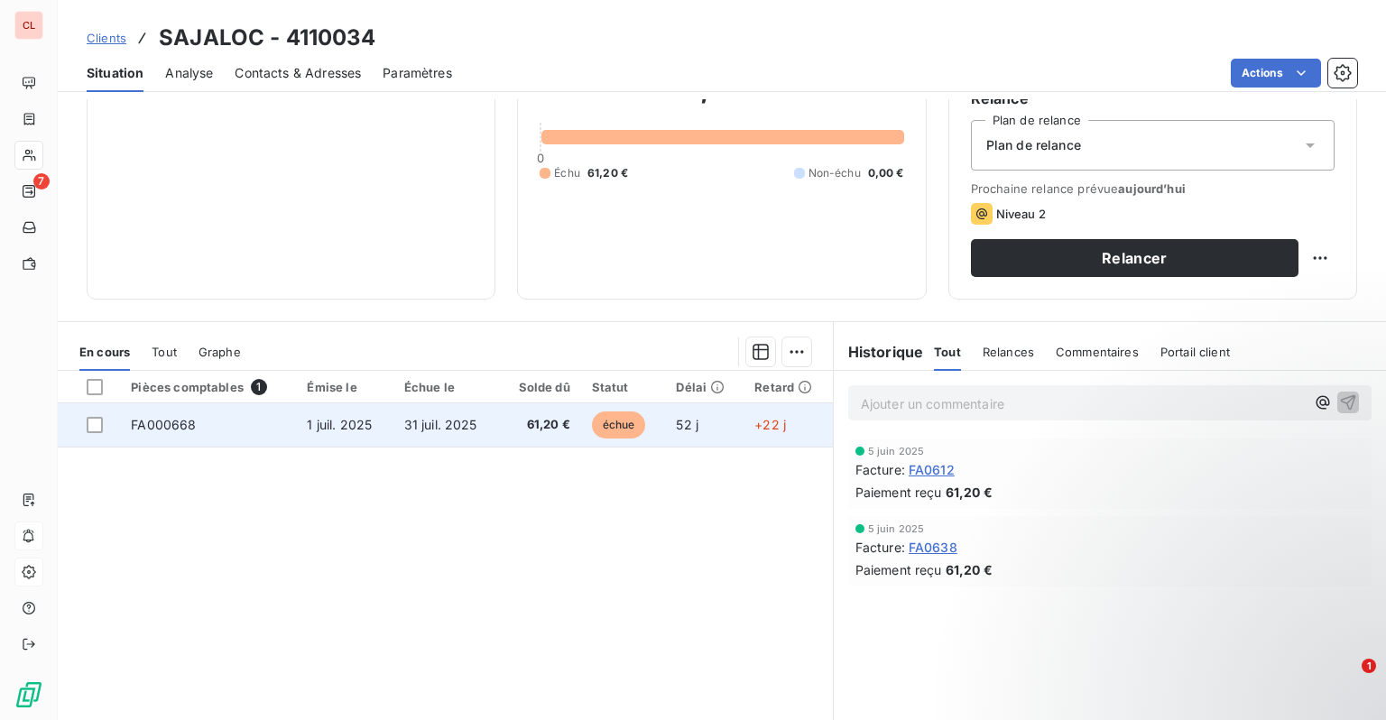
click at [629, 430] on span "échue" at bounding box center [619, 424] width 54 height 27
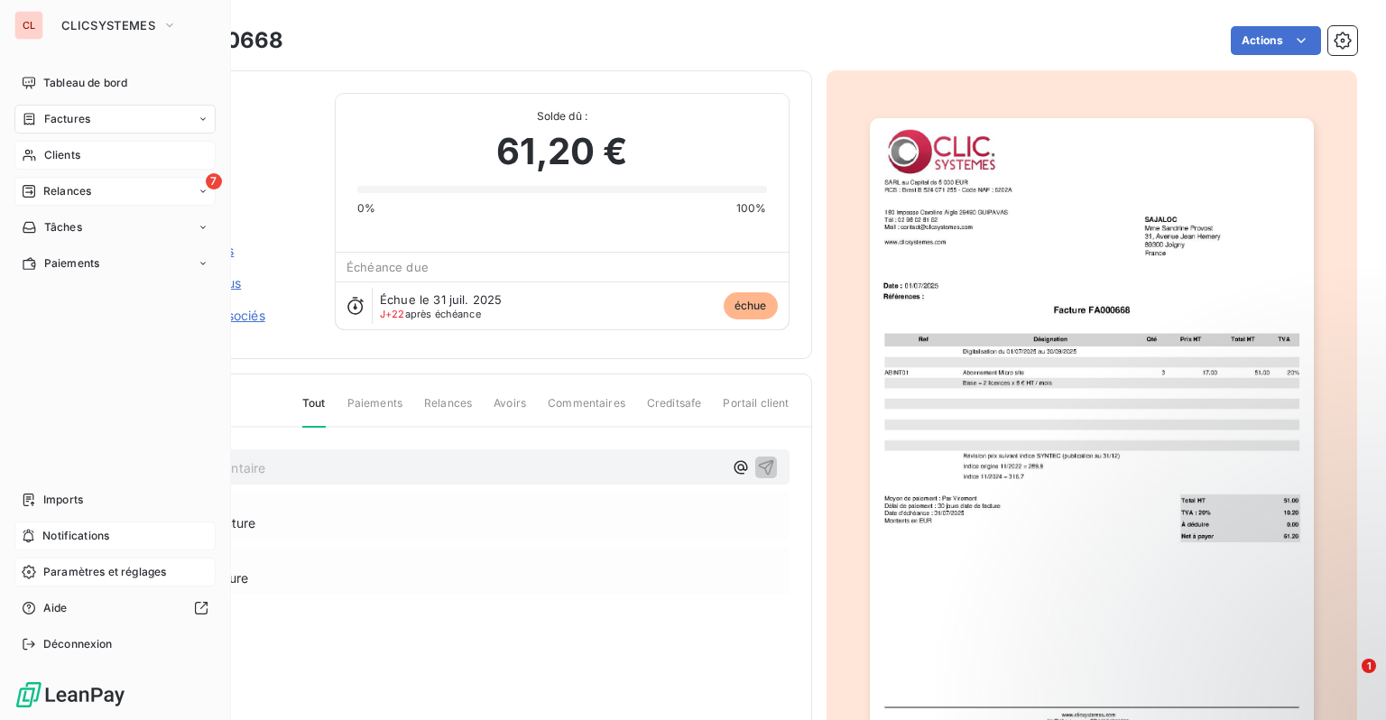
click at [48, 186] on span "Relances" at bounding box center [67, 191] width 48 height 16
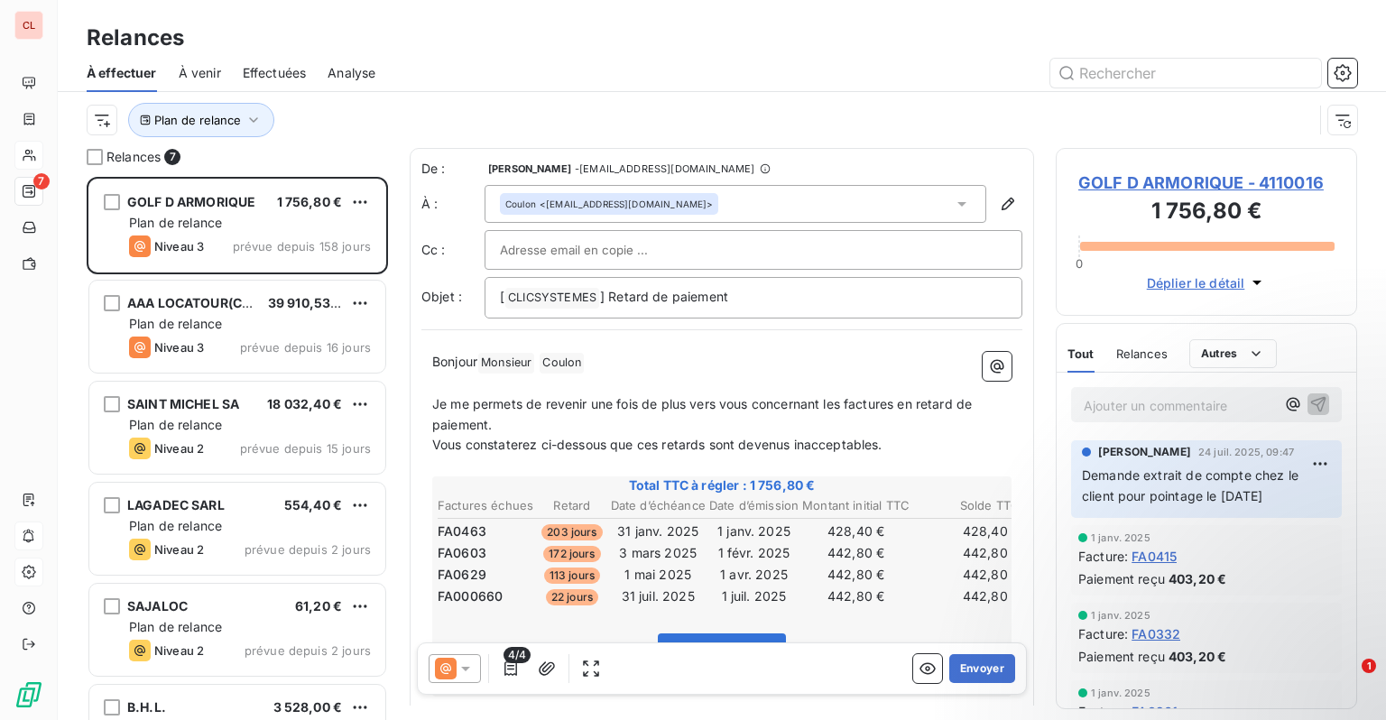
scroll to position [164, 0]
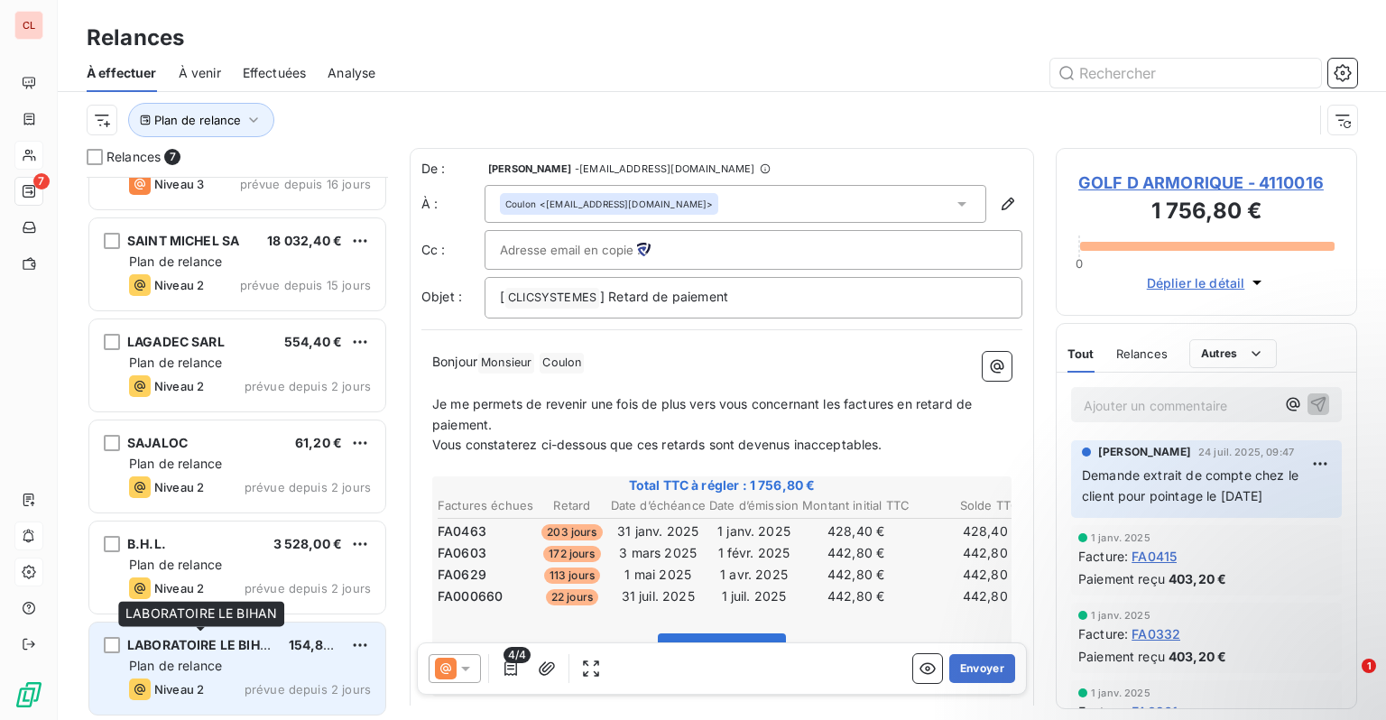
click at [196, 642] on span "LABORATOIRE LE BIHAN" at bounding box center [203, 644] width 152 height 15
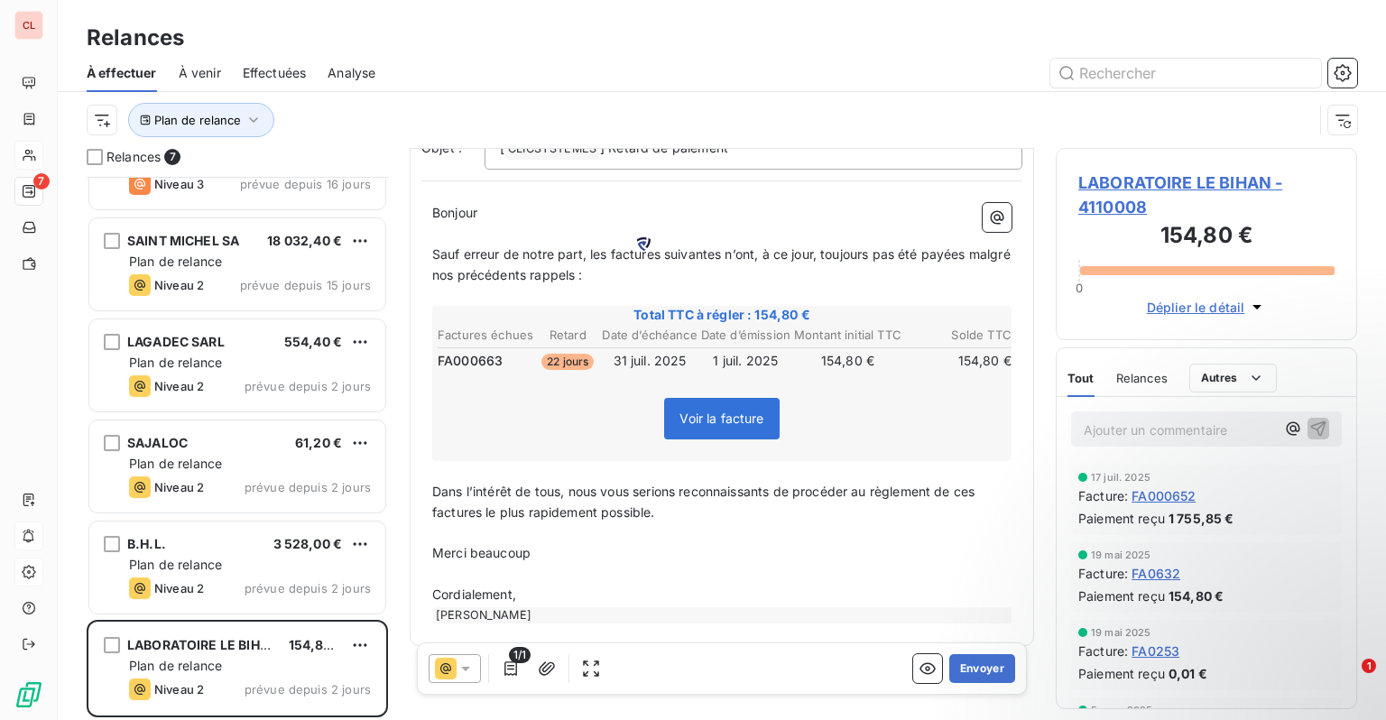
scroll to position [162, 0]
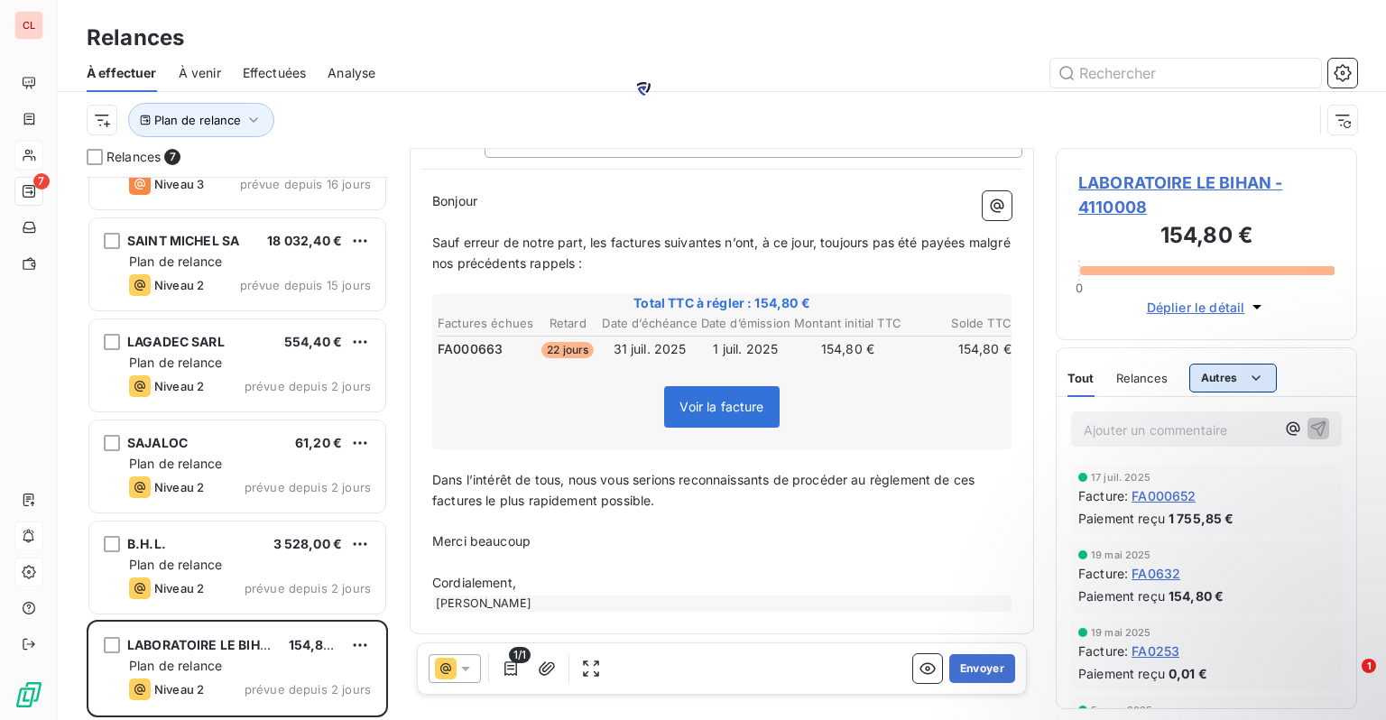
click at [1212, 381] on html "CL 7 Relances À effectuer À venir Effectuées Analyse Plan de relance Relances 7…" at bounding box center [693, 360] width 1386 height 720
click at [1212, 379] on html "CL 7 Relances À effectuer À venir Effectuées Analyse Plan de relance Relances 7…" at bounding box center [693, 360] width 1386 height 720
click at [1141, 376] on span "Relances" at bounding box center [1141, 378] width 51 height 14
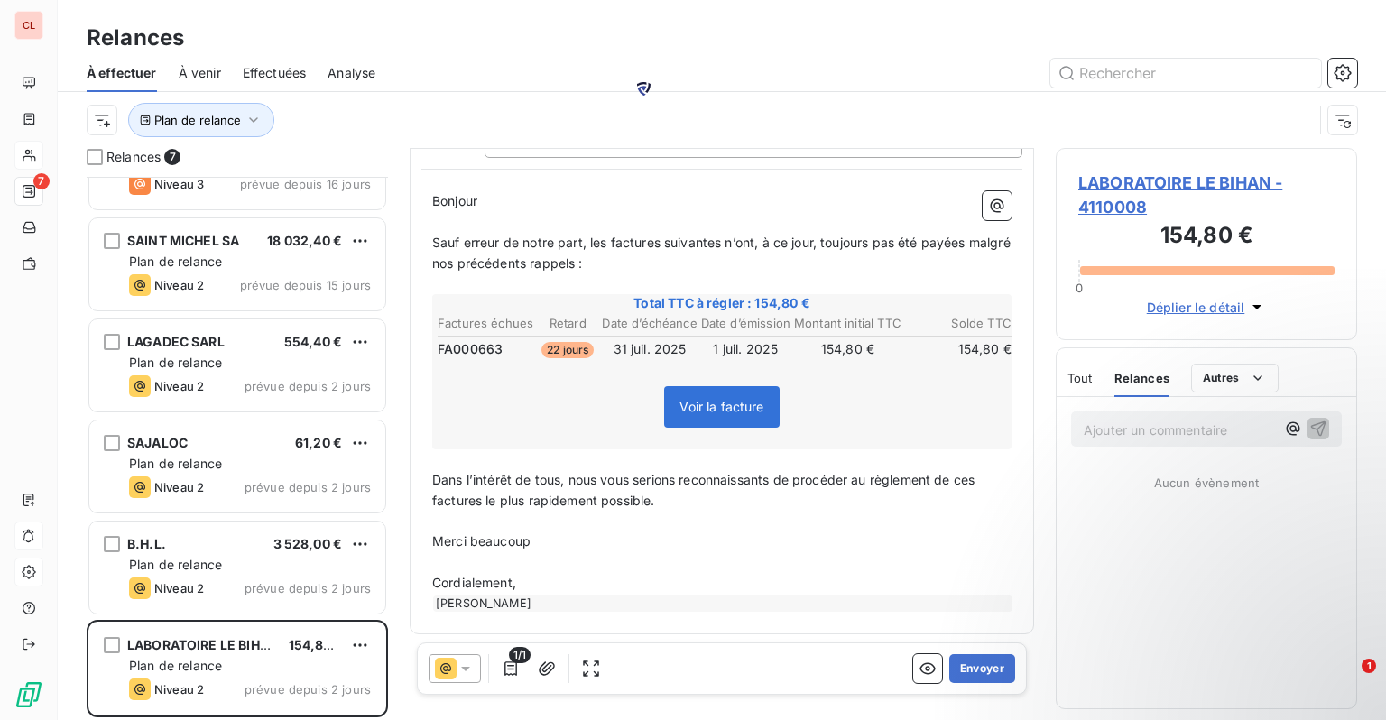
click at [1094, 377] on div "Tout Relances Autres" at bounding box center [1172, 378] width 211 height 38
click at [1084, 375] on span "Tout" at bounding box center [1079, 378] width 25 height 14
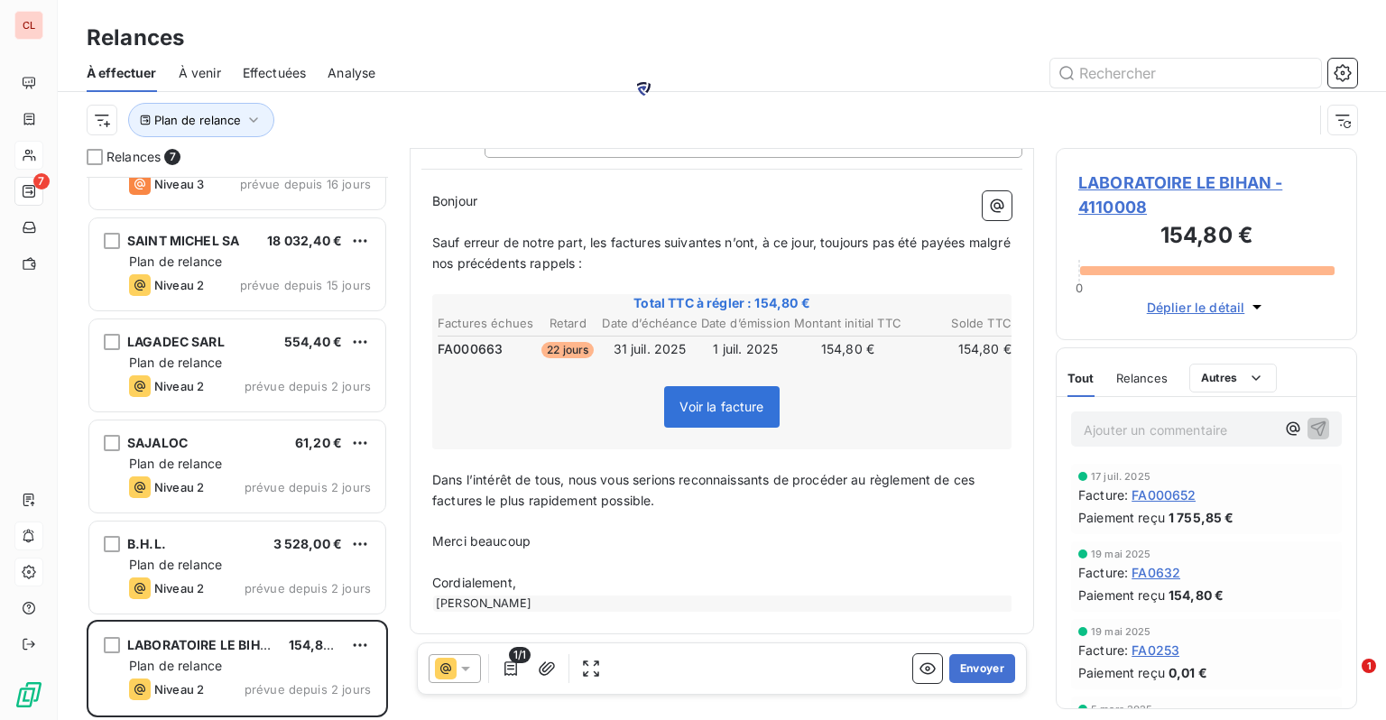
scroll to position [0, 0]
click at [741, 416] on span "Voir la facture" at bounding box center [721, 407] width 115 height 42
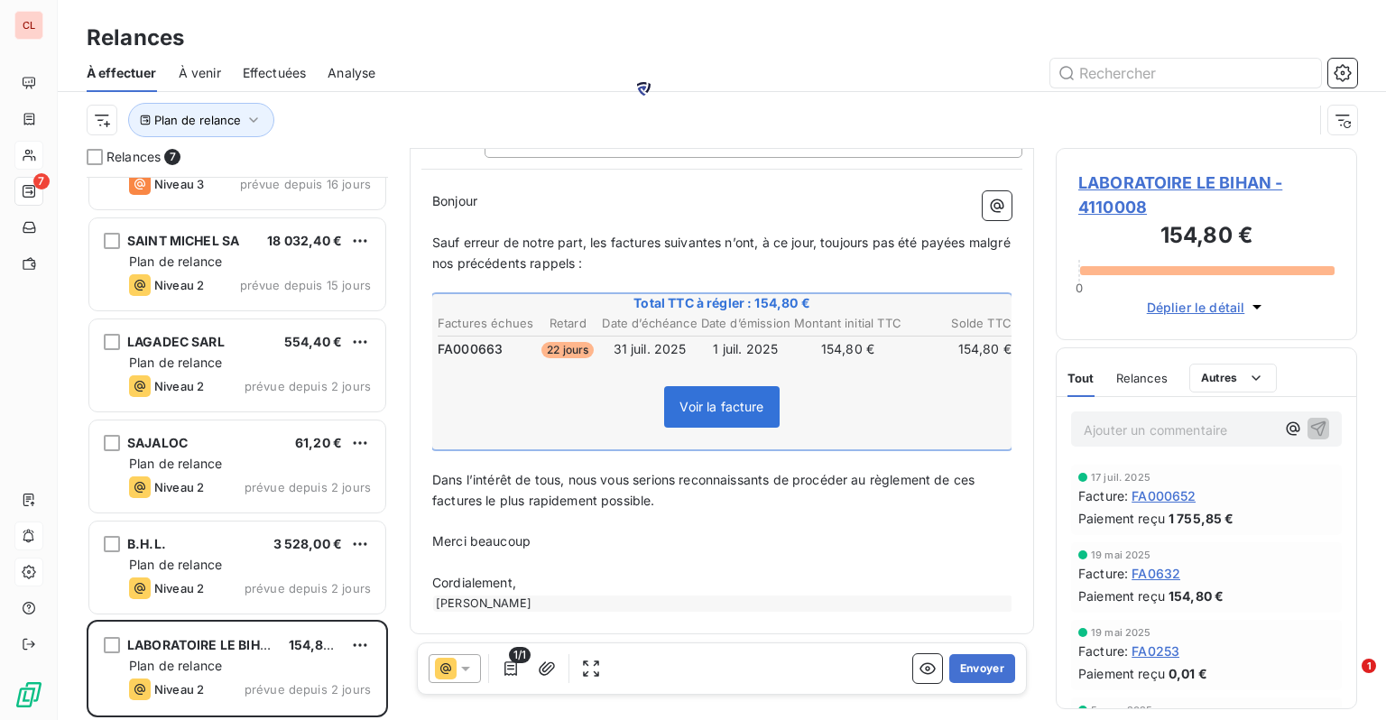
click at [720, 404] on span "Voir la facture" at bounding box center [721, 406] width 84 height 15
click at [548, 673] on icon "button" at bounding box center [547, 668] width 16 height 14
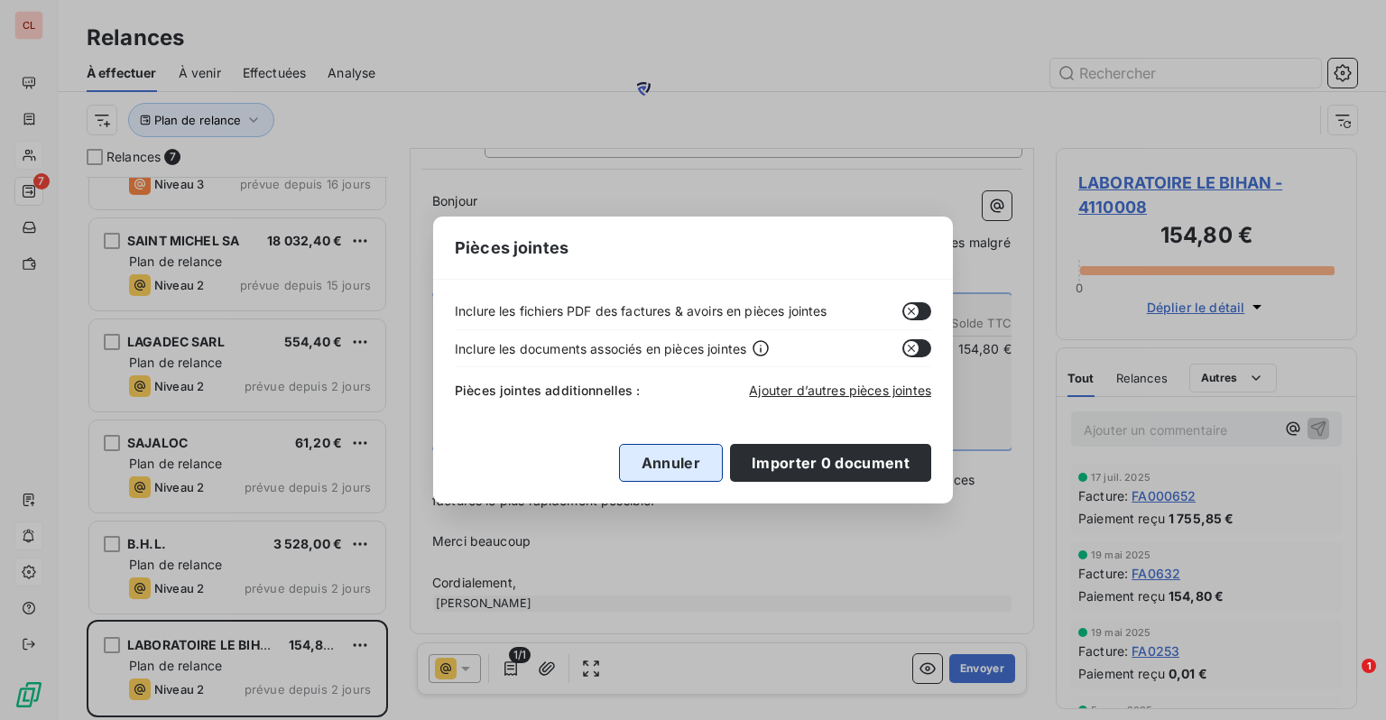
click at [690, 453] on button "Annuler" at bounding box center [671, 463] width 104 height 38
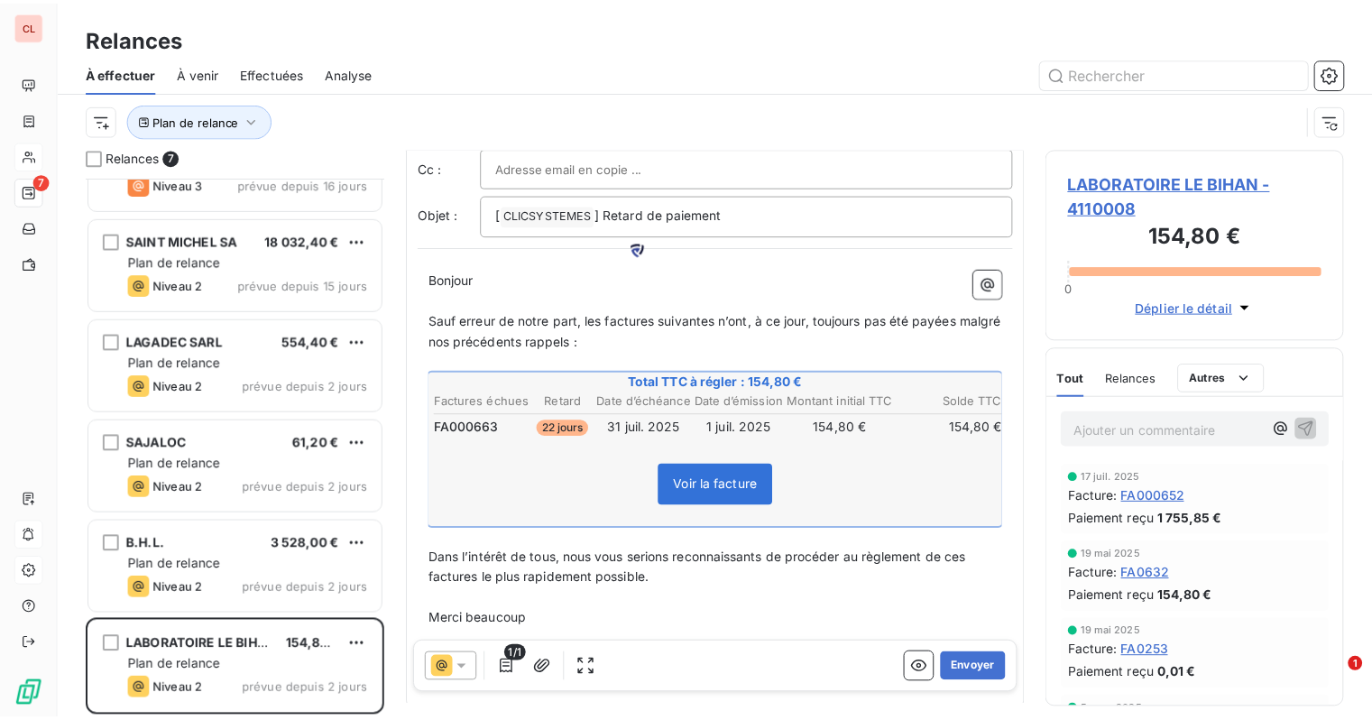
scroll to position [162, 0]
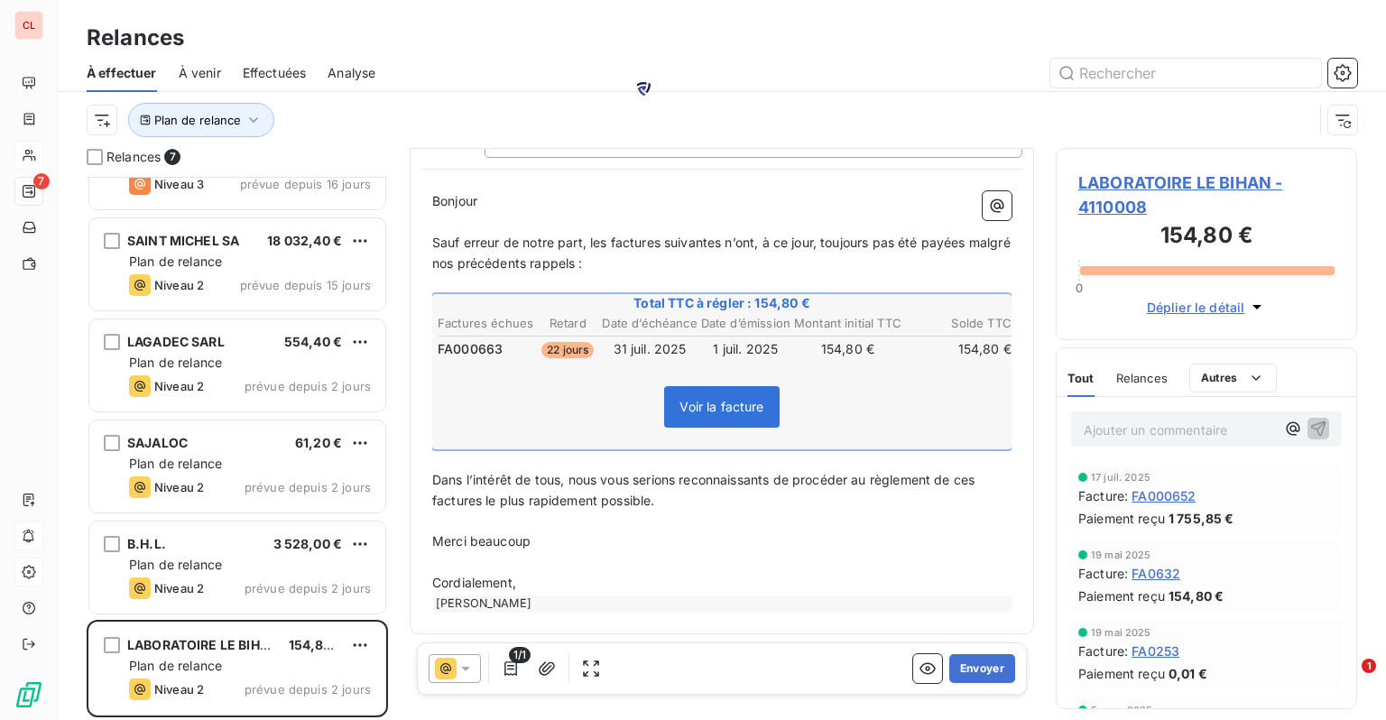
click at [460, 673] on icon at bounding box center [466, 669] width 18 height 18
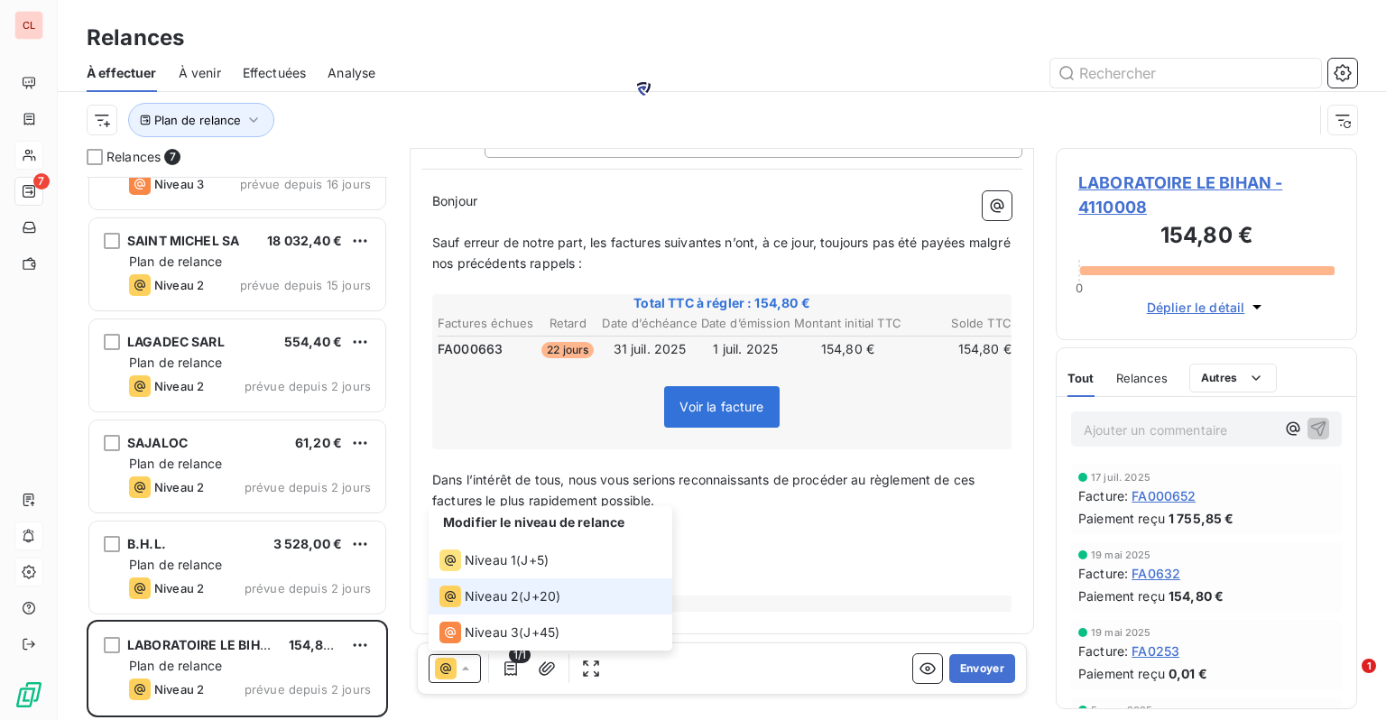
click at [463, 672] on icon at bounding box center [466, 669] width 18 height 18
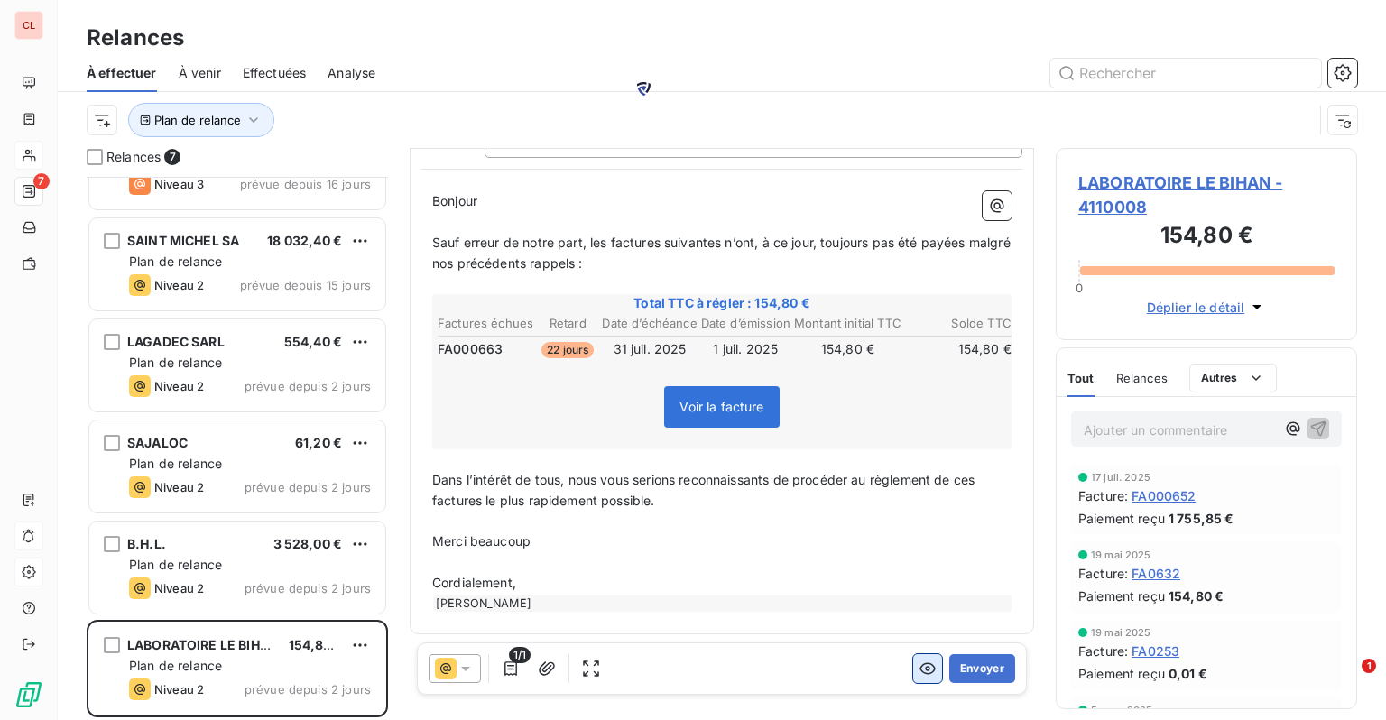
click at [918, 666] on icon "button" at bounding box center [927, 669] width 18 height 18
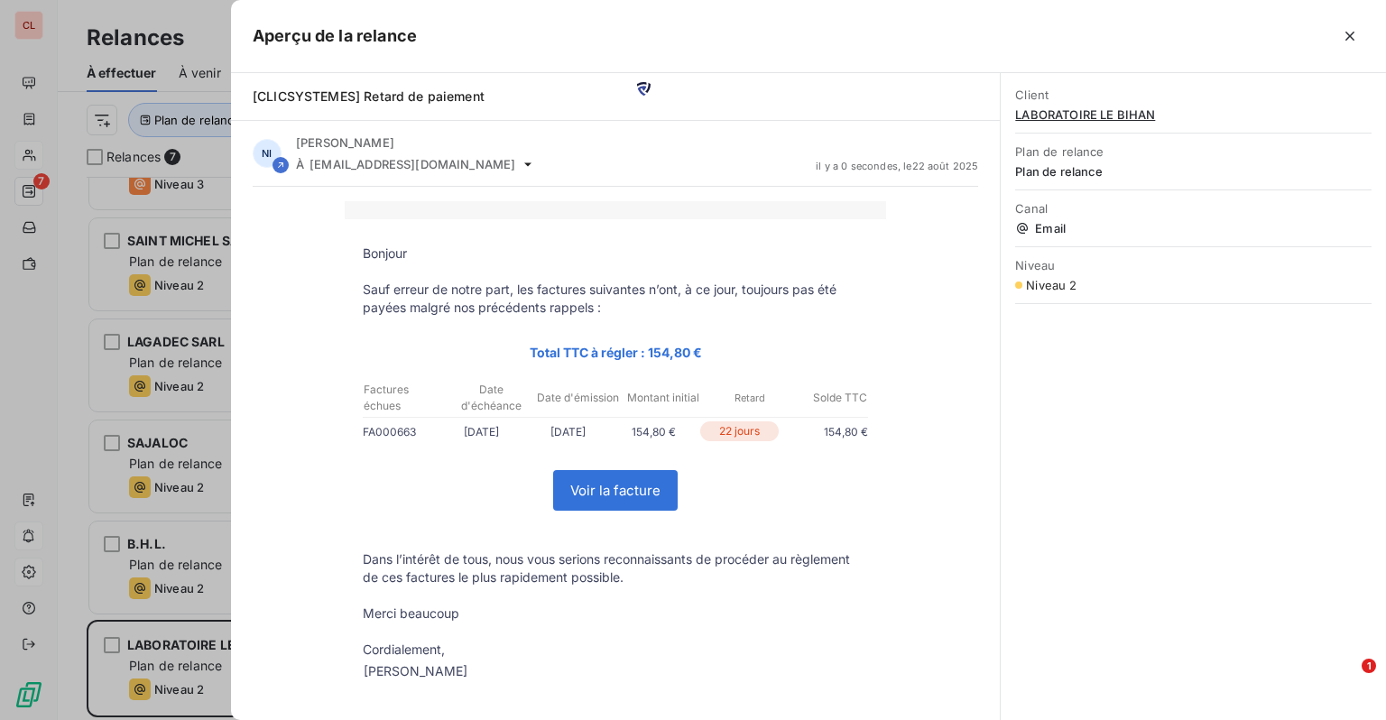
click at [621, 496] on link "Voir la facture" at bounding box center [615, 490] width 123 height 39
click at [1212, 41] on icon "button" at bounding box center [1350, 36] width 18 height 18
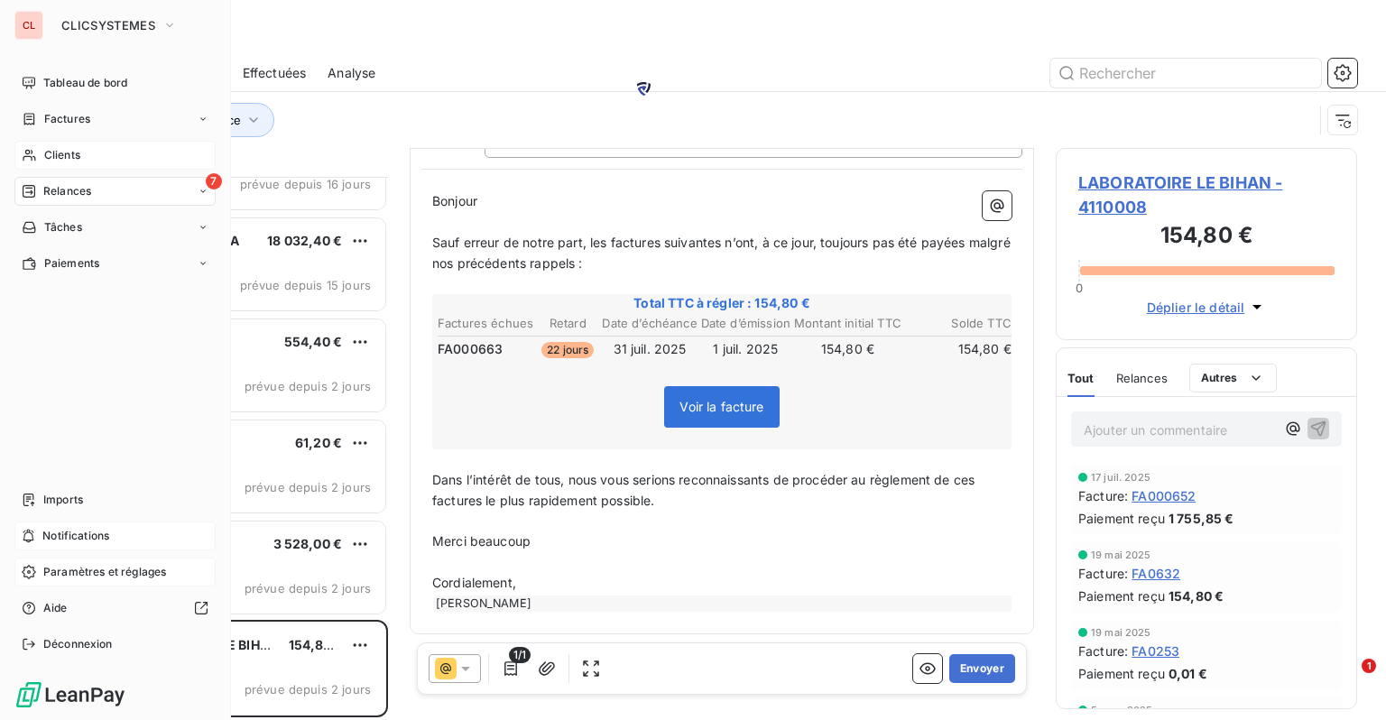
click at [63, 194] on span "Relances" at bounding box center [67, 191] width 48 height 16
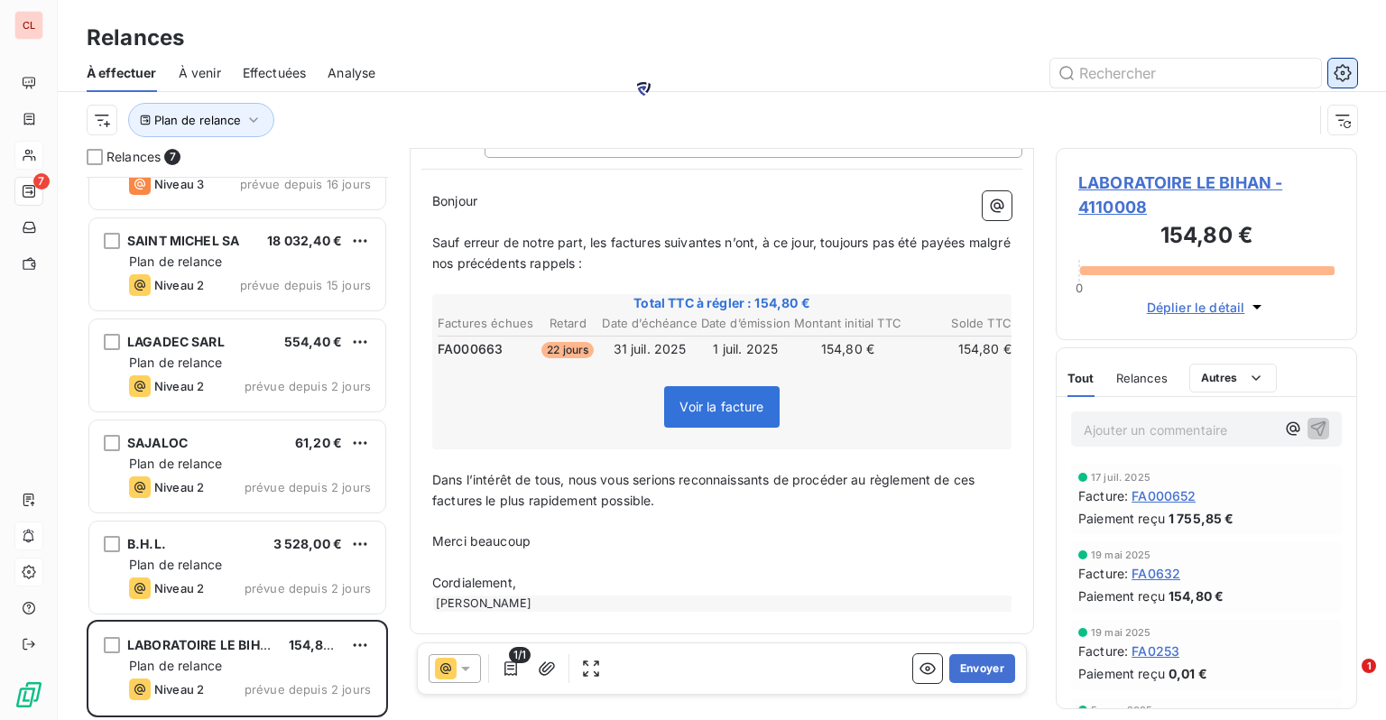
click at [1212, 74] on icon "button" at bounding box center [1343, 73] width 18 height 18
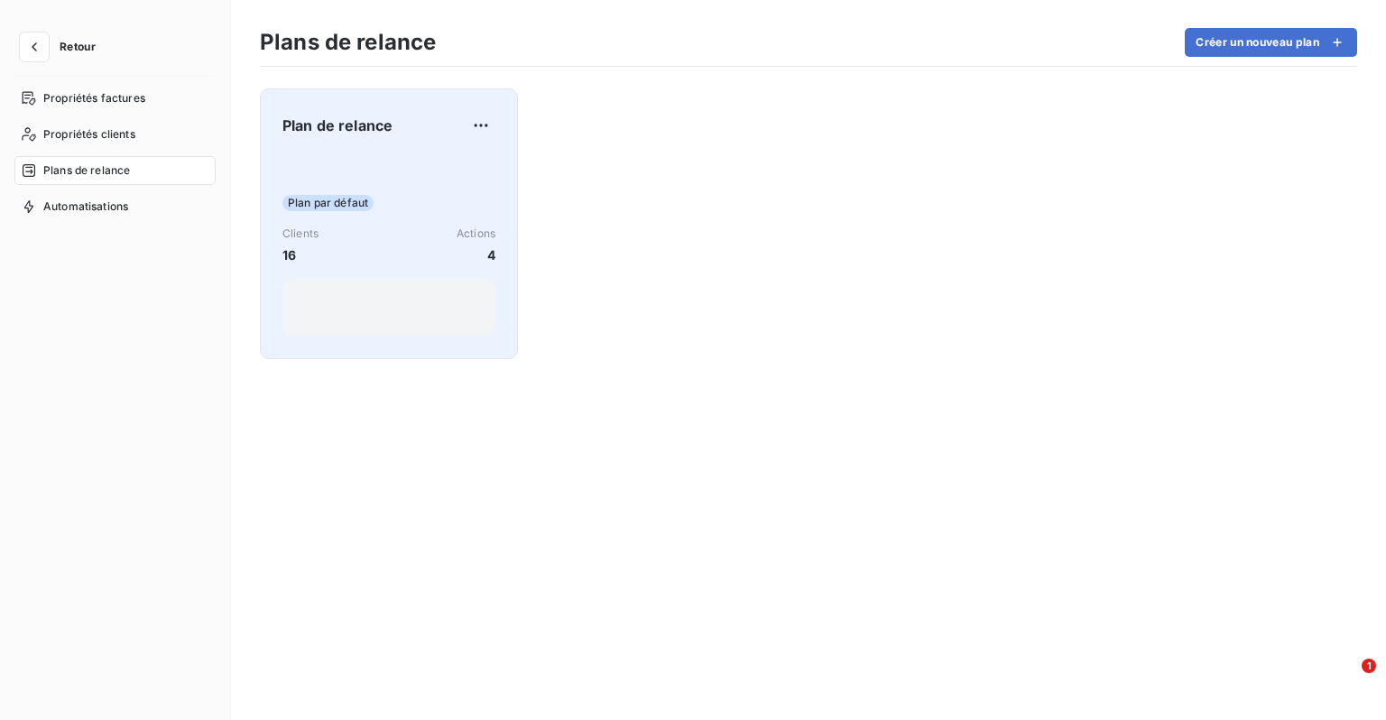
click at [406, 195] on div "Plan par défaut" at bounding box center [388, 203] width 213 height 16
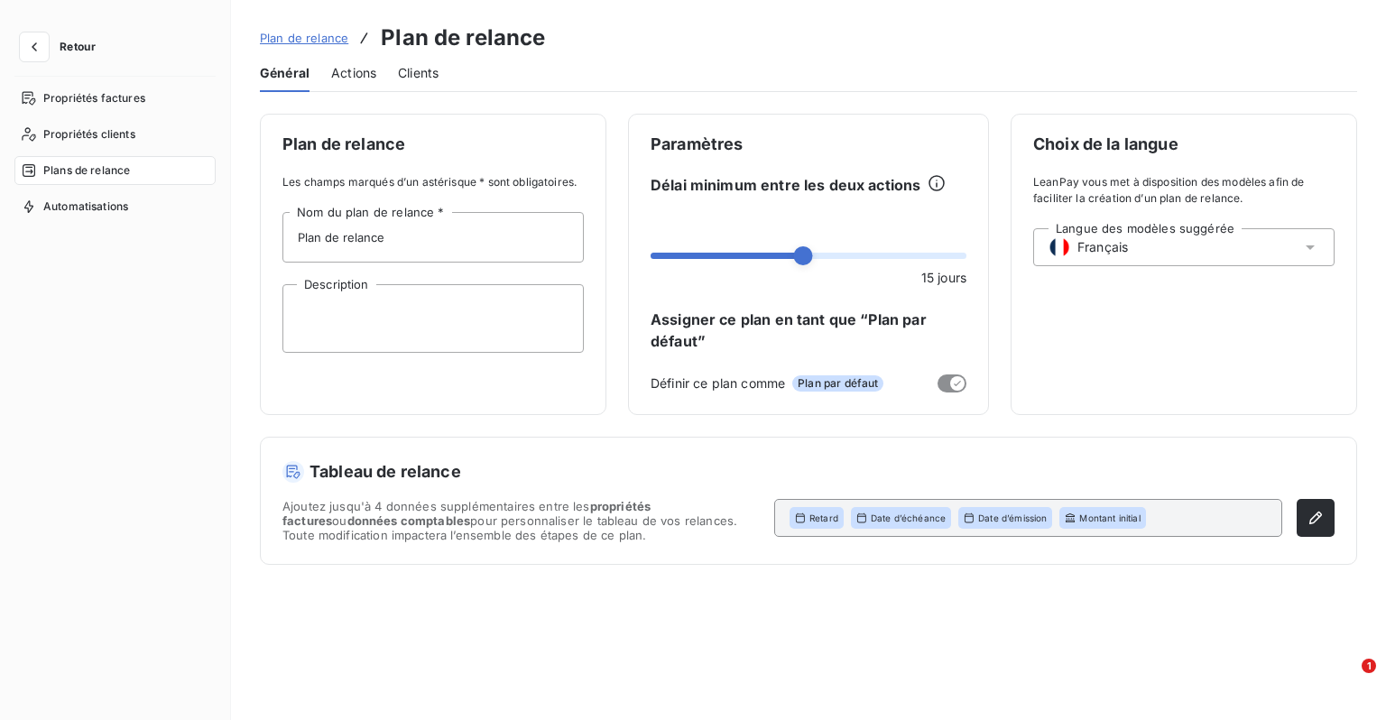
click at [358, 80] on span "Actions" at bounding box center [353, 73] width 45 height 18
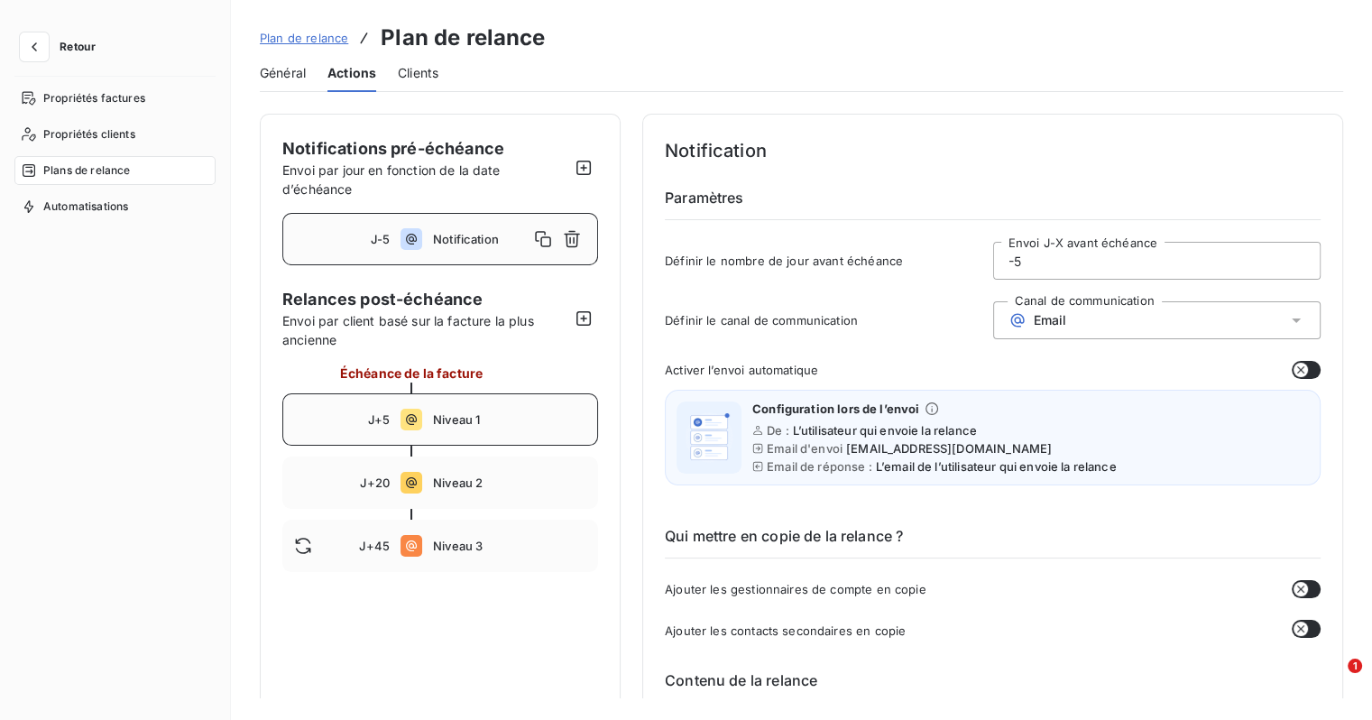
click at [461, 421] on span "Niveau 1" at bounding box center [509, 419] width 153 height 14
type input "5"
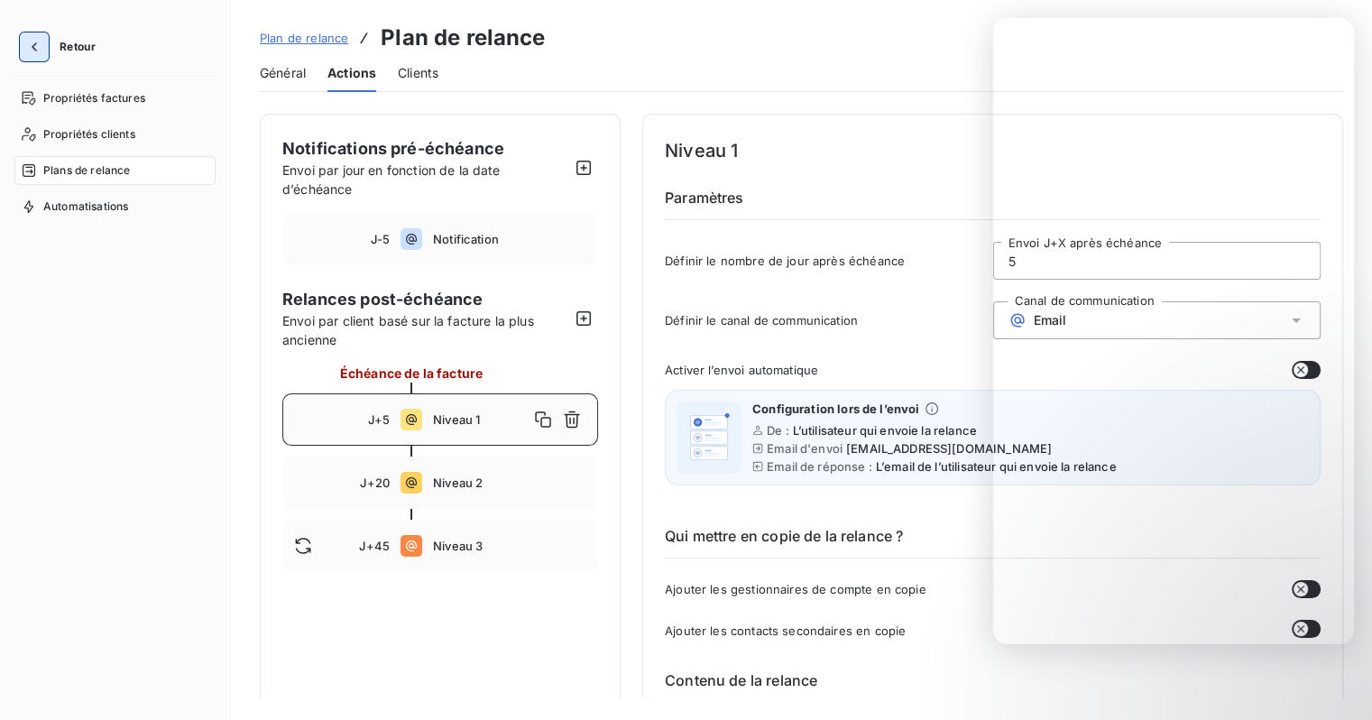
click at [39, 52] on icon "button" at bounding box center [34, 47] width 18 height 18
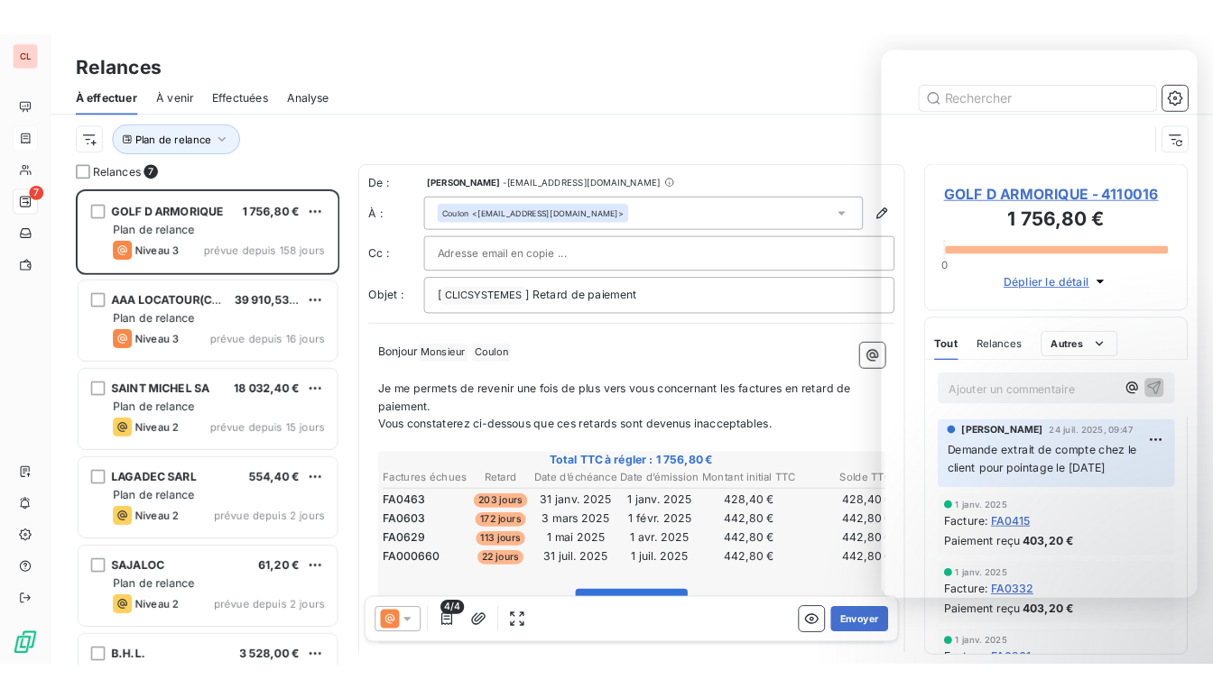
scroll to position [530, 287]
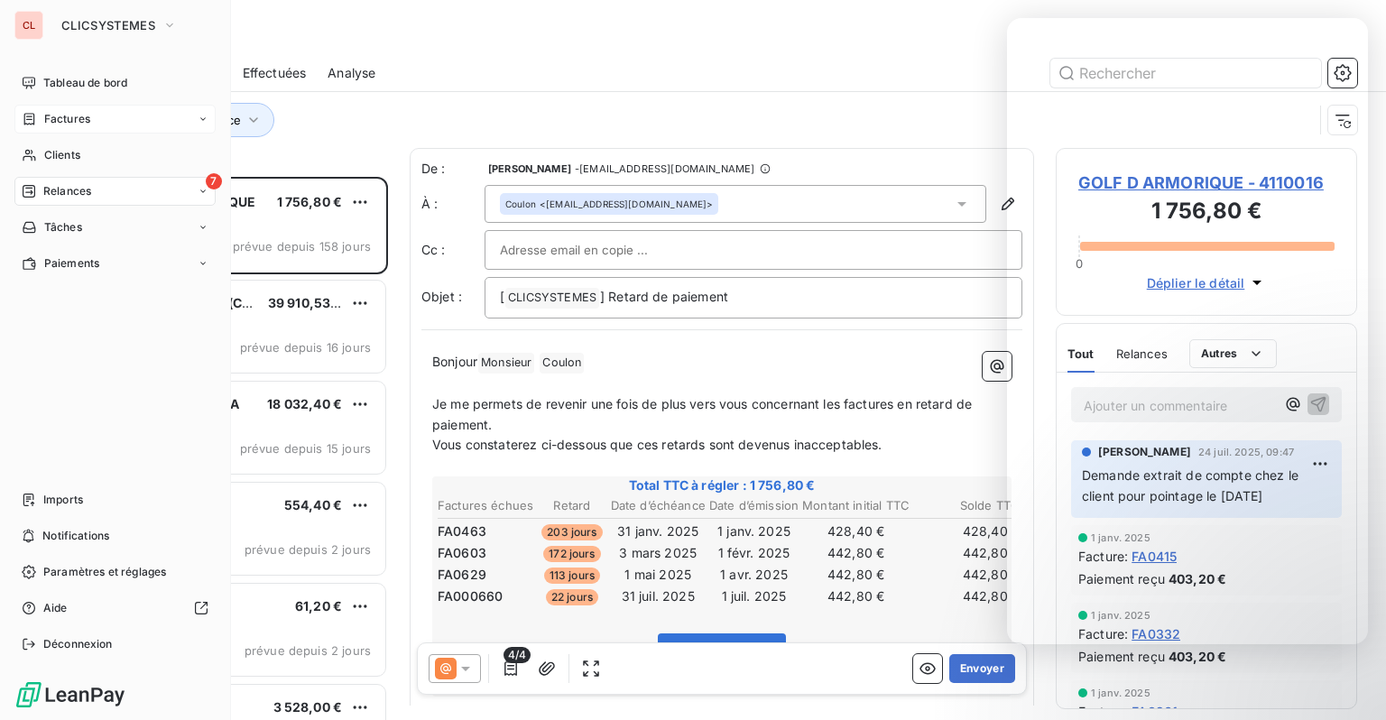
click at [32, 121] on icon at bounding box center [29, 119] width 15 height 14
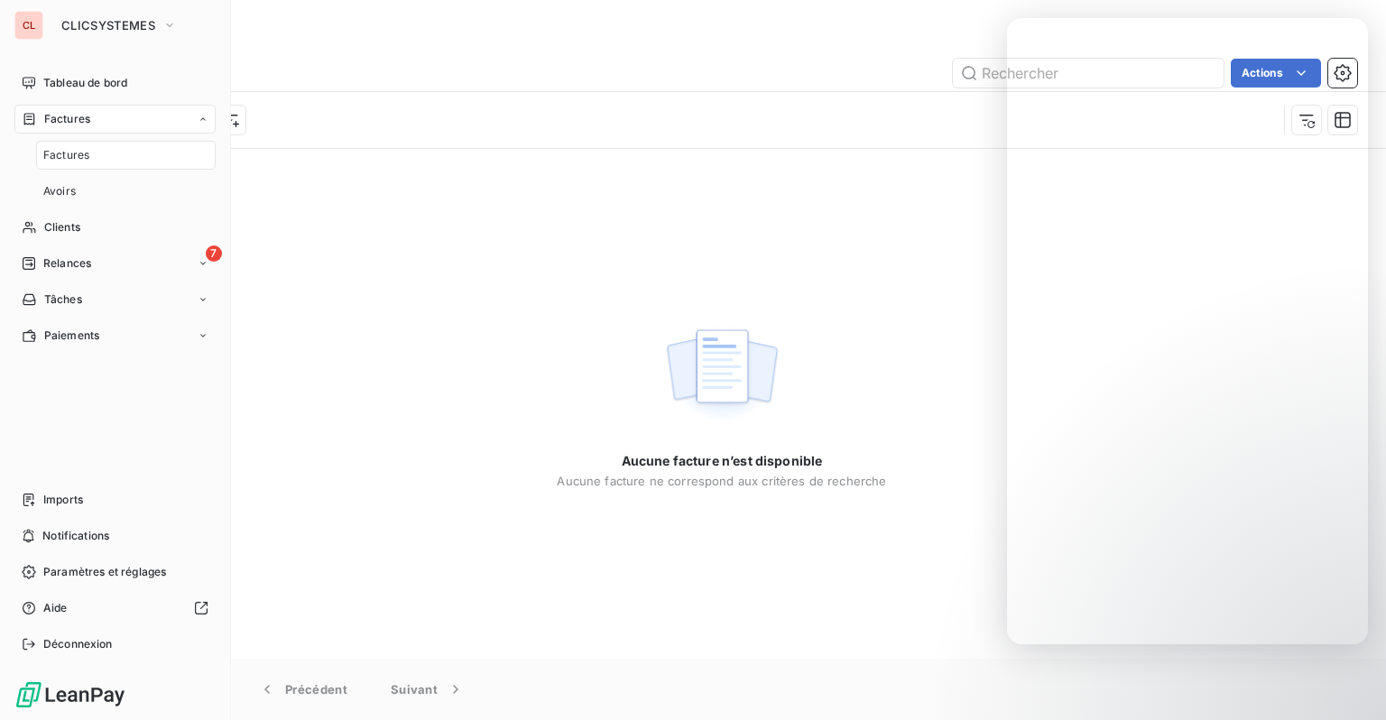
click at [65, 116] on span "Factures" at bounding box center [67, 119] width 46 height 16
click at [48, 111] on span "Factures" at bounding box center [67, 119] width 46 height 16
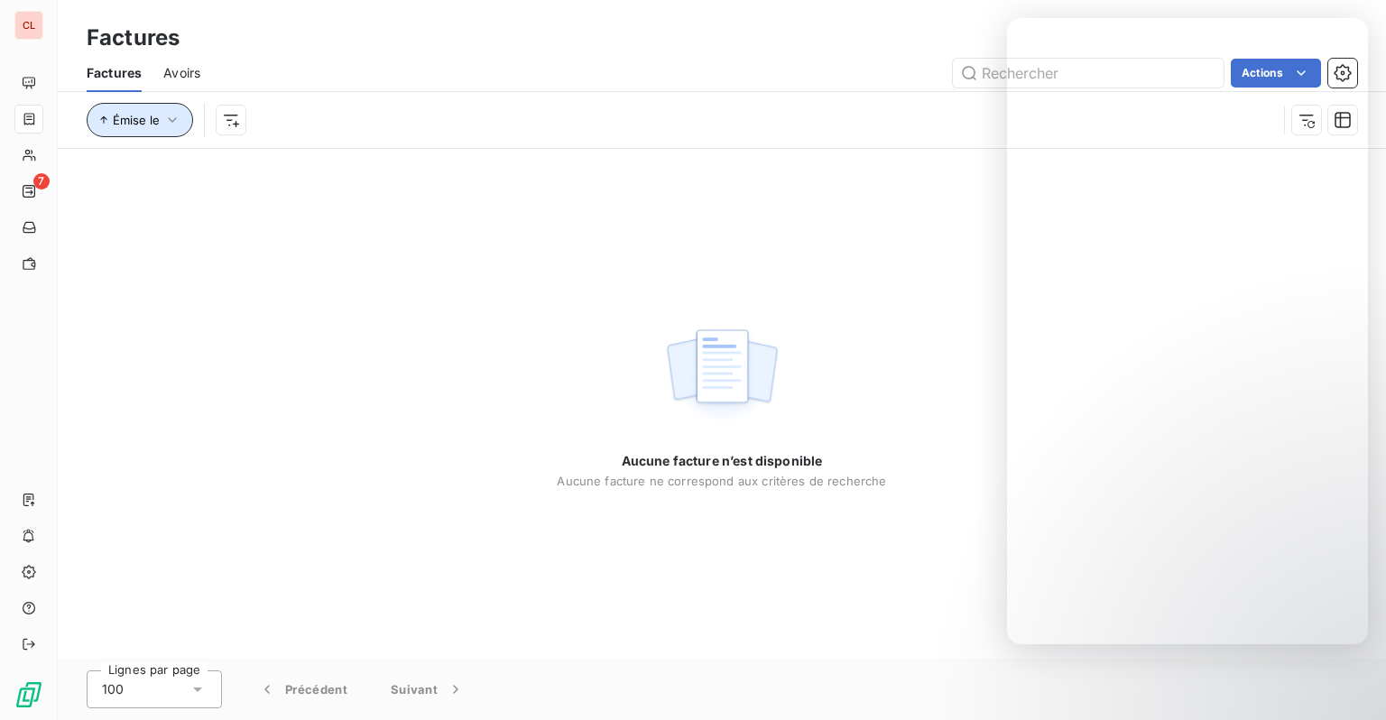
click at [150, 122] on span "Émise le" at bounding box center [136, 120] width 47 height 14
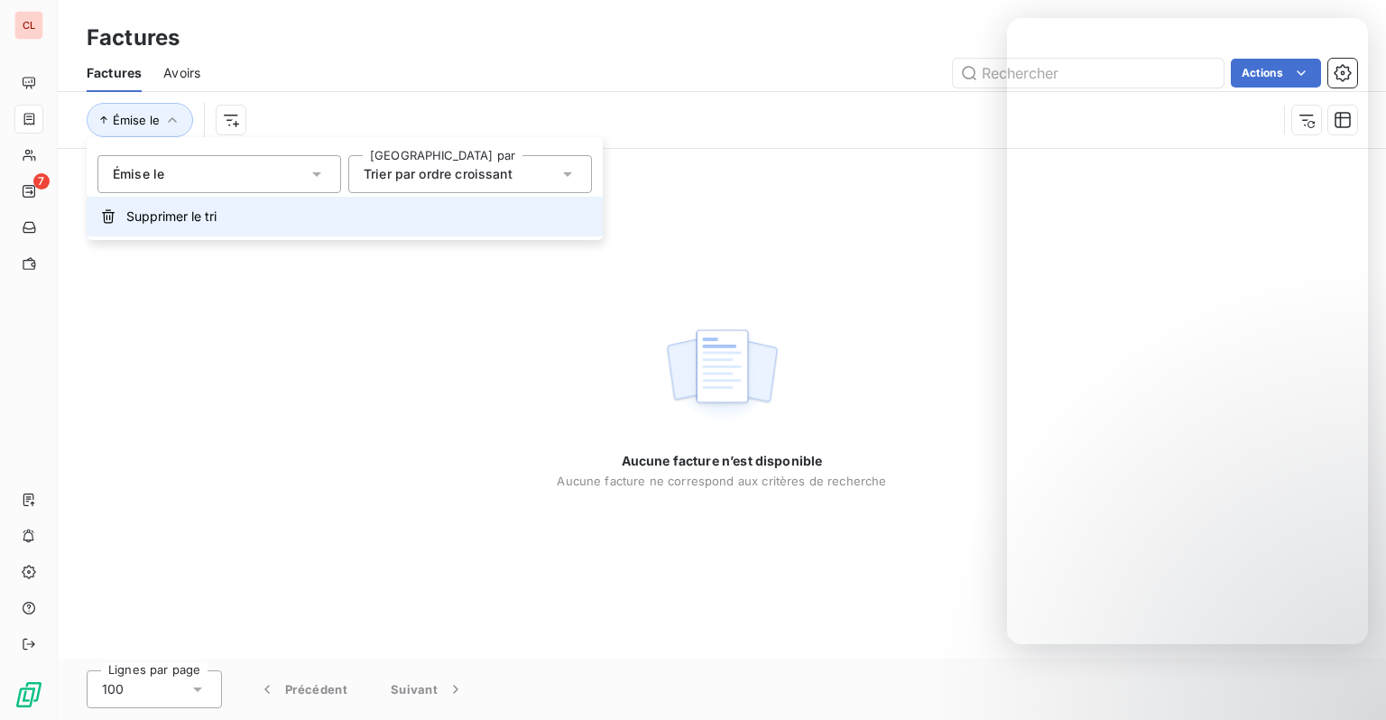
click at [172, 208] on span "Supprimer le tri" at bounding box center [171, 217] width 90 height 18
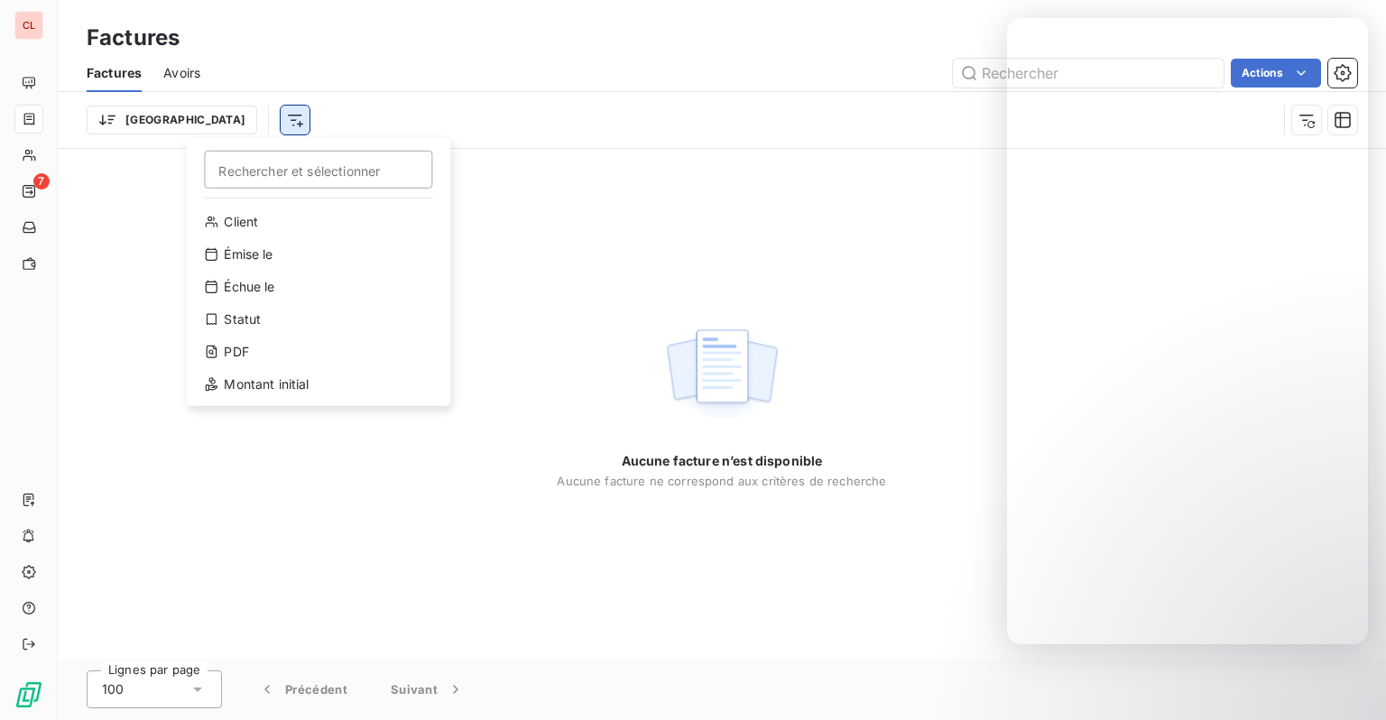
click at [209, 122] on html "CL 7 Factures Factures Avoirs Actions Trier Rechercher et sélectionner Client É…" at bounding box center [693, 360] width 1386 height 720
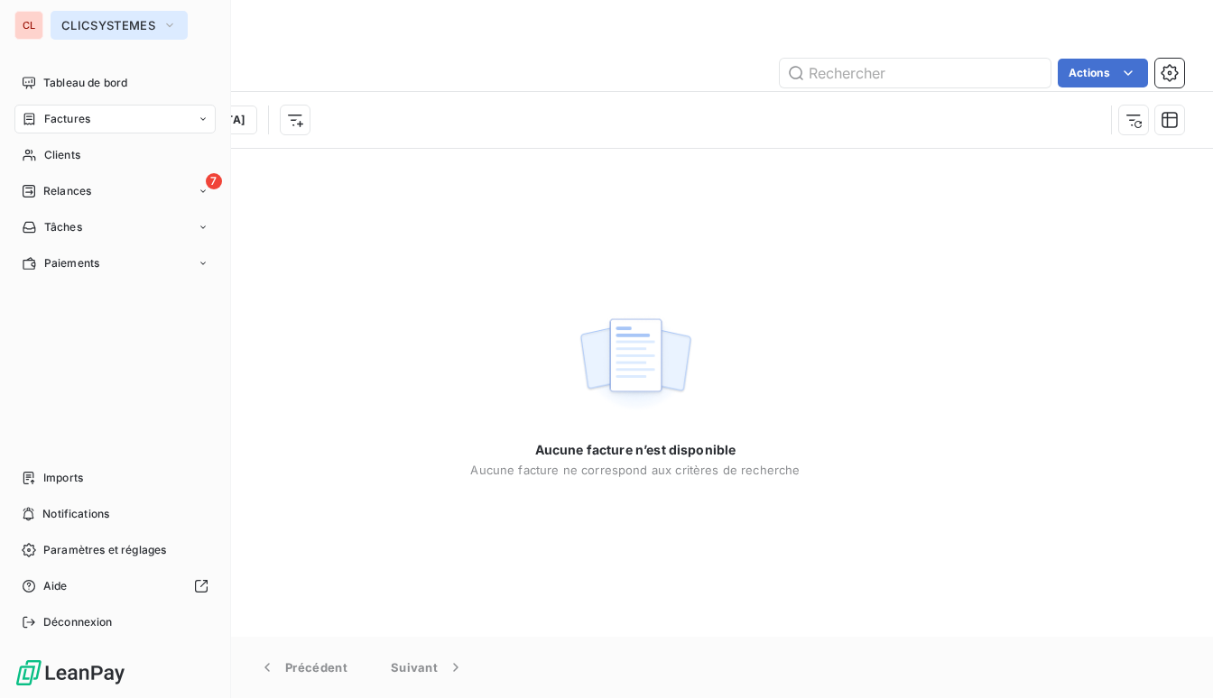
click at [171, 29] on icon "button" at bounding box center [169, 25] width 14 height 18
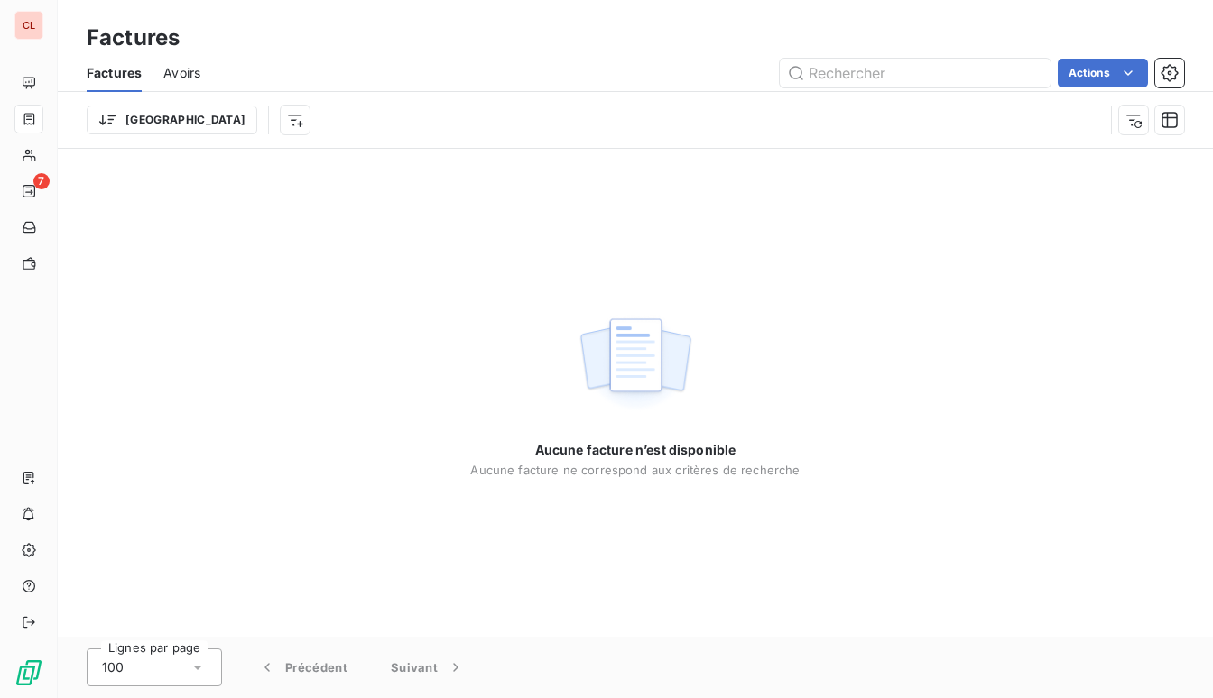
click at [801, 156] on div "Aucune facture n’est disponible Aucune facture ne correspond aux critères de re…" at bounding box center [635, 393] width 1155 height 488
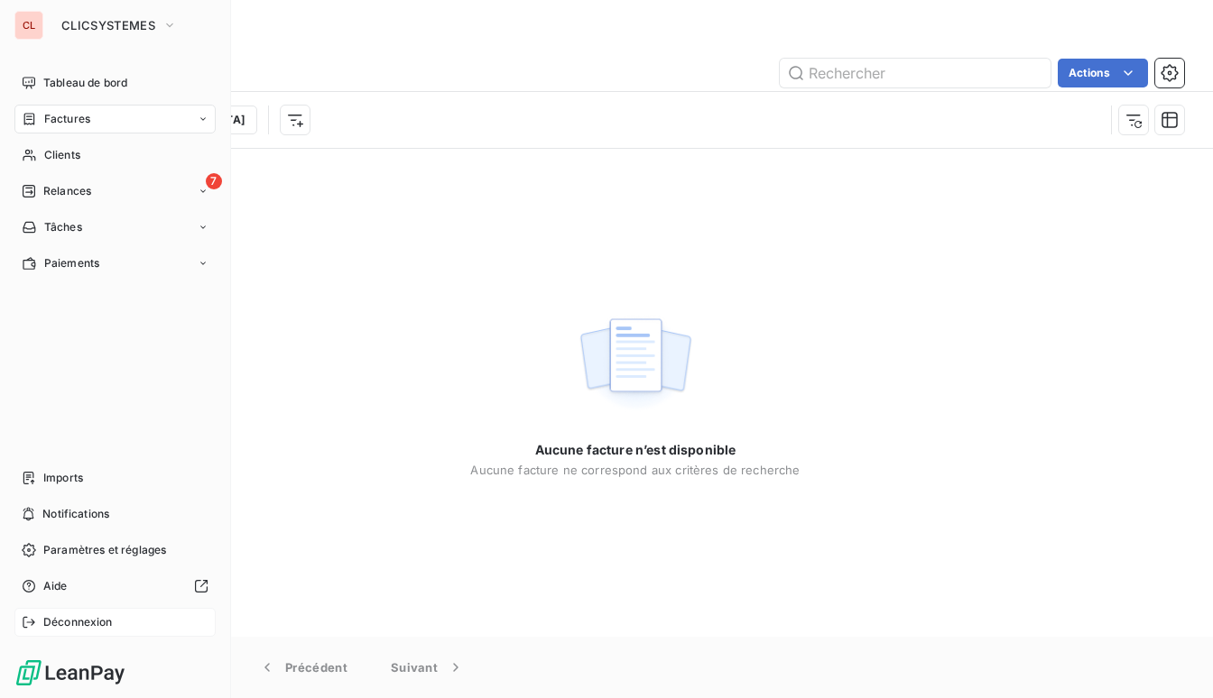
click at [71, 633] on div "Déconnexion" at bounding box center [114, 622] width 201 height 29
